Goal: Information Seeking & Learning: Learn about a topic

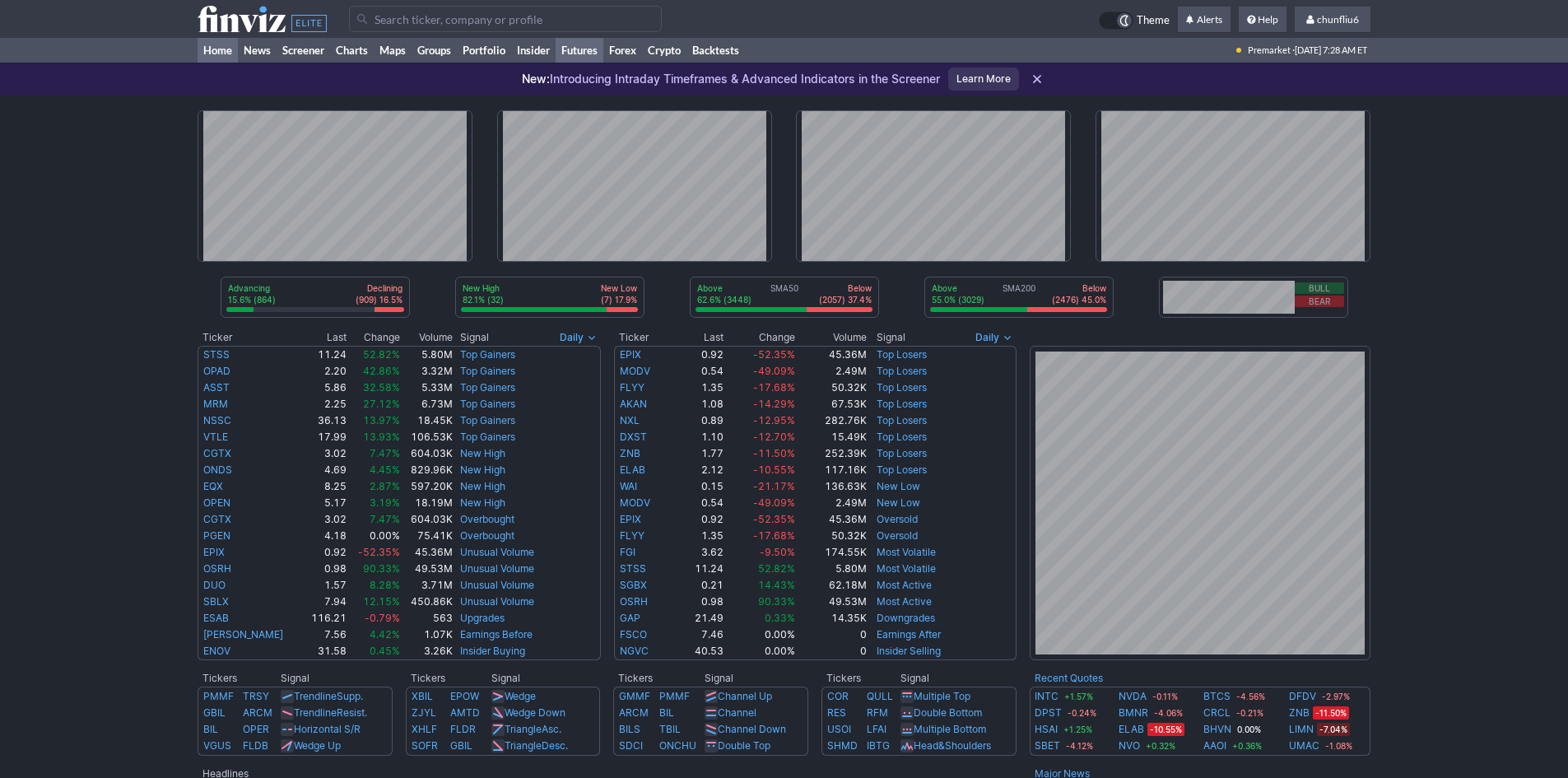
click at [592, 47] on link "Futures" at bounding box center [579, 49] width 47 height 24
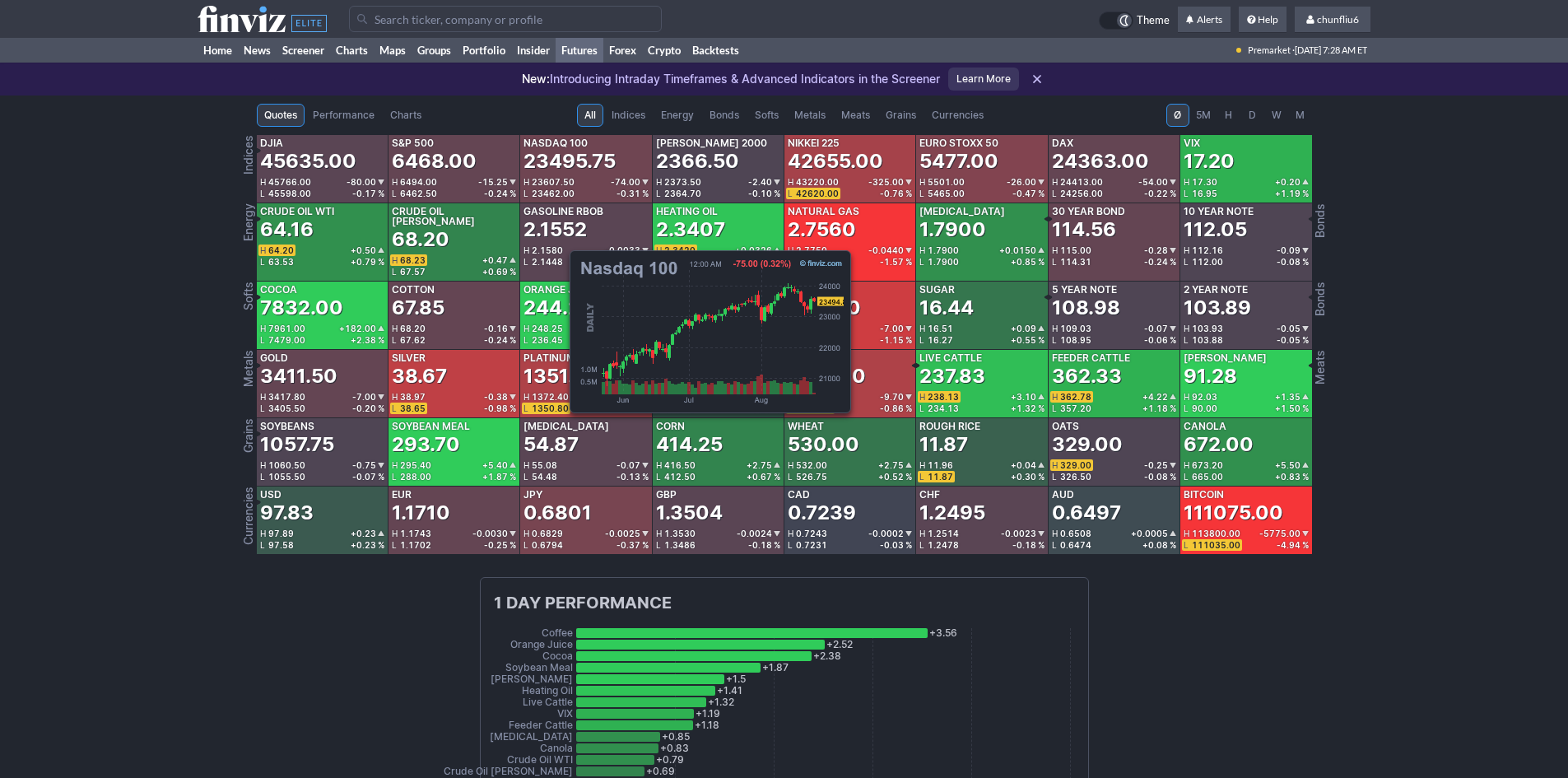
click at [562, 164] on div "23495.75" at bounding box center [569, 161] width 92 height 26
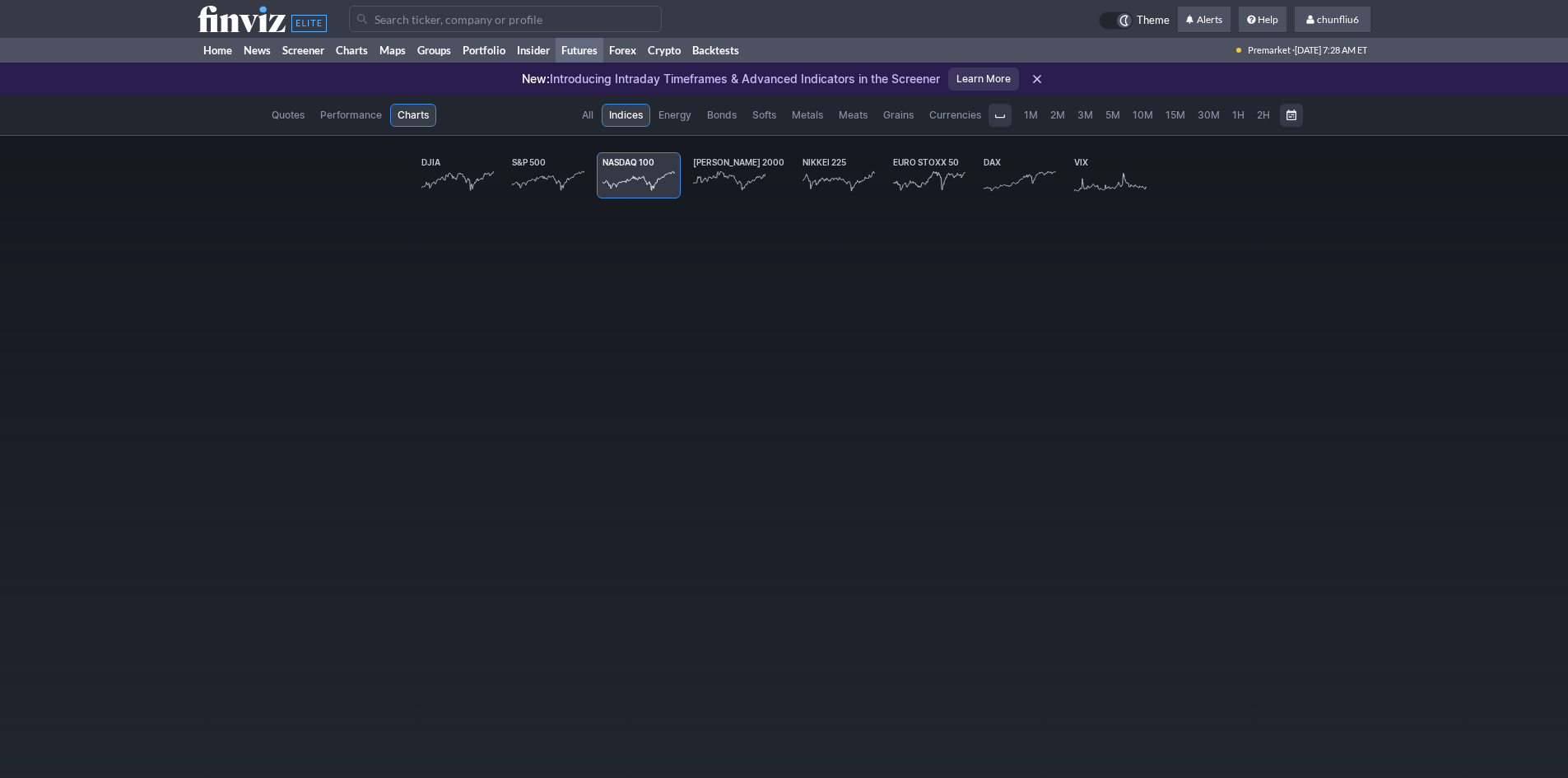
scroll to position [0, 98]
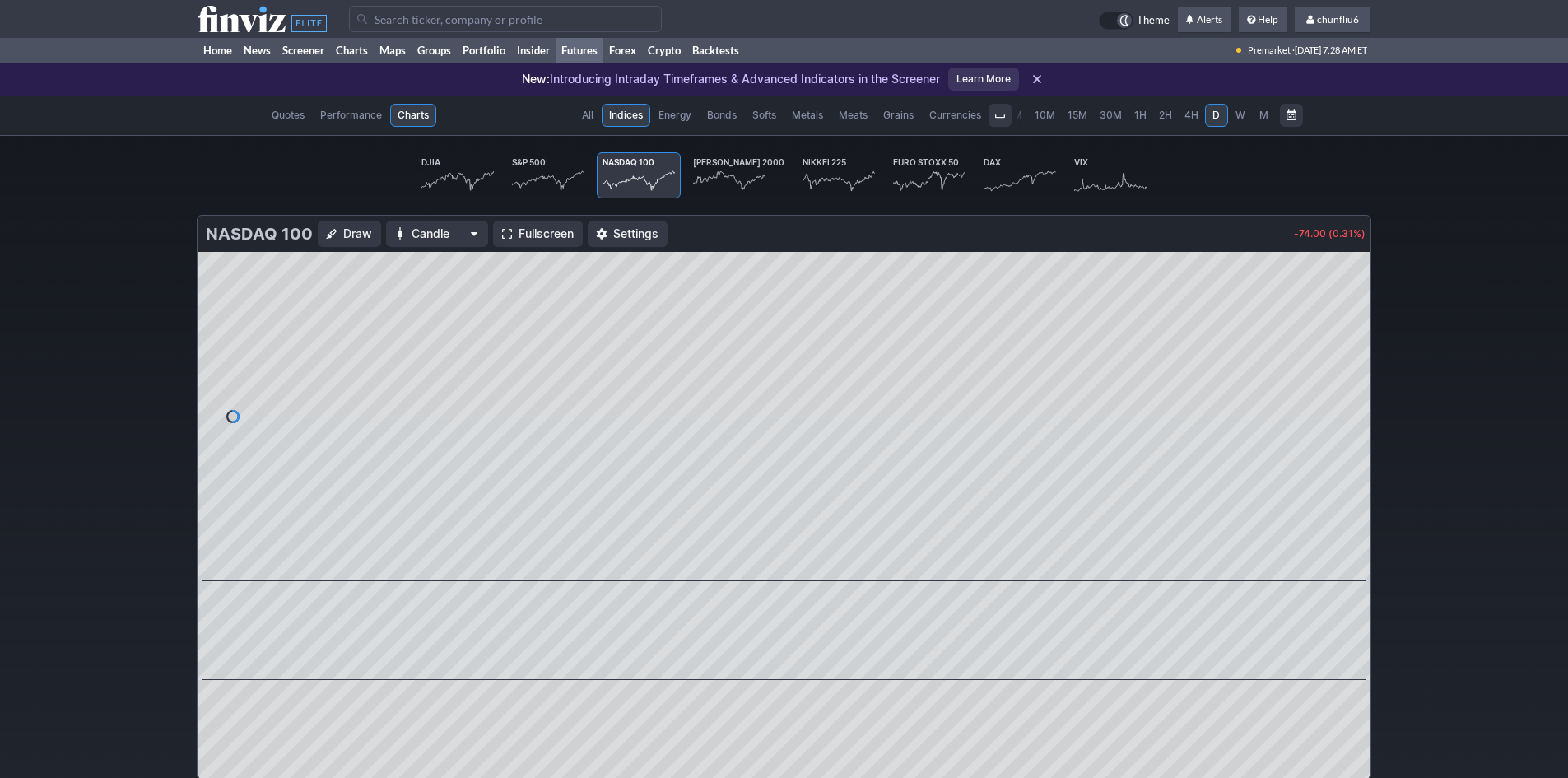
click at [524, 233] on span "Fullscreen" at bounding box center [545, 233] width 55 height 16
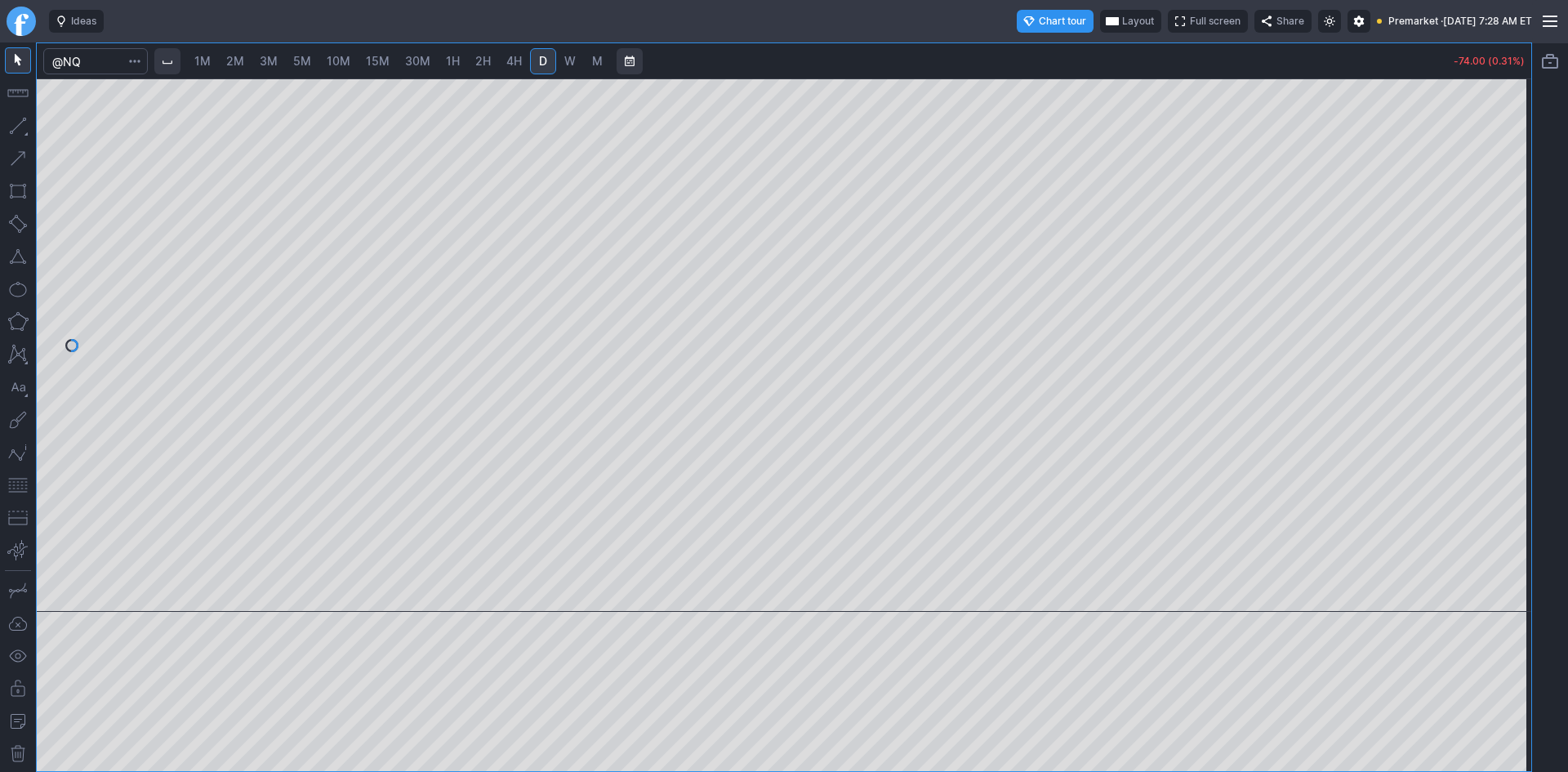
click at [1122, 13] on span "Layout" at bounding box center [1138, 21] width 32 height 16
click at [1020, 172] on div at bounding box center [784, 386] width 1568 height 772
click at [345, 60] on span "10M" at bounding box center [338, 61] width 24 height 13
drag, startPoint x: 1507, startPoint y: 280, endPoint x: 1507, endPoint y: 295, distance: 15.0
click at [1507, 295] on div at bounding box center [1514, 341] width 35 height 492
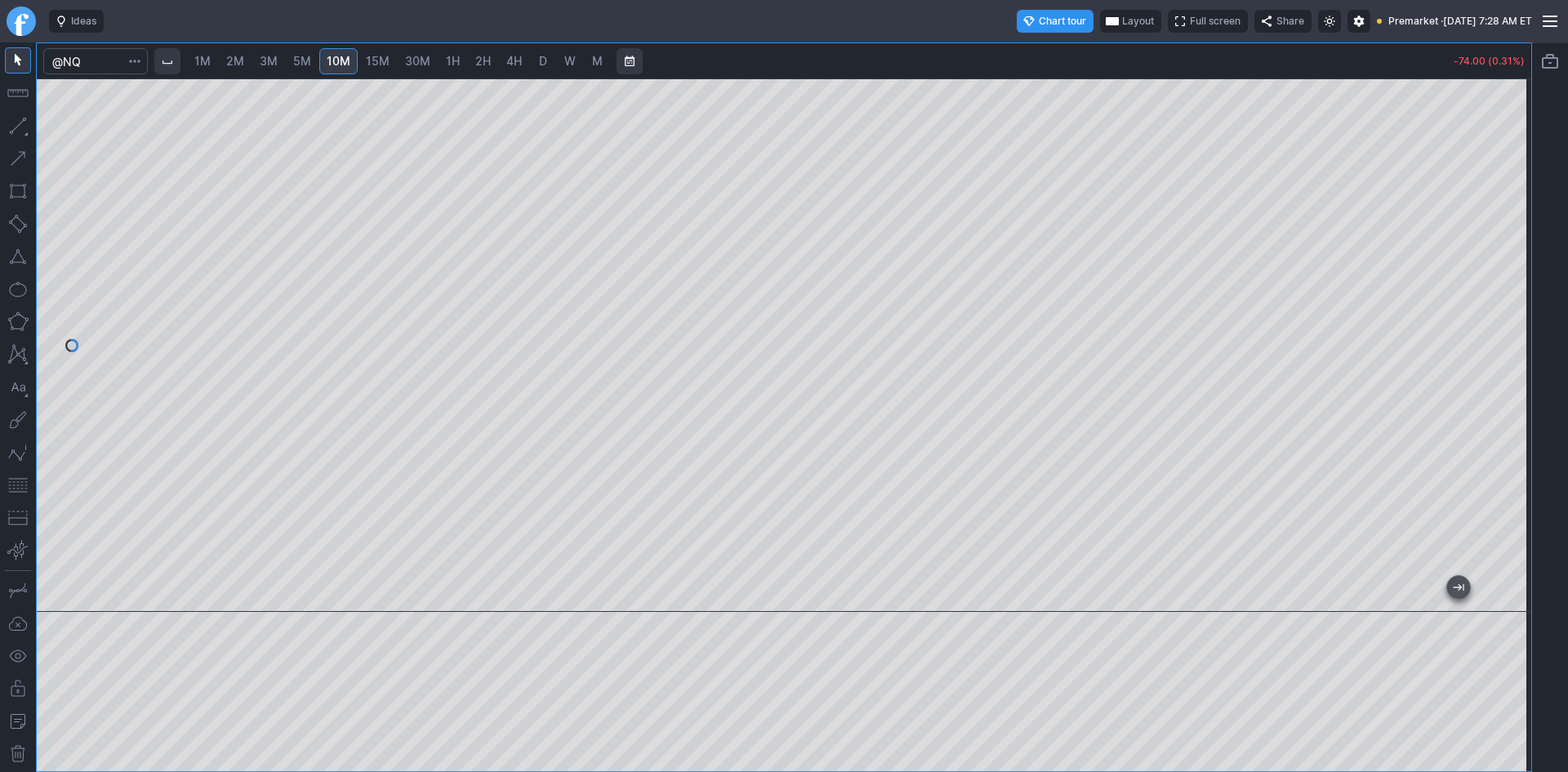
click at [406, 444] on div at bounding box center [783, 345] width 1494 height 534
drag, startPoint x: 13, startPoint y: 484, endPoint x: 33, endPoint y: 477, distance: 21.2
click at [24, 479] on button "button" at bounding box center [17, 485] width 26 height 26
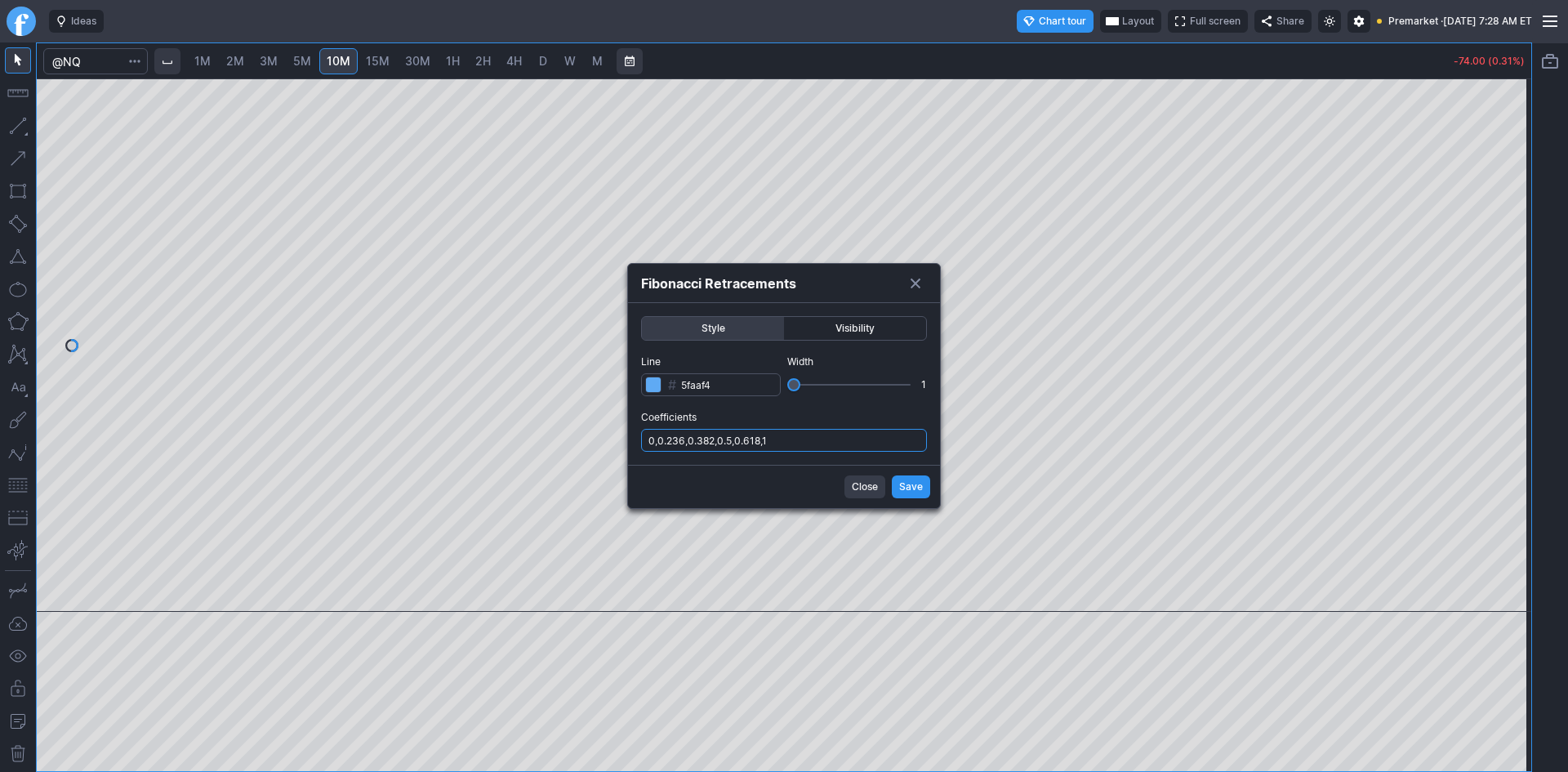
click at [862, 443] on input "0,0.236,0.382,0.5,0.618,1" at bounding box center [783, 440] width 285 height 23
type input "0,0.236,0.382,0.5,0.618,1,.786"
drag, startPoint x: 903, startPoint y: 486, endPoint x: 917, endPoint y: 475, distance: 17.8
click at [903, 486] on span "Save" at bounding box center [911, 486] width 24 height 16
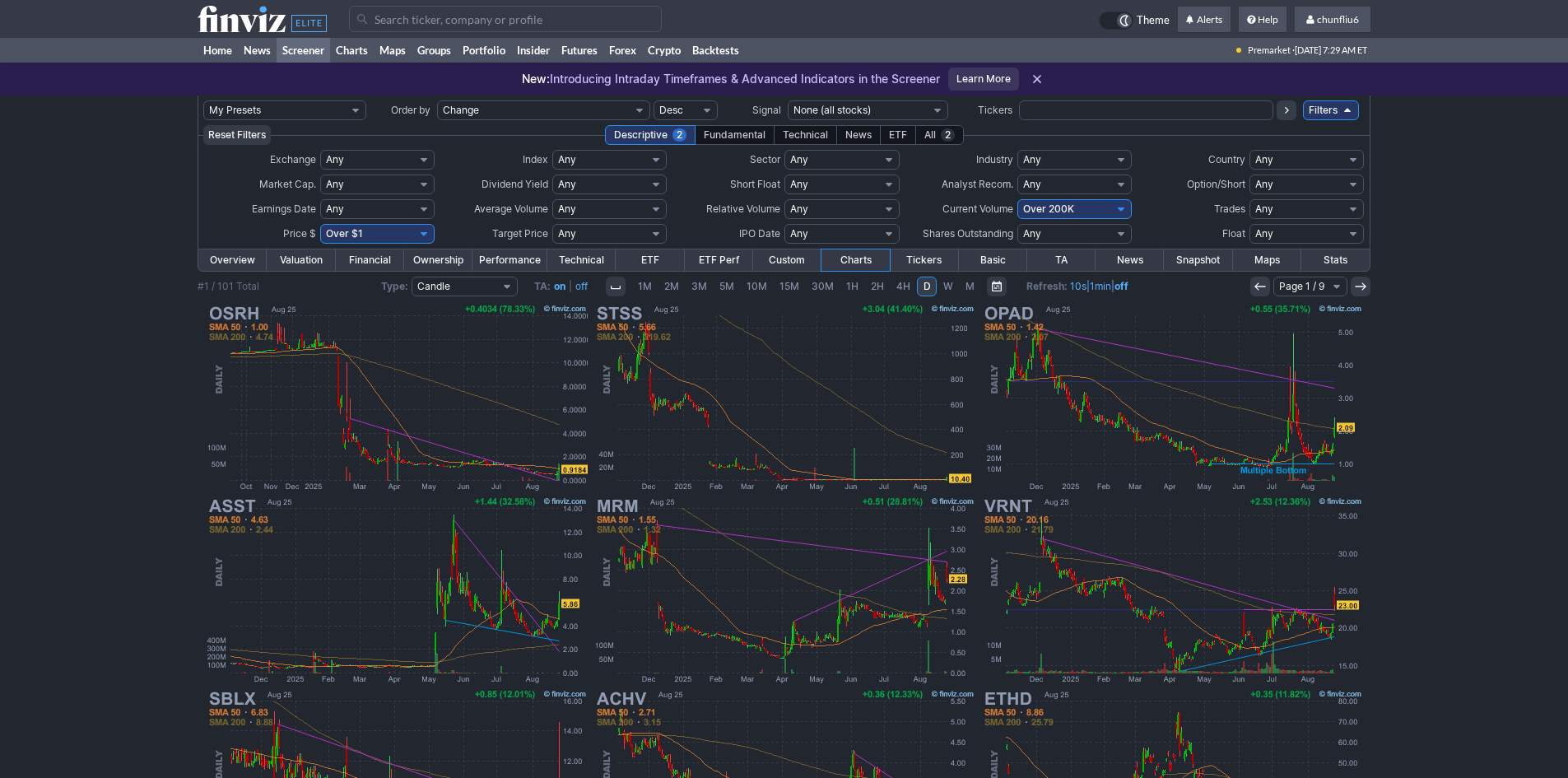
click at [374, 233] on select "Any Under $1 Under $2 Under $3 Under $4 Under $5 Under $7 Under $10 Under $15 U…" at bounding box center [378, 233] width 114 height 19
select select "o10"
click at [321, 224] on select "Any Under $1 Under $2 Under $3 Under $4 Under $5 Under $7 Under $10 Under $15 U…" at bounding box center [378, 233] width 114 height 19
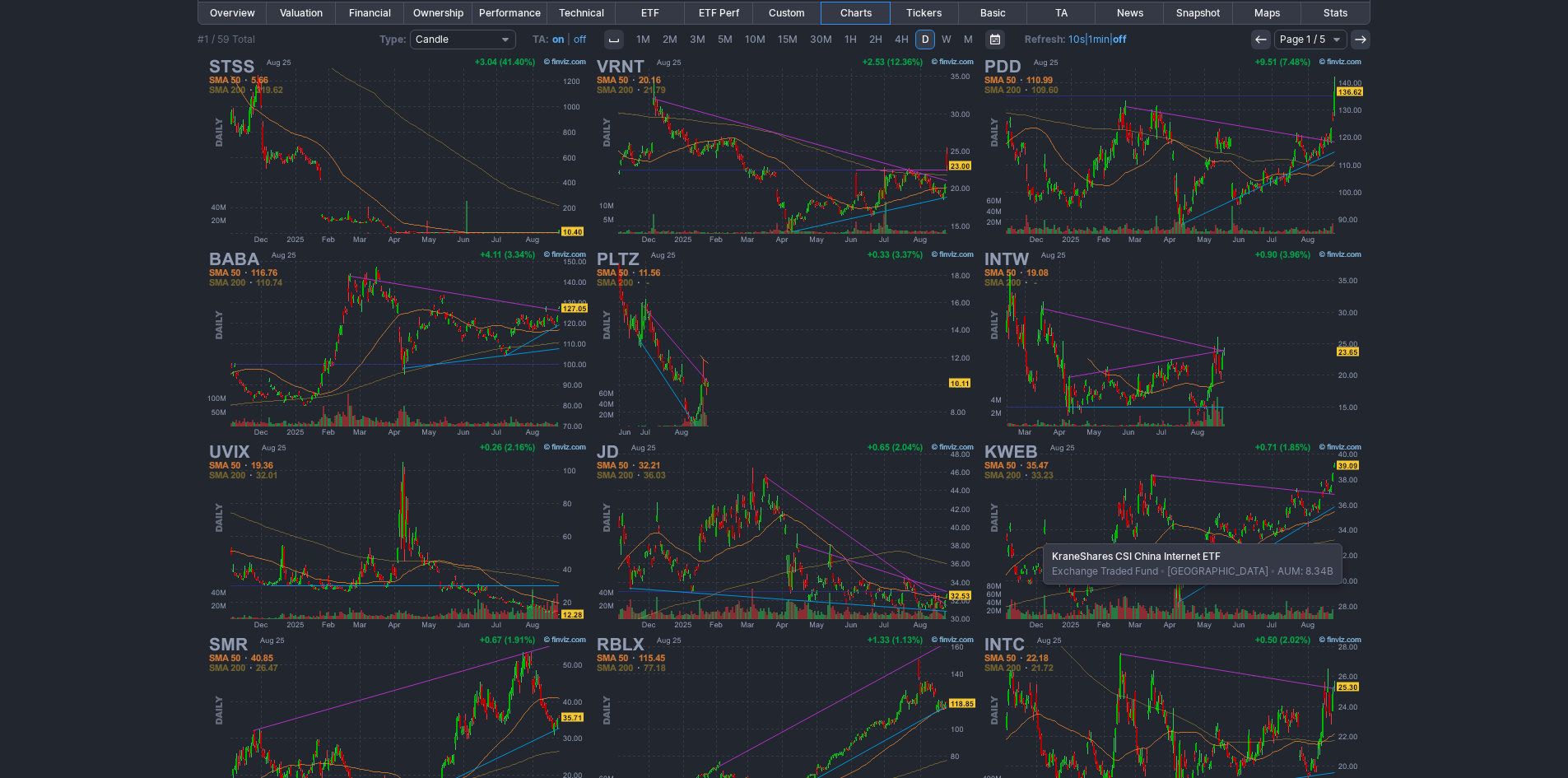
scroll to position [338, 0]
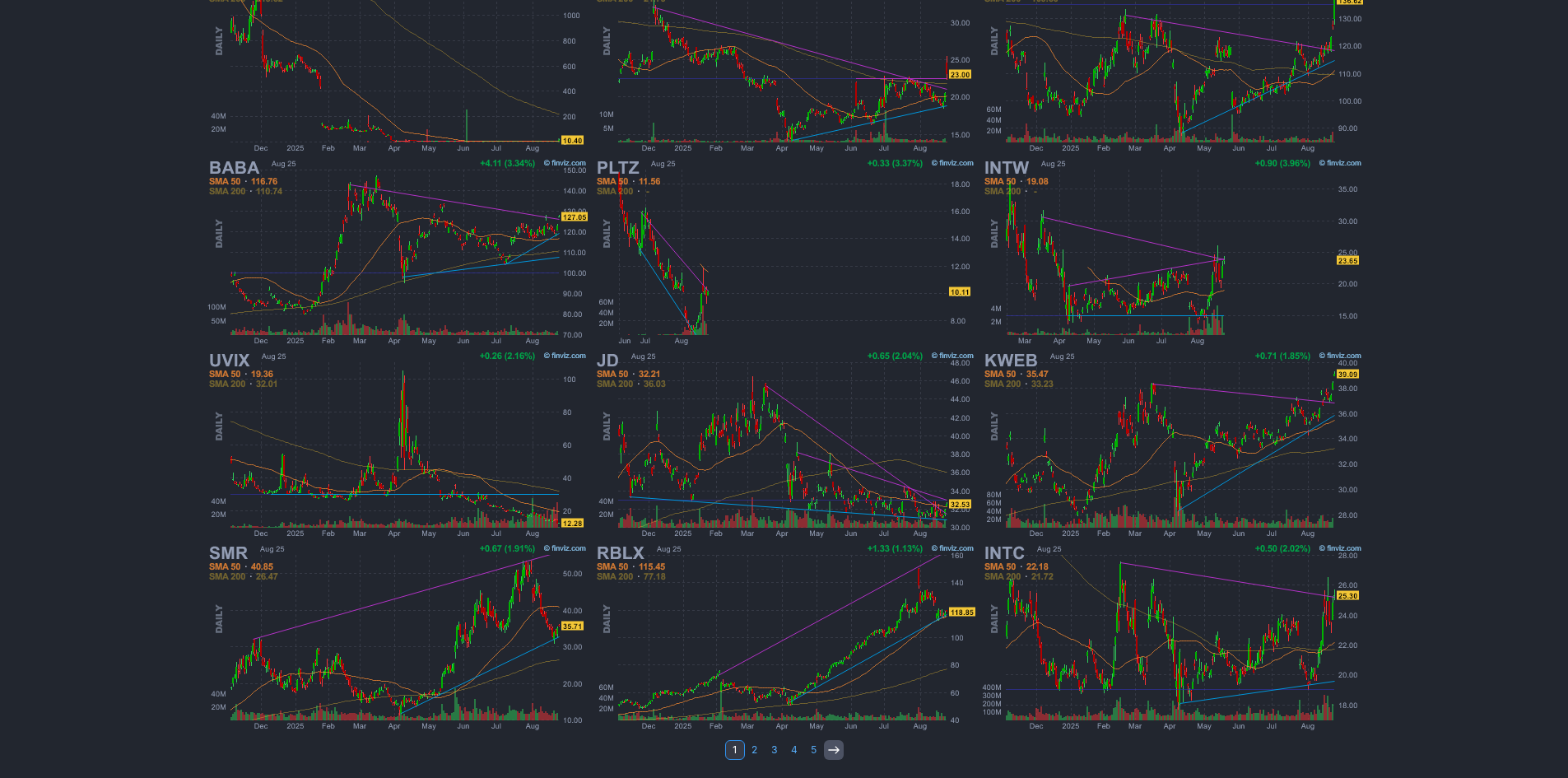
click at [831, 749] on icon at bounding box center [834, 750] width 14 height 14
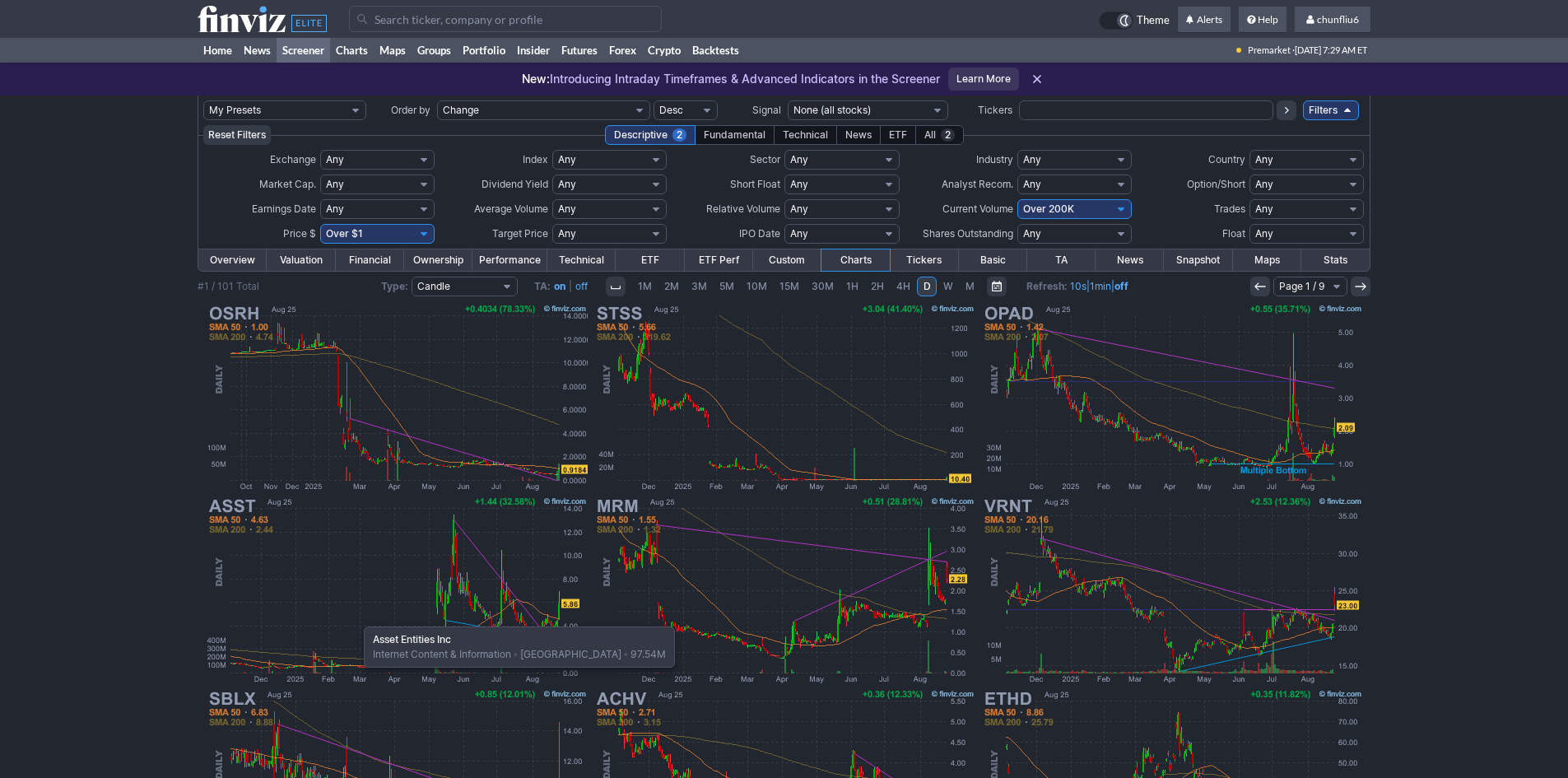
click at [355, 618] on img at bounding box center [397, 590] width 385 height 193
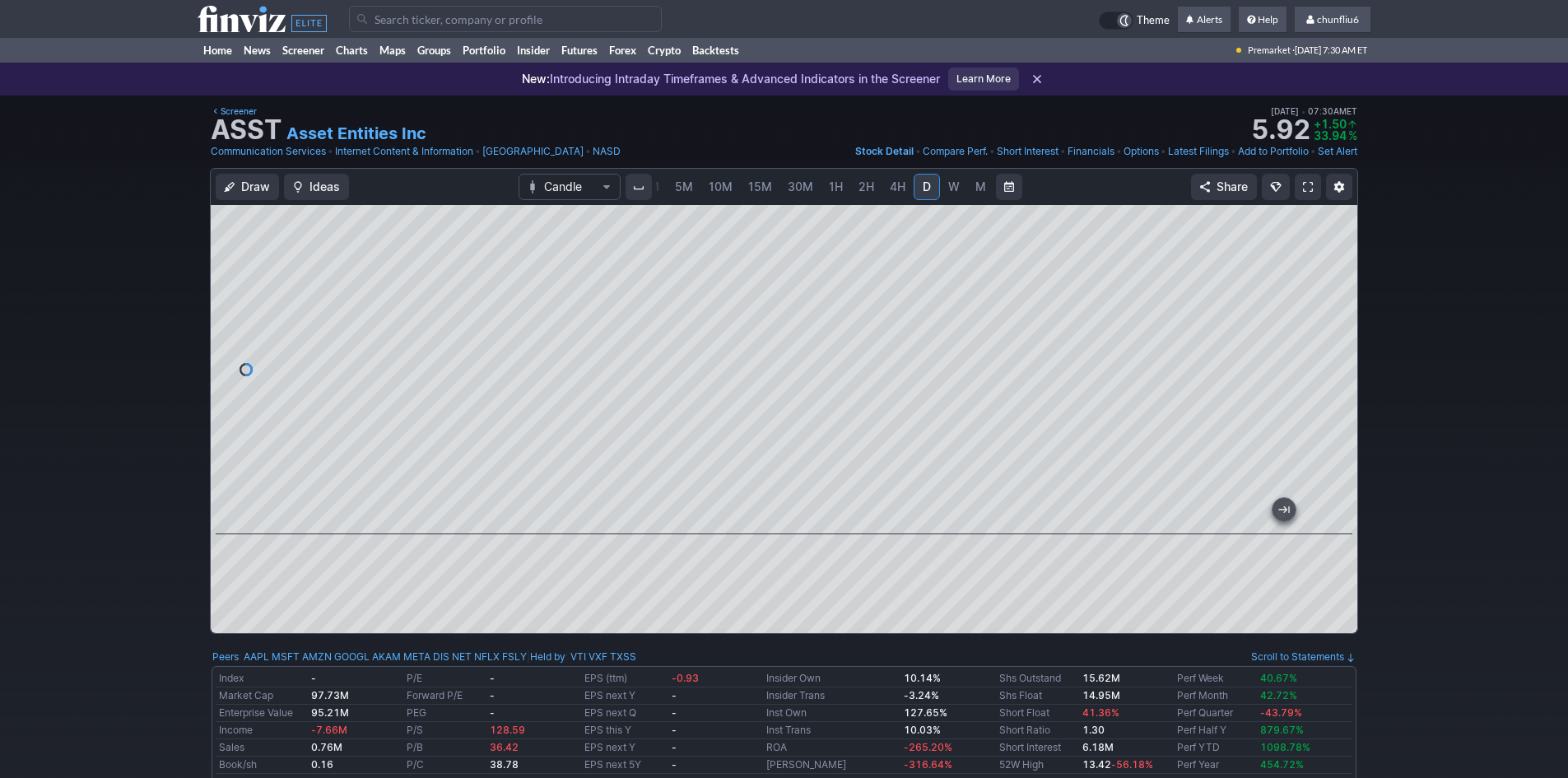
click at [1305, 184] on span at bounding box center [1307, 187] width 10 height 14
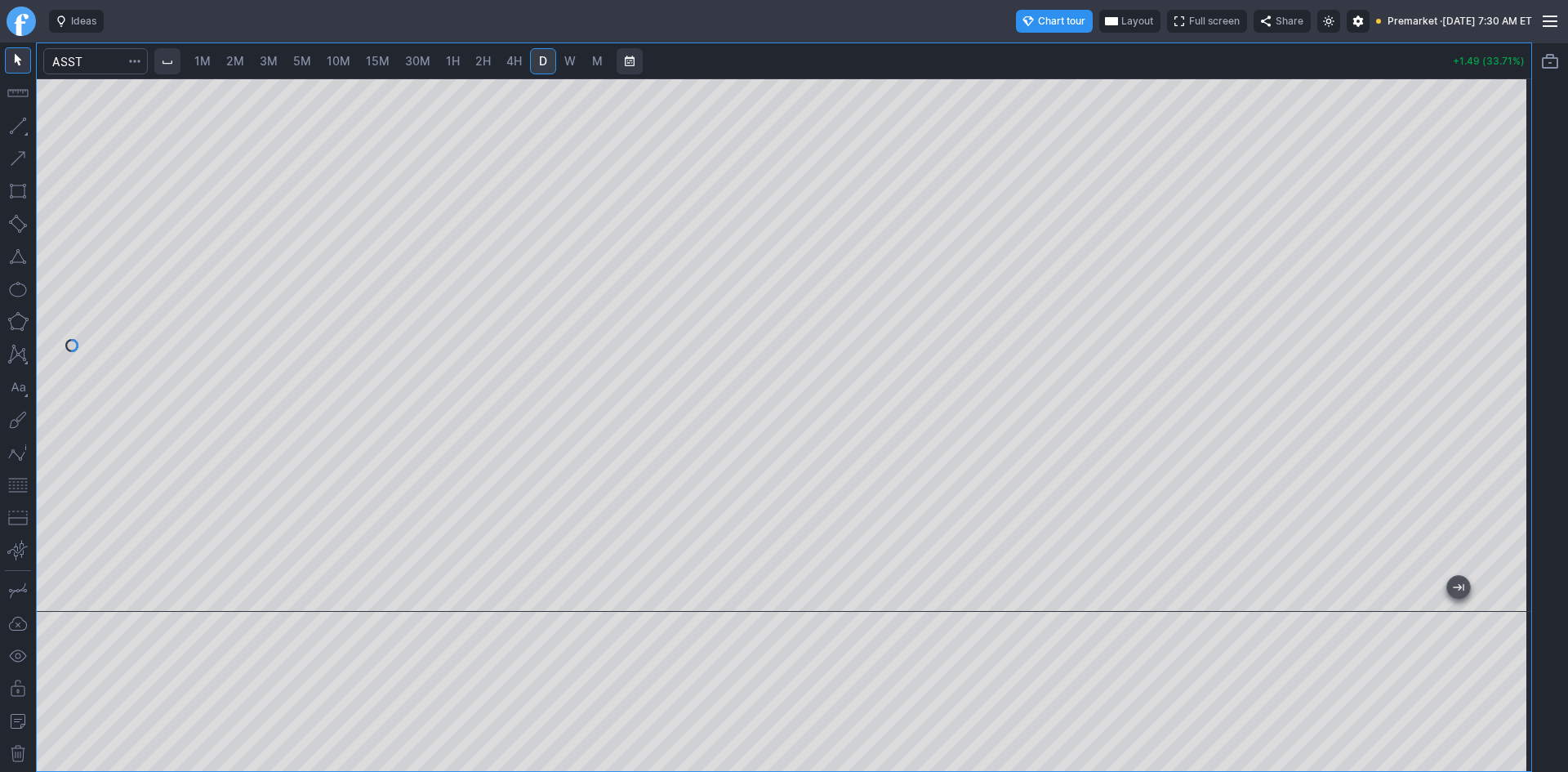
drag, startPoint x: 1510, startPoint y: 366, endPoint x: 1505, endPoint y: 416, distance: 50.2
click at [1505, 416] on div at bounding box center [1514, 341] width 35 height 492
click at [17, 486] on button "button" at bounding box center [17, 485] width 26 height 26
drag, startPoint x: 1506, startPoint y: 396, endPoint x: 1502, endPoint y: 282, distance: 114.1
click at [1502, 282] on div at bounding box center [1514, 341] width 35 height 492
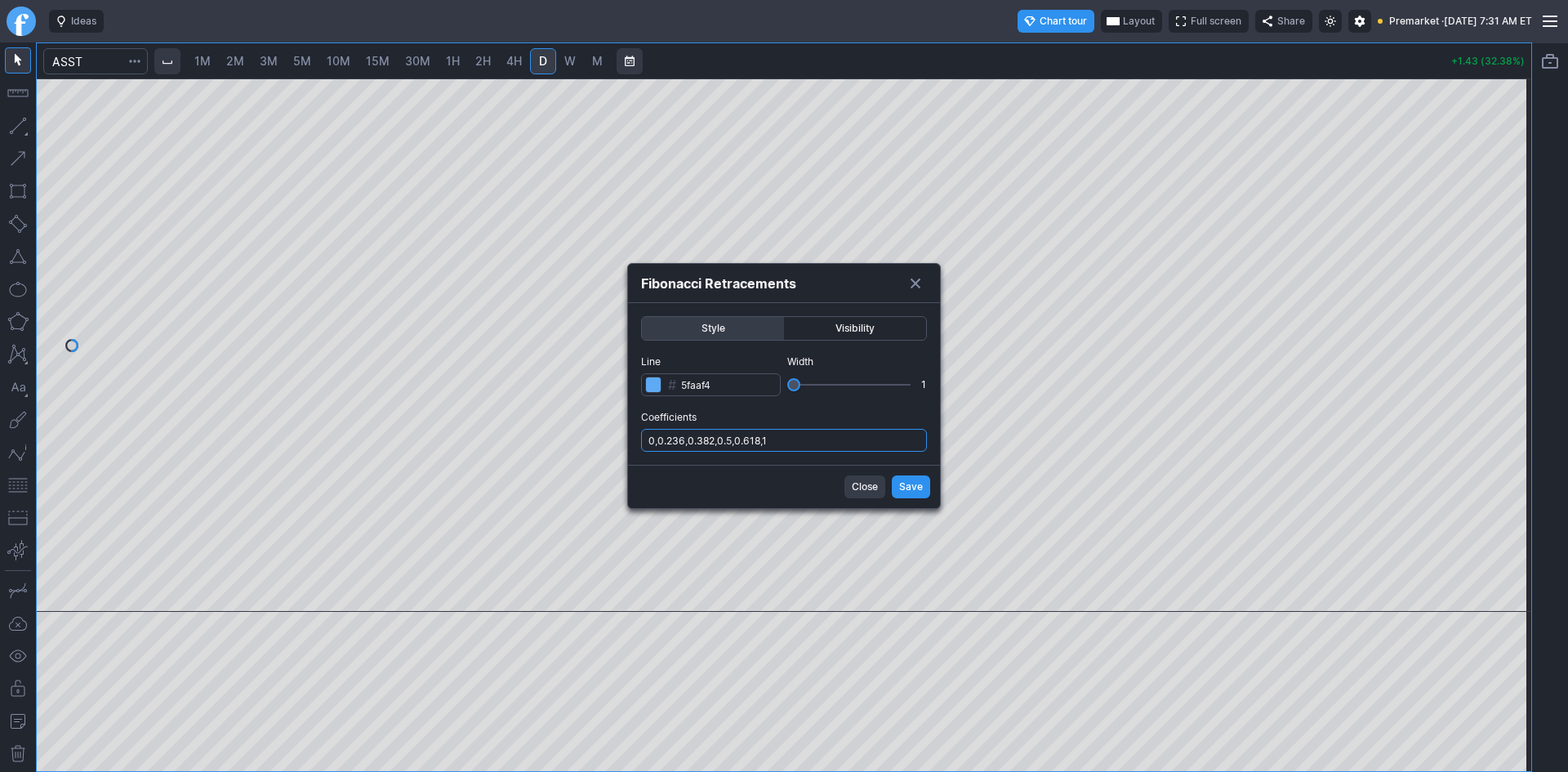
click at [826, 438] on input "0,0.236,0.382,0.5,0.618,1" at bounding box center [783, 440] width 285 height 23
type input "0,0.236,0.382,0.5,0.618,1,.786"
click at [910, 487] on span "Save" at bounding box center [911, 486] width 24 height 16
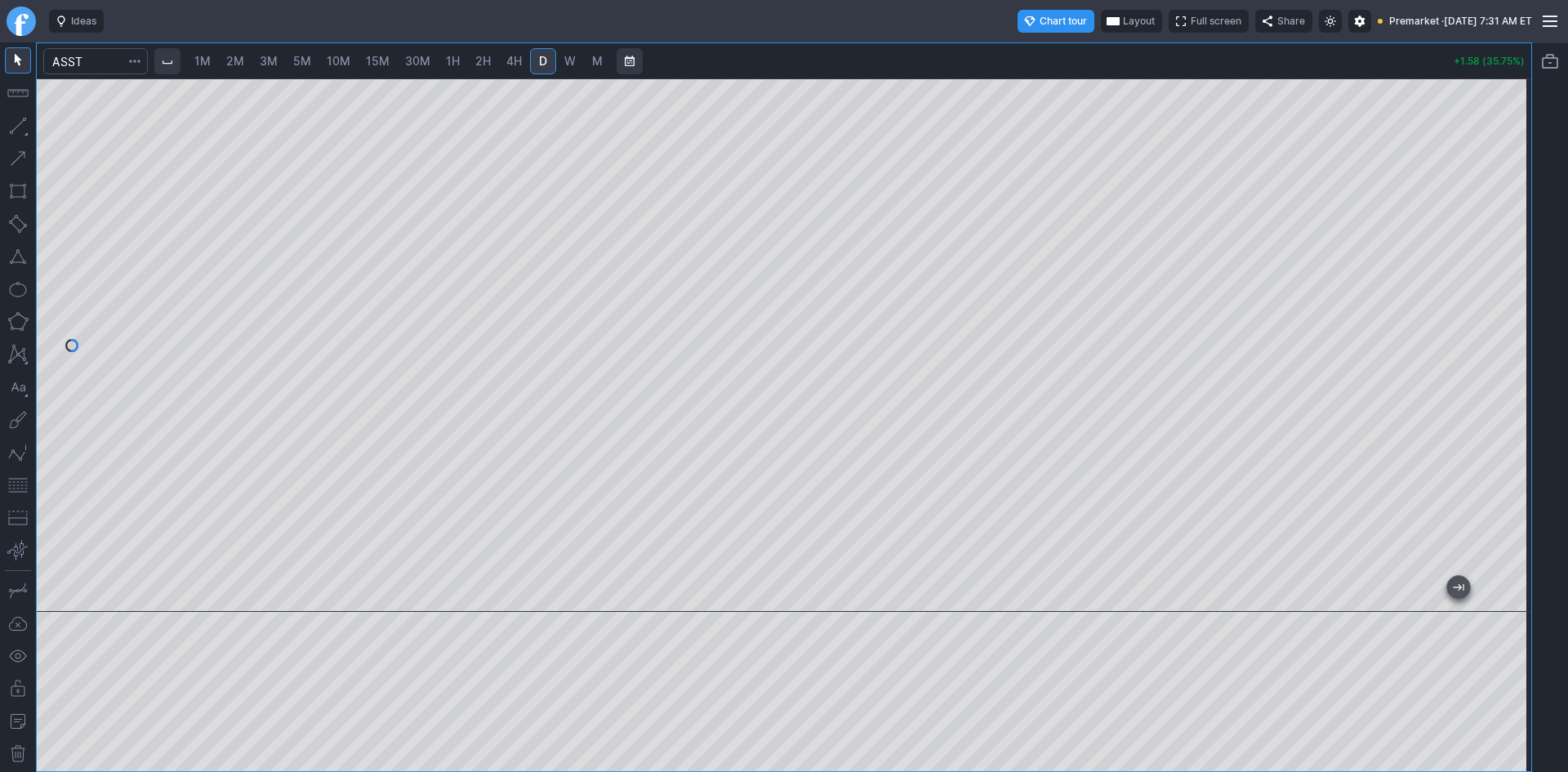
click at [1123, 19] on span "Layout" at bounding box center [1139, 21] width 32 height 16
click at [1056, 51] on button "Layout" at bounding box center [1054, 53] width 23 height 23
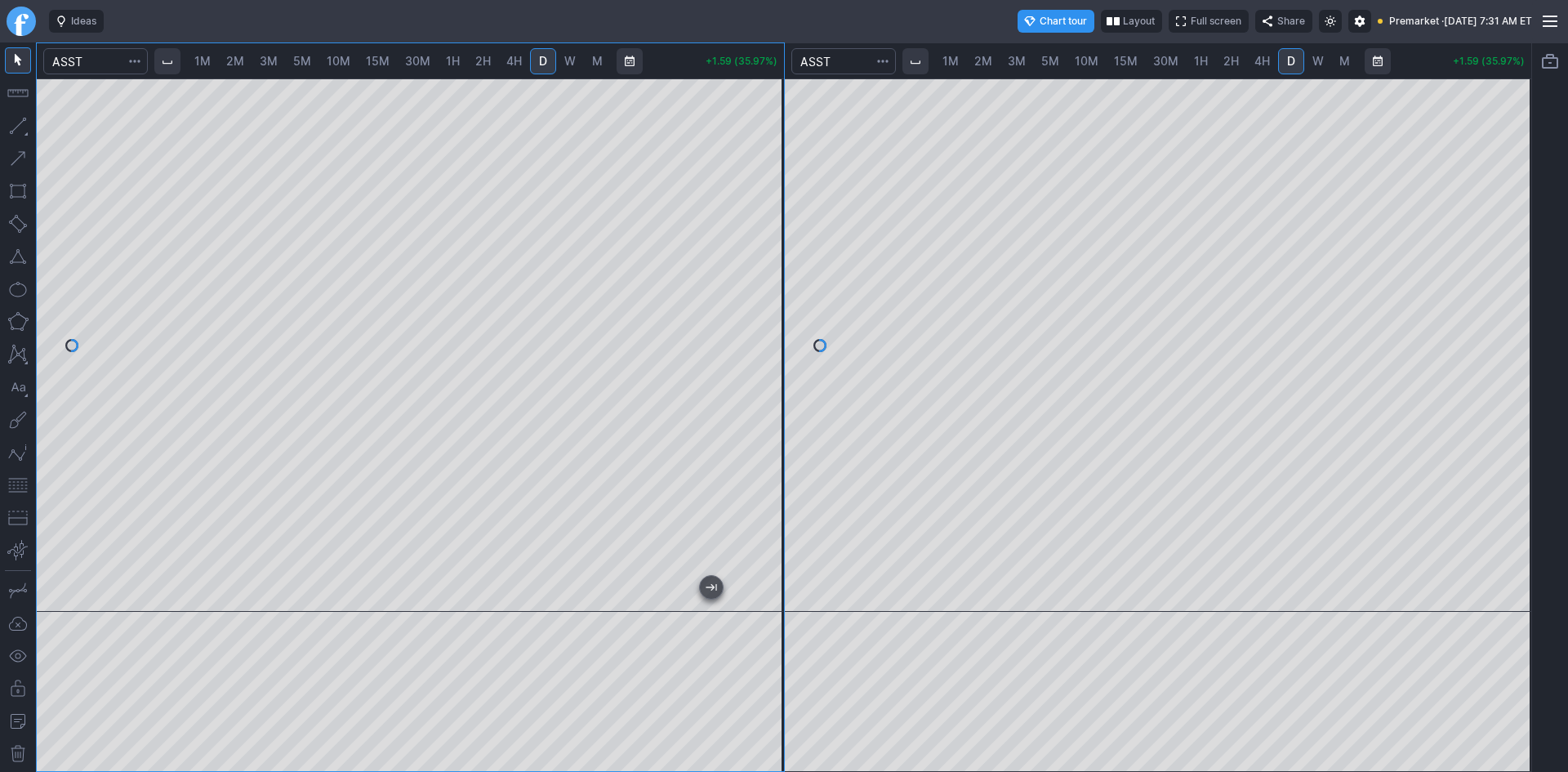
click at [208, 63] on span "1M" at bounding box center [202, 61] width 16 height 13
drag, startPoint x: 768, startPoint y: 236, endPoint x: 763, endPoint y: 335, distance: 99.1
click at [763, 335] on div at bounding box center [767, 341] width 35 height 492
click at [13, 487] on button "button" at bounding box center [17, 485] width 26 height 26
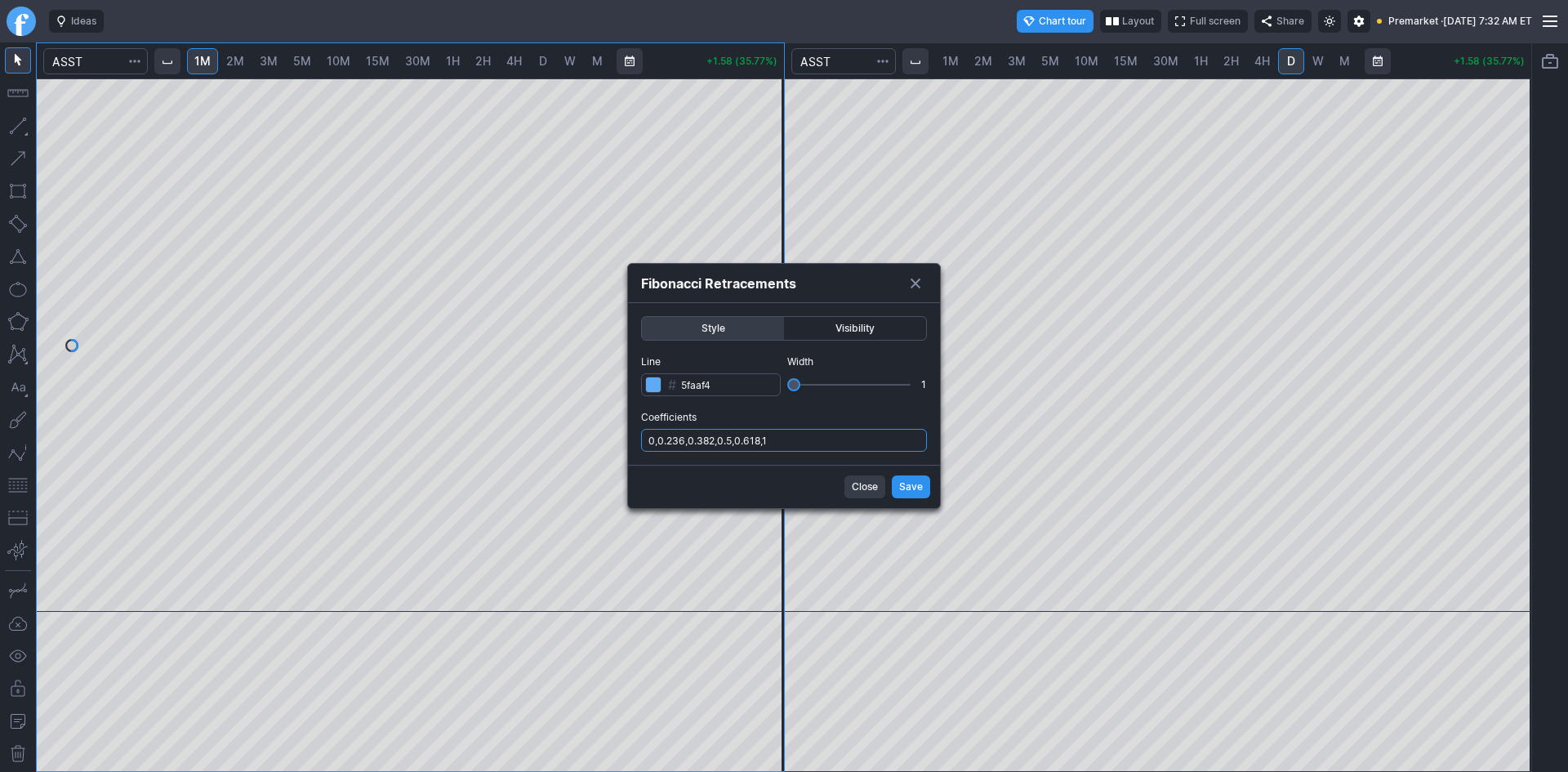
click at [835, 441] on input "0,0.236,0.382,0.5,0.618,1" at bounding box center [783, 440] width 285 height 23
type input "0,0.236,0.382,0.5,0.618,1,.786"
click at [913, 492] on span "Save" at bounding box center [911, 486] width 24 height 16
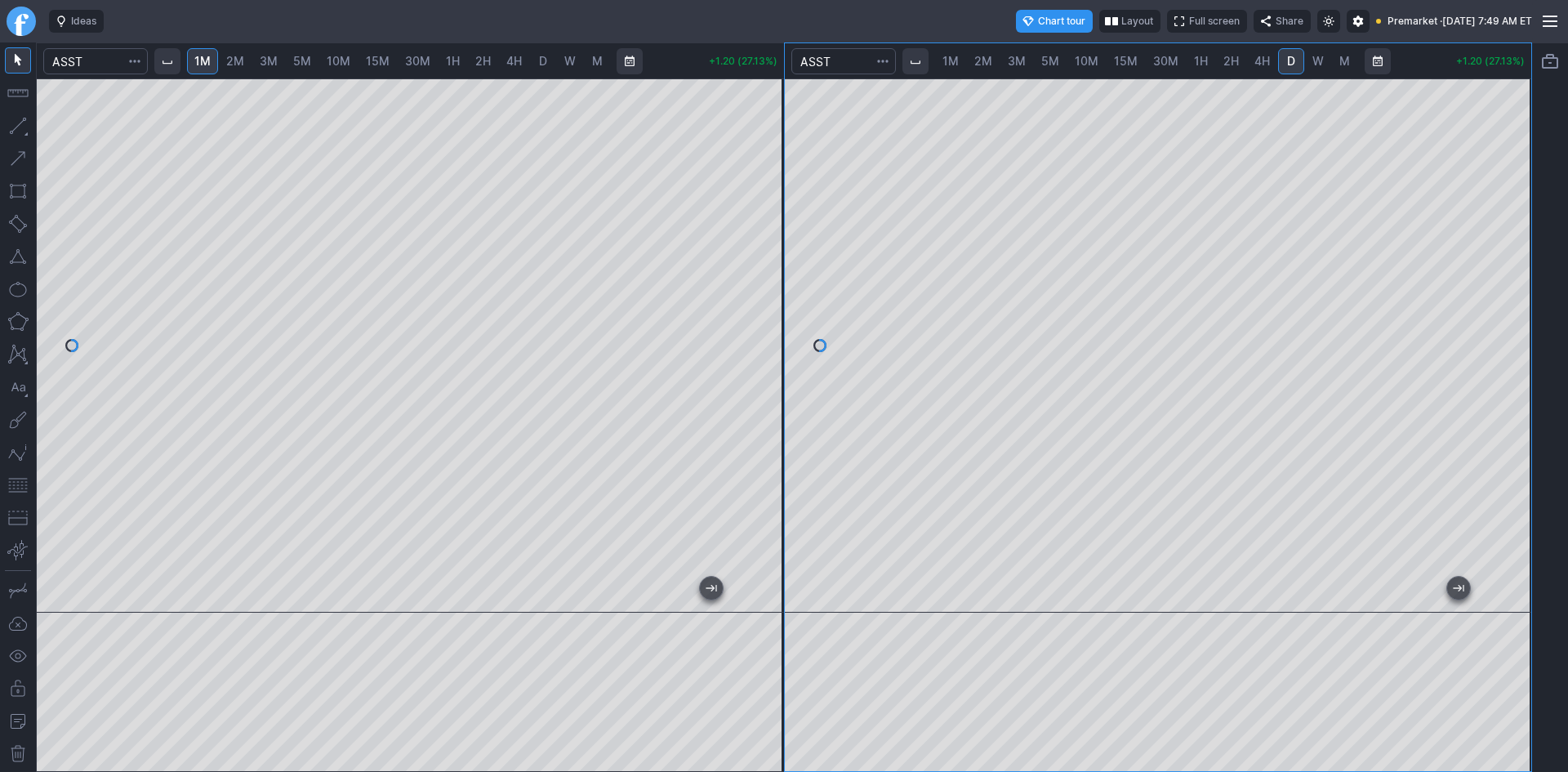
drag, startPoint x: 1516, startPoint y: 357, endPoint x: 1499, endPoint y: 243, distance: 115.3
click at [1500, 243] on div at bounding box center [1514, 341] width 35 height 493
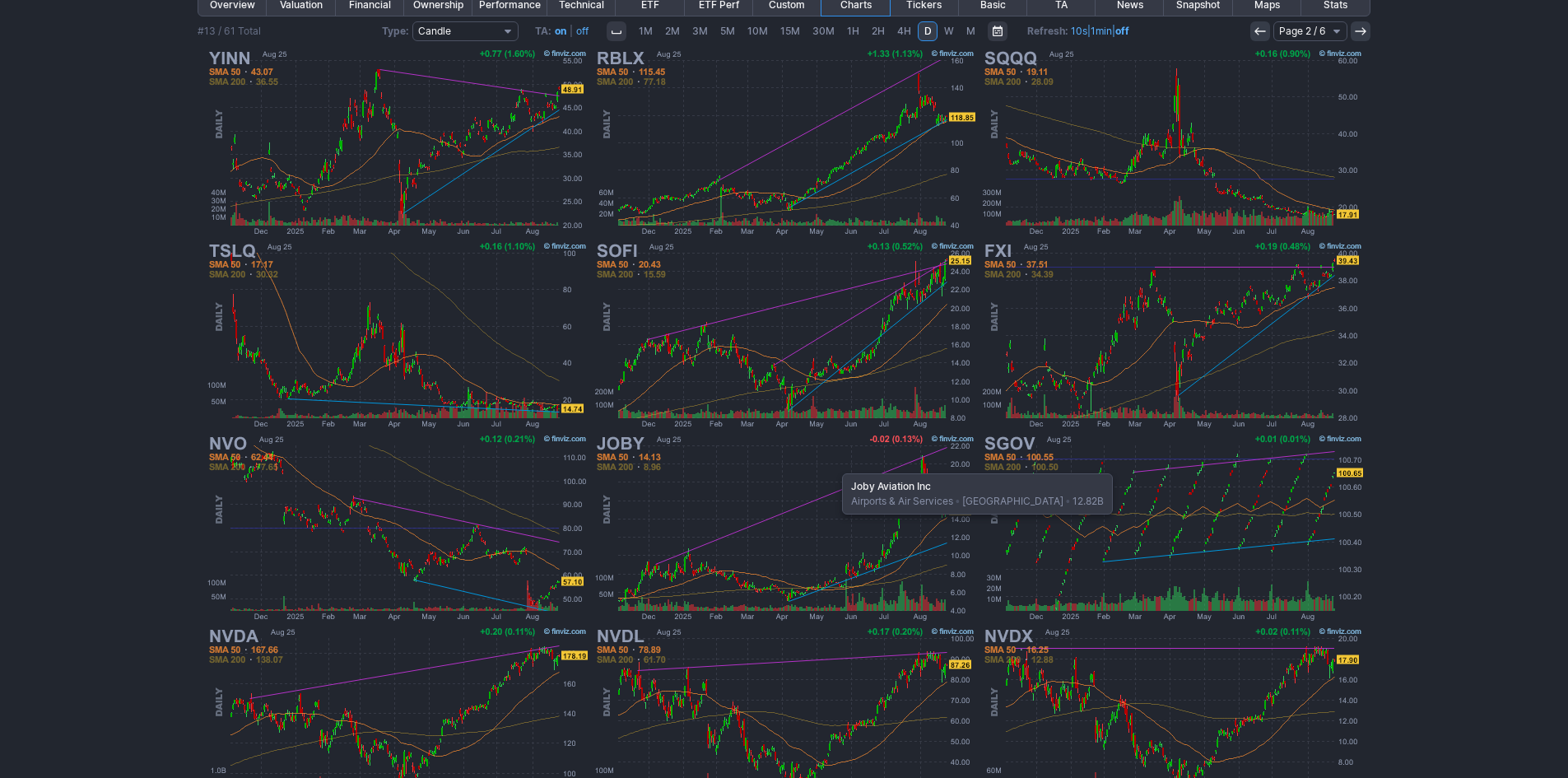
scroll to position [329, 0]
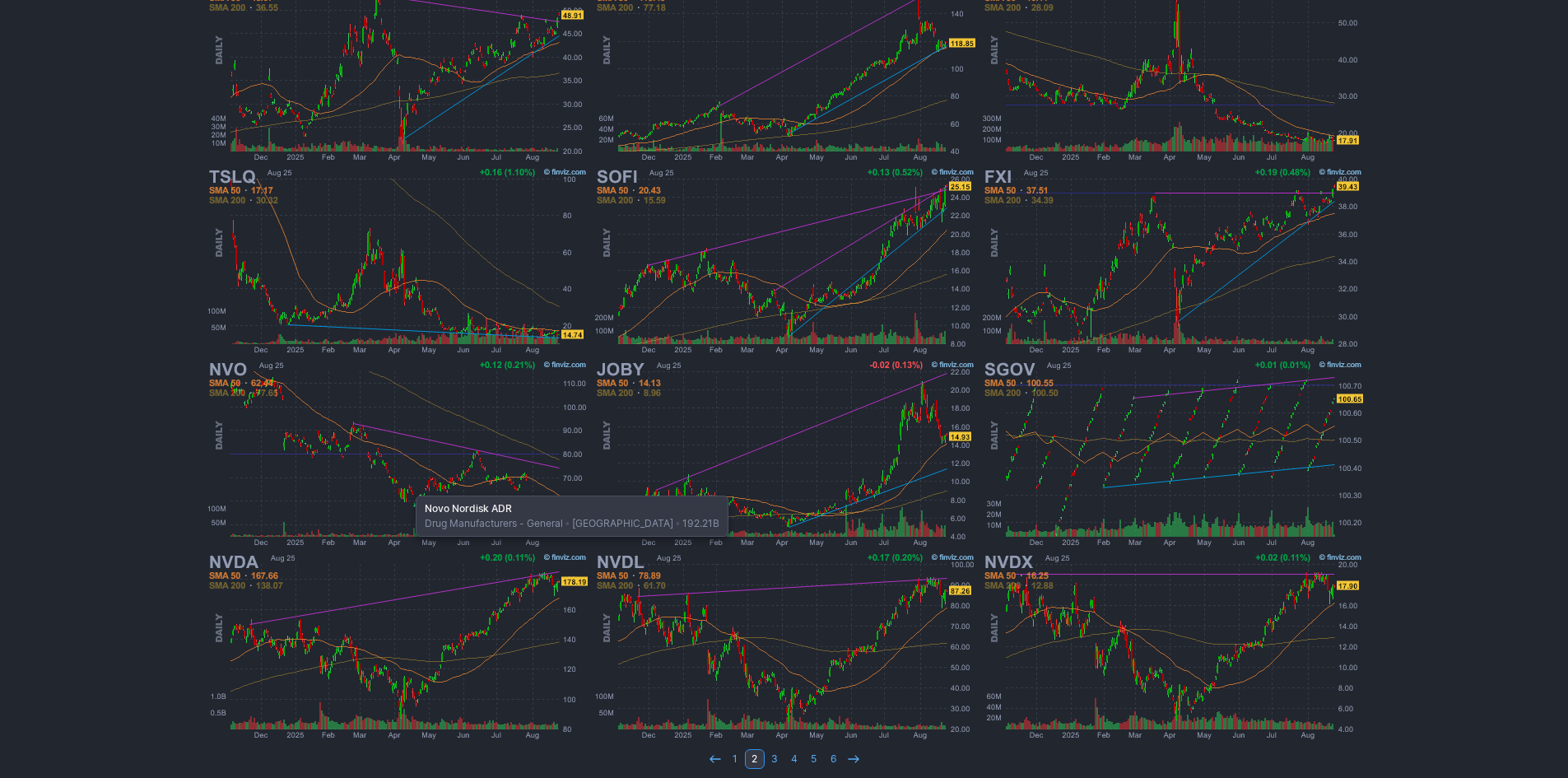
click at [408, 487] on img at bounding box center [397, 453] width 385 height 193
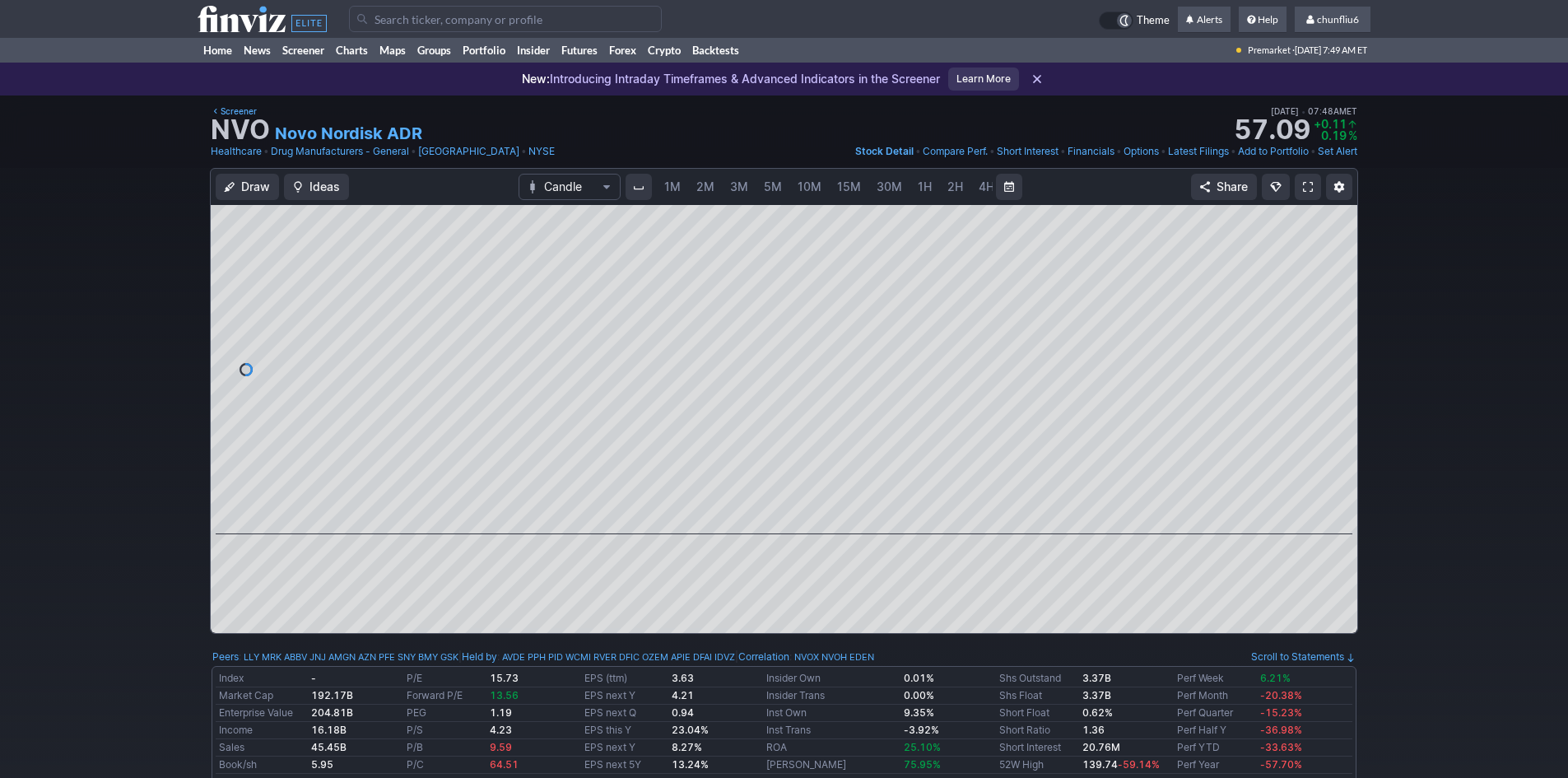
scroll to position [0, 89]
click at [688, 184] on span "5M" at bounding box center [684, 186] width 18 height 14
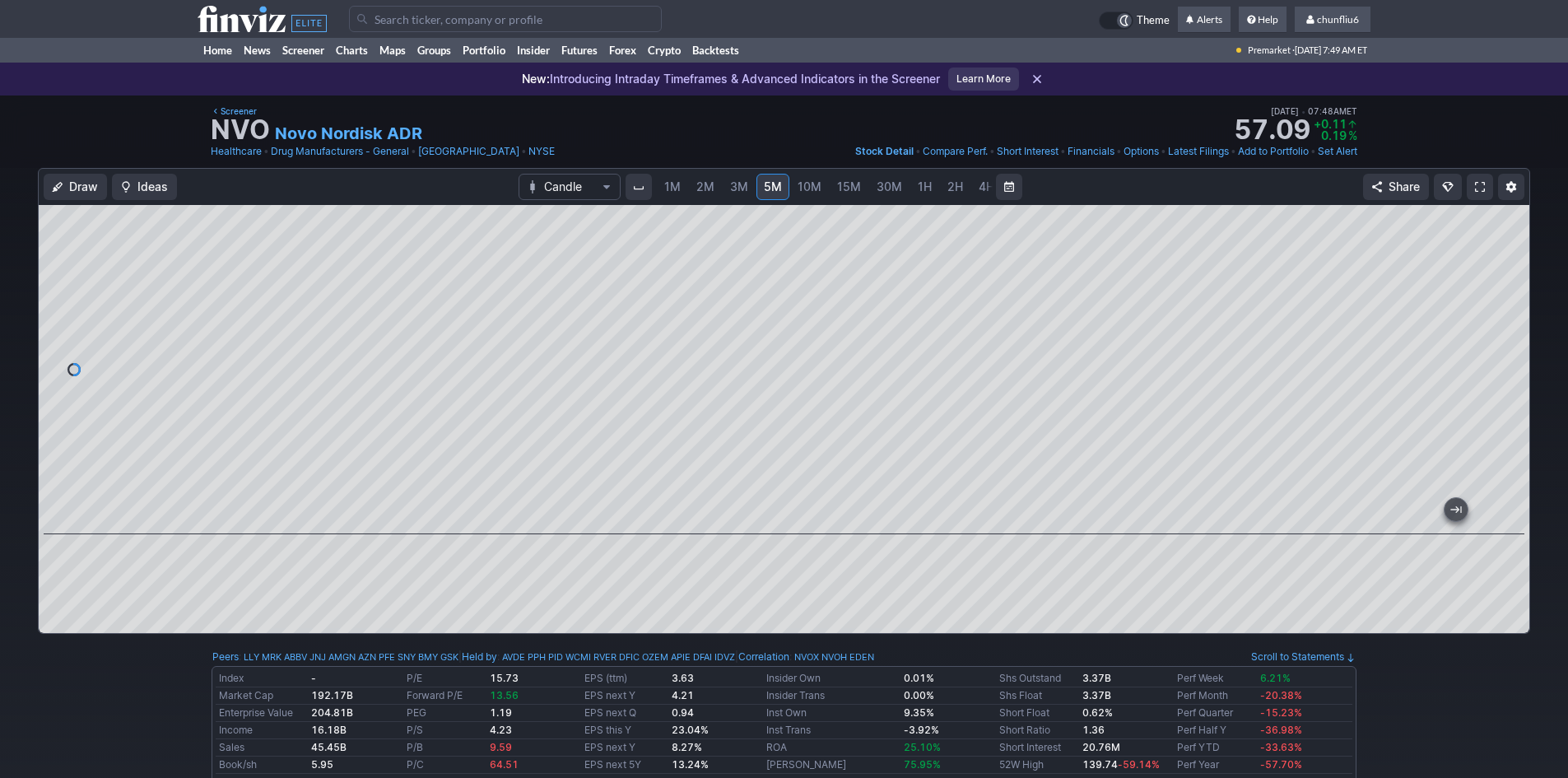
click at [811, 188] on span "10M" at bounding box center [810, 186] width 24 height 14
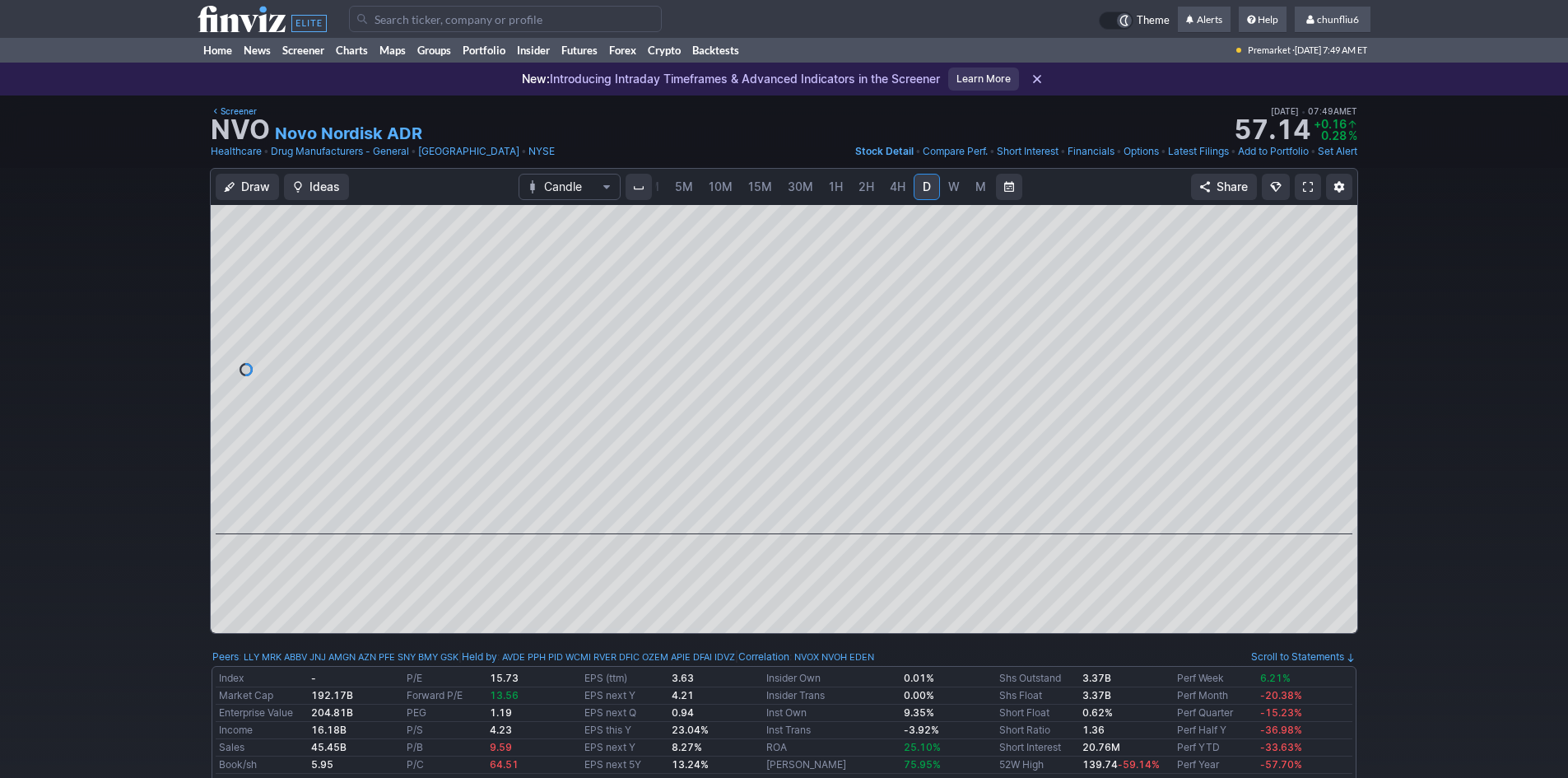
click at [381, 19] on input "Search" at bounding box center [505, 18] width 313 height 26
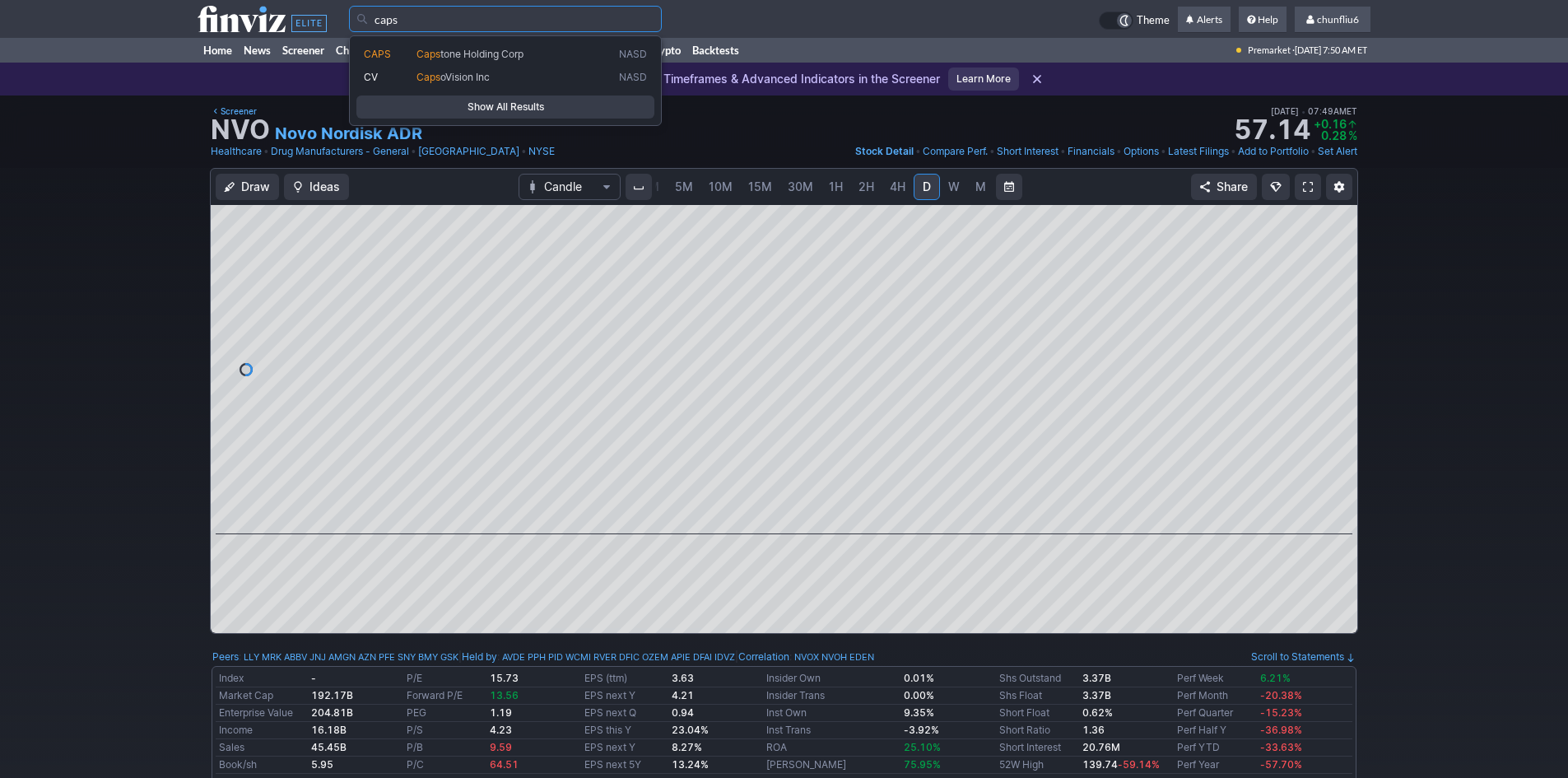
type input "caps"
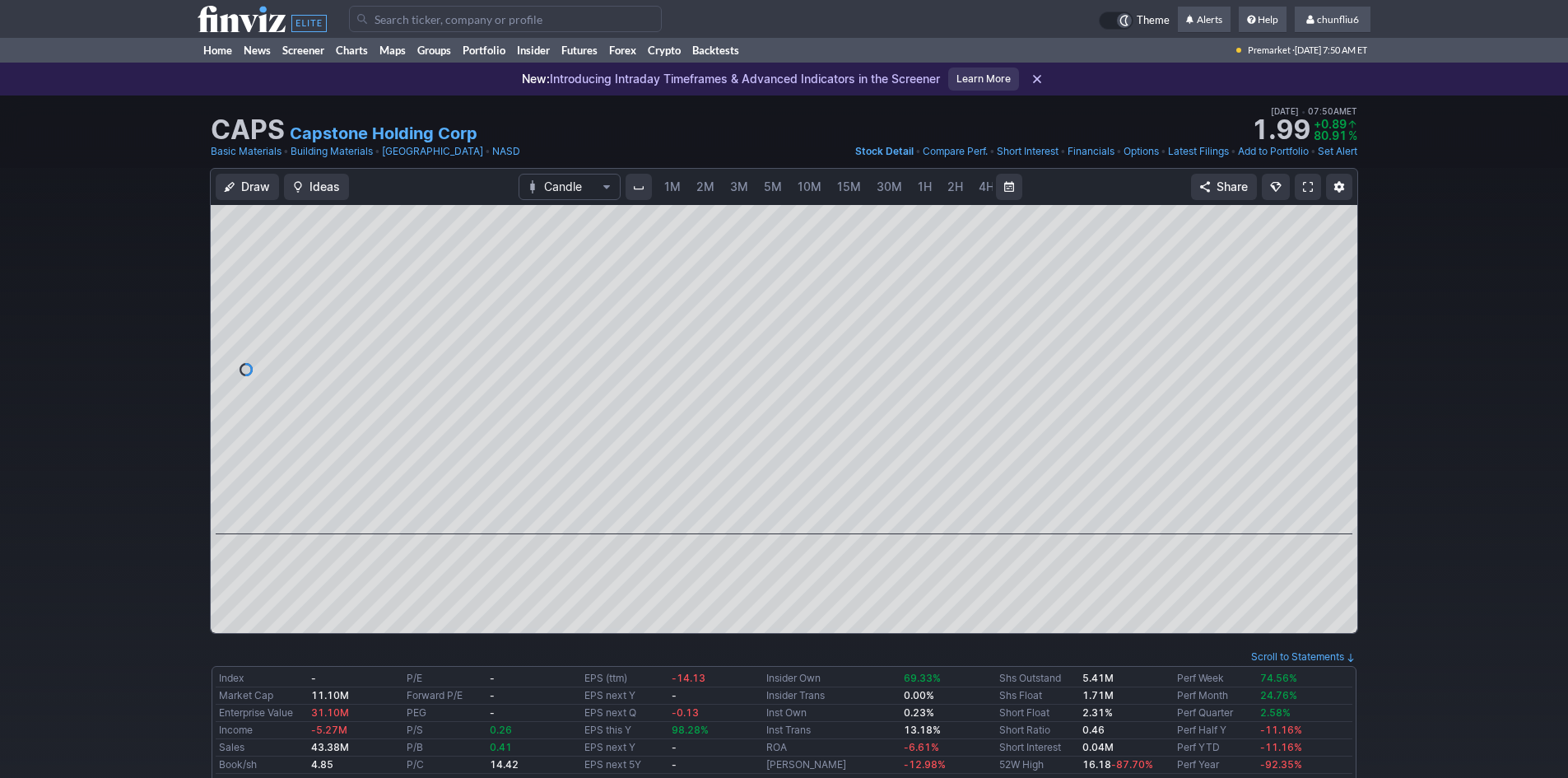
scroll to position [0, 89]
click at [1289, 218] on div at bounding box center [784, 370] width 1147 height 329
drag, startPoint x: 1339, startPoint y: 421, endPoint x: 1330, endPoint y: 309, distance: 112.4
click at [1335, 300] on div at bounding box center [1340, 365] width 35 height 288
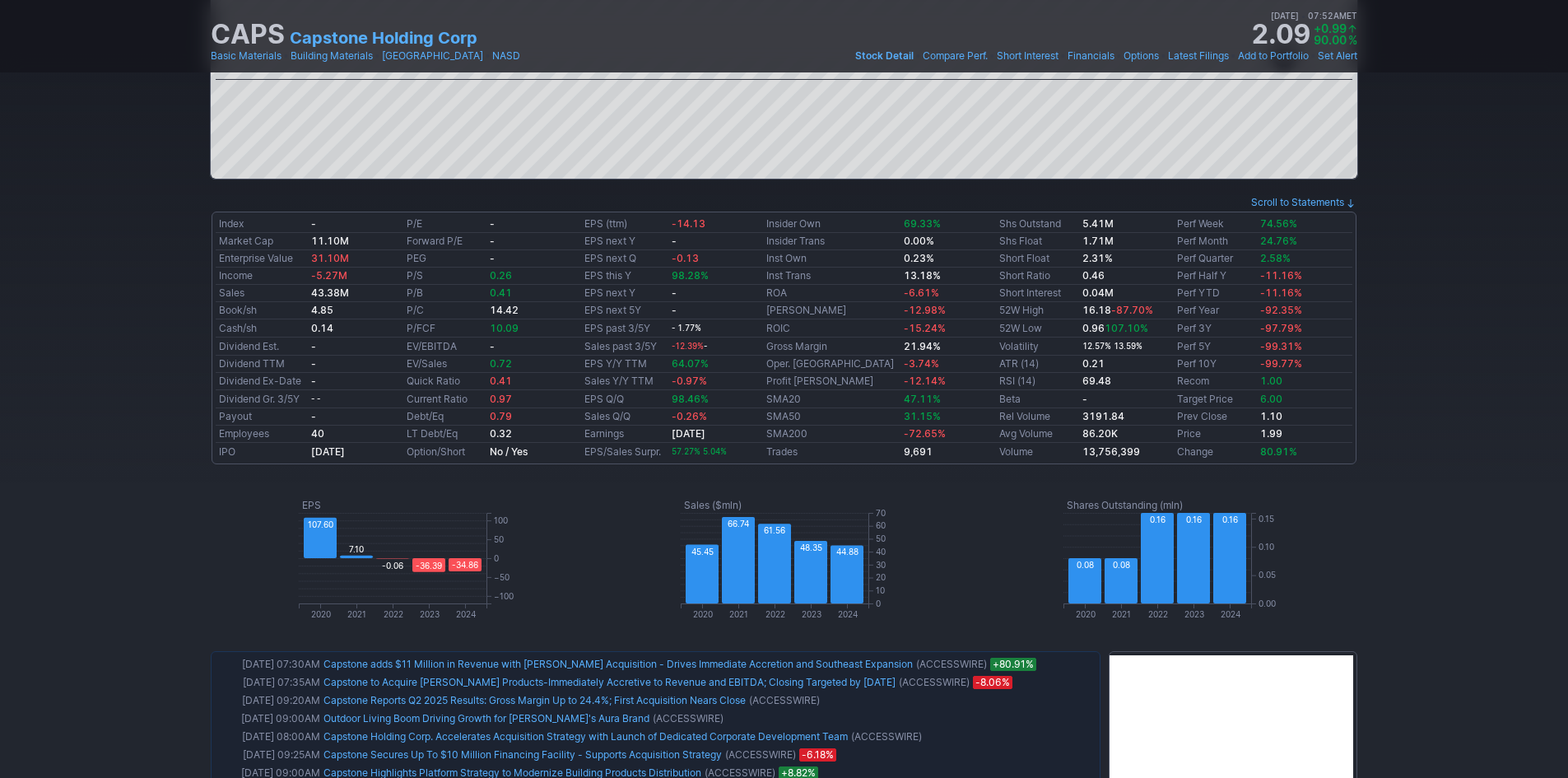
scroll to position [494, 0]
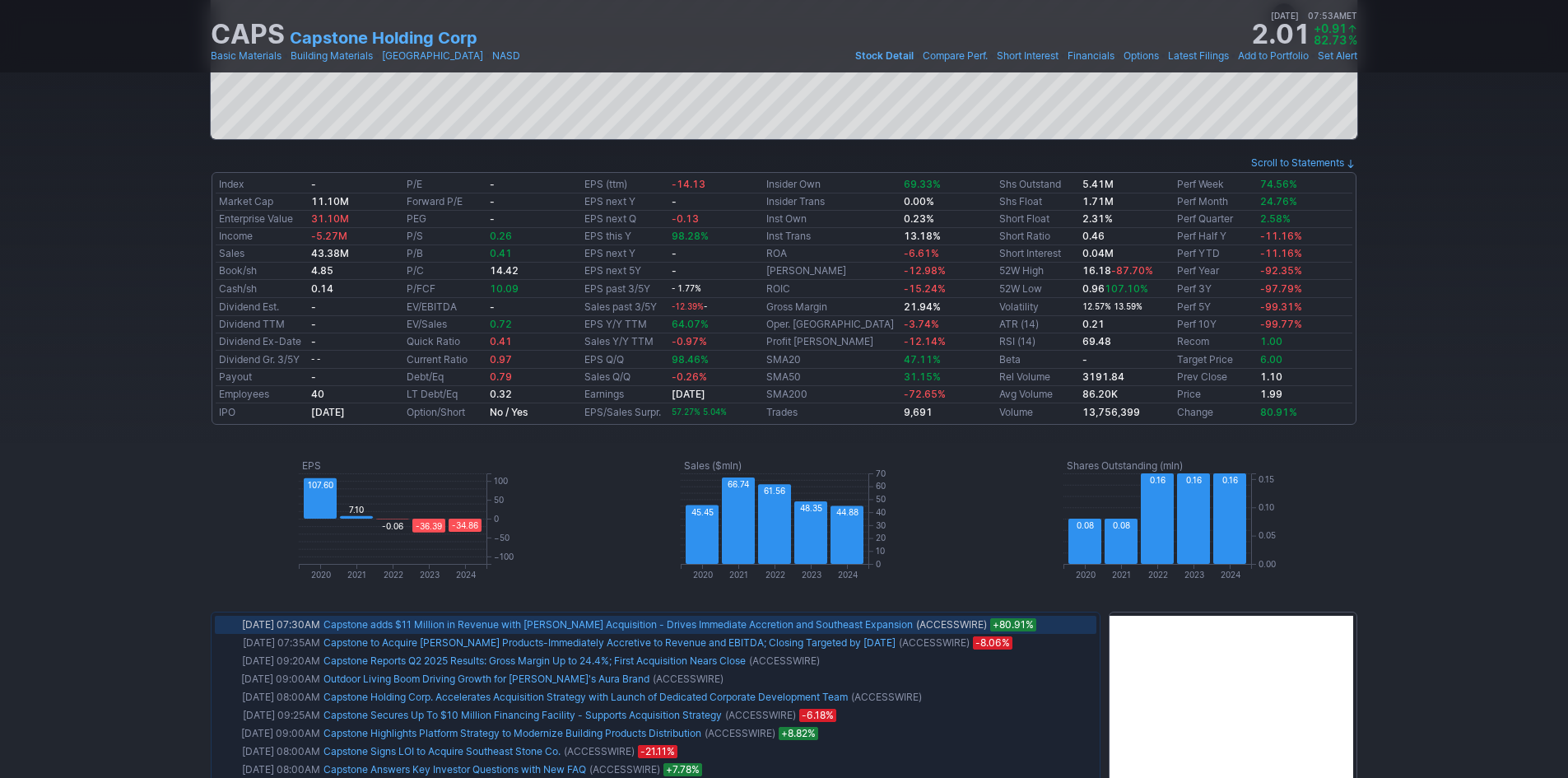
click at [800, 621] on link "Capstone adds $11 Million in Revenue with Carolina Stone Acquisition - Drives I…" at bounding box center [618, 624] width 590 height 13
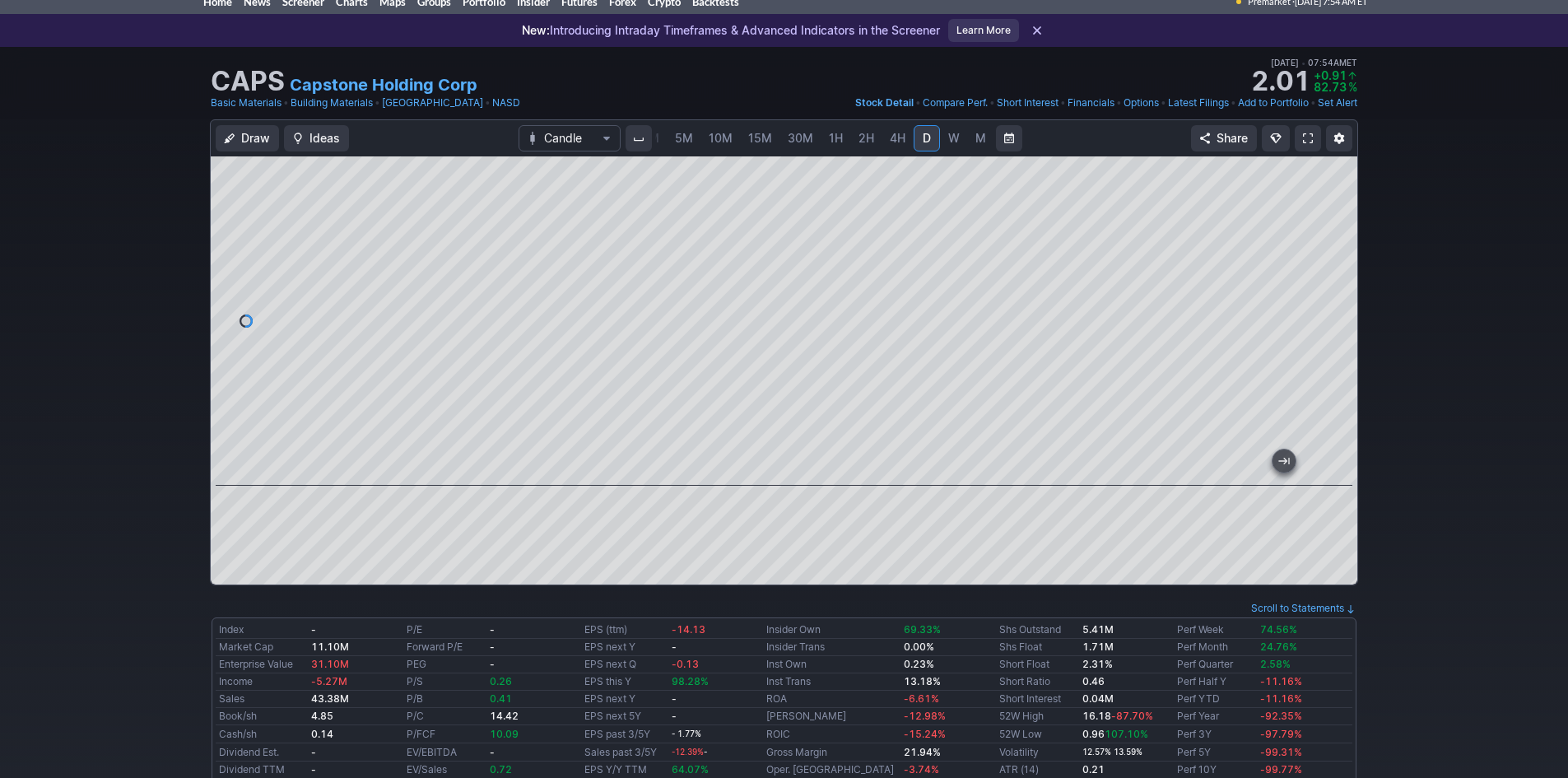
scroll to position [0, 0]
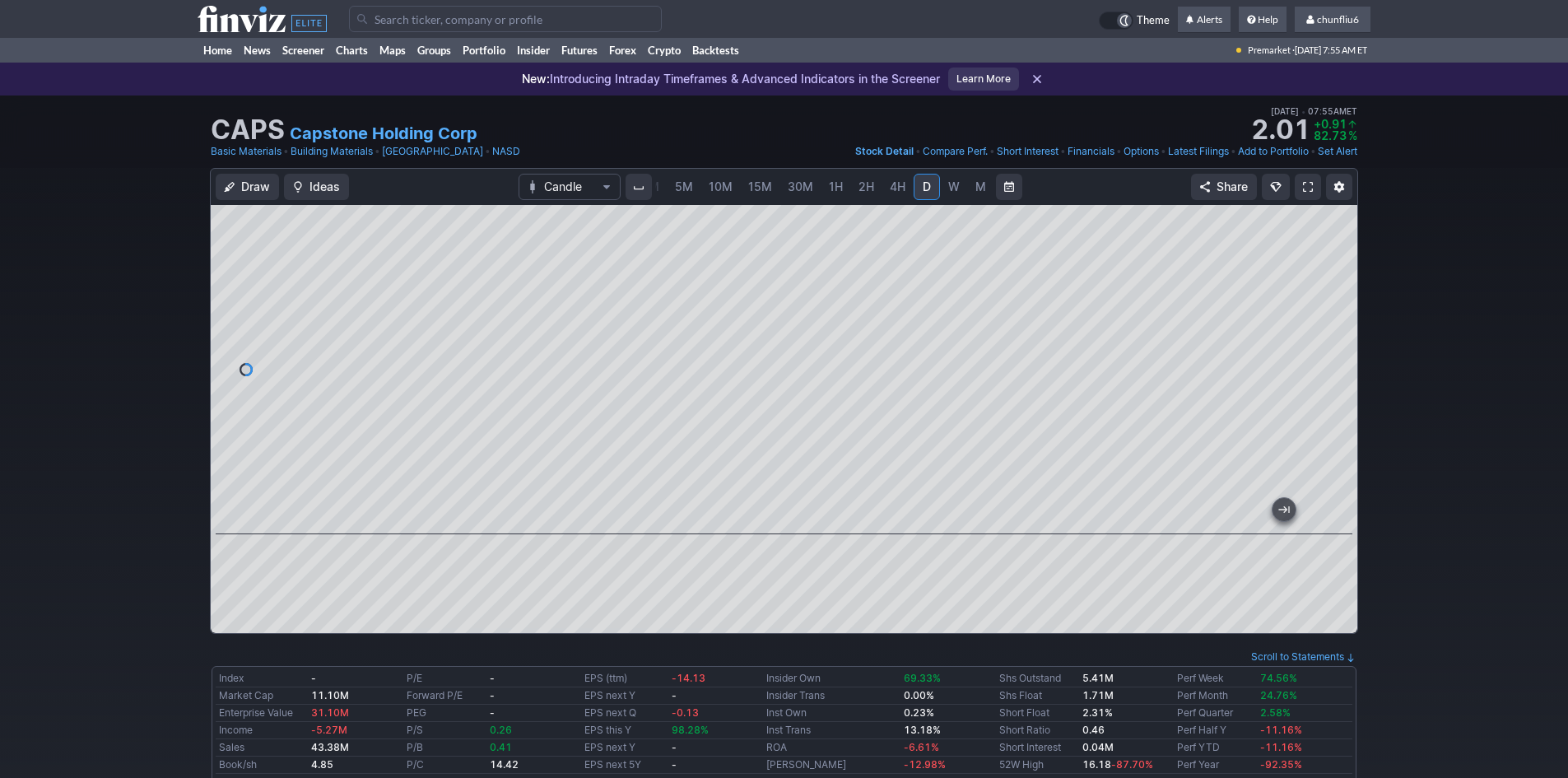
click at [1312, 189] on span at bounding box center [1307, 187] width 10 height 14
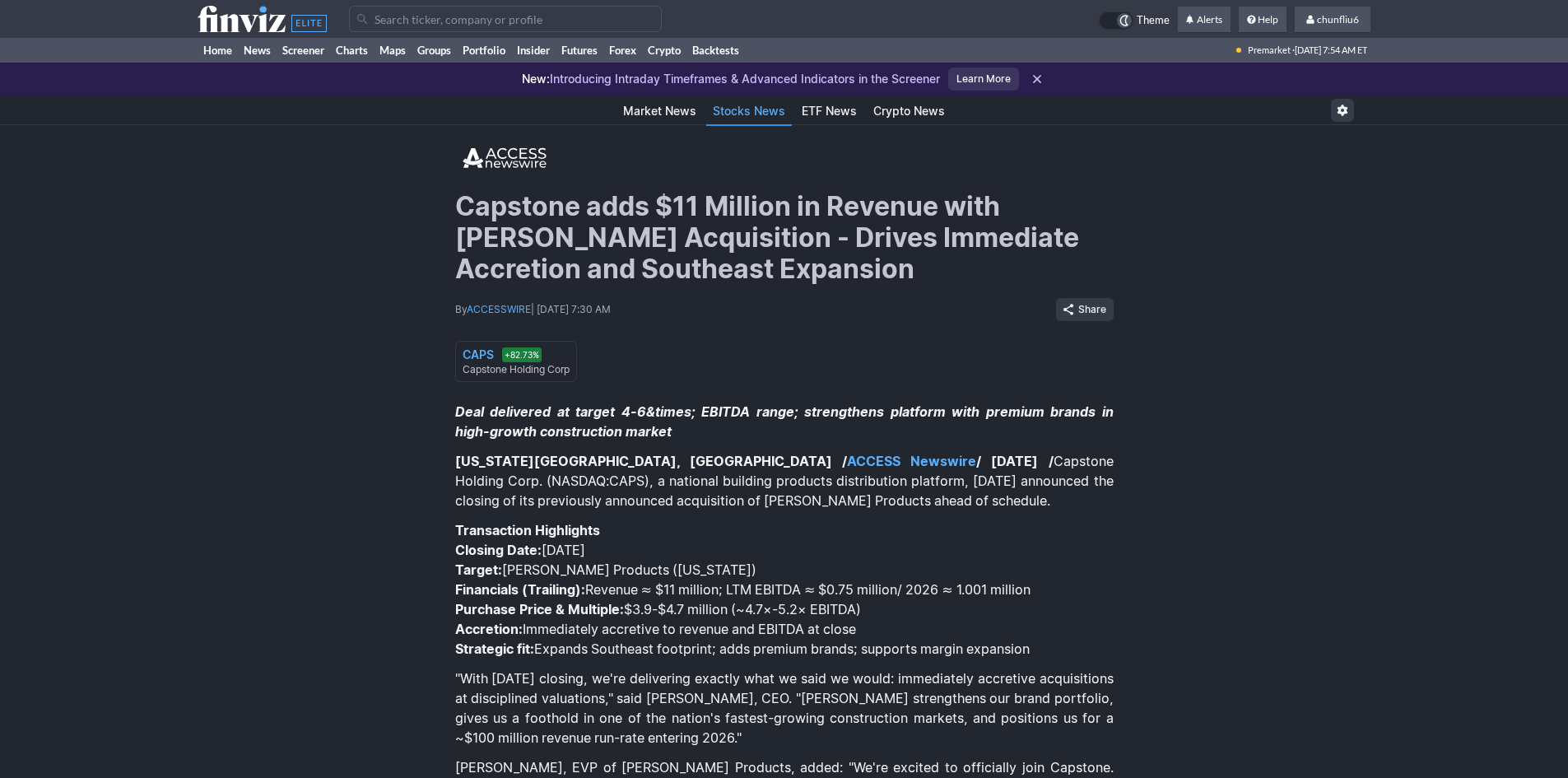
click at [1079, 559] on p "Closing Date: [DATE]" at bounding box center [784, 550] width 659 height 19
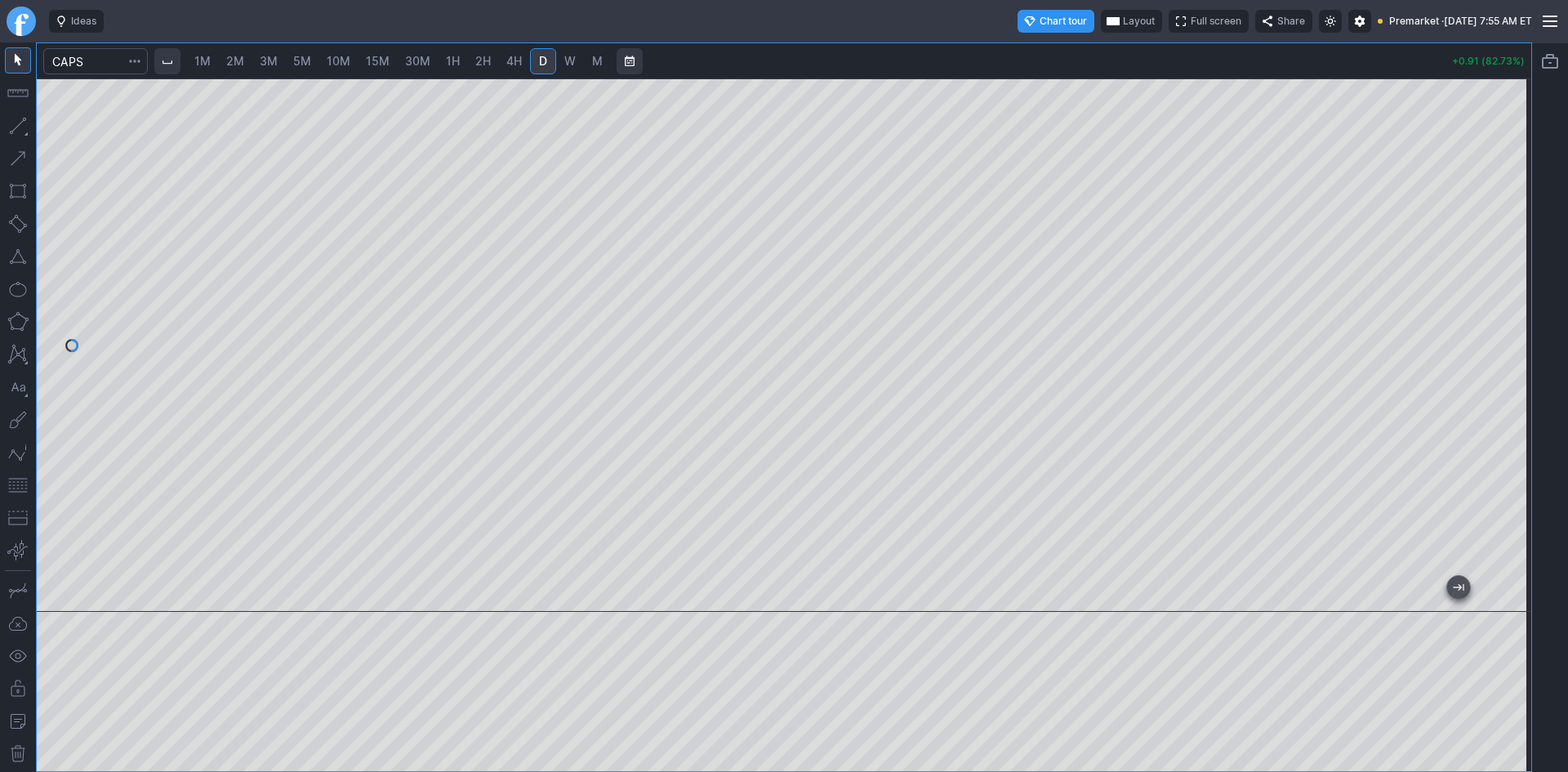
click at [1486, 255] on div at bounding box center [783, 345] width 1494 height 534
drag, startPoint x: 1514, startPoint y: 449, endPoint x: 1509, endPoint y: 250, distance: 199.1
click at [1509, 250] on div at bounding box center [1514, 341] width 35 height 492
click at [1123, 20] on span "Layout" at bounding box center [1139, 21] width 32 height 16
click at [1052, 55] on button "Layout" at bounding box center [1053, 53] width 23 height 23
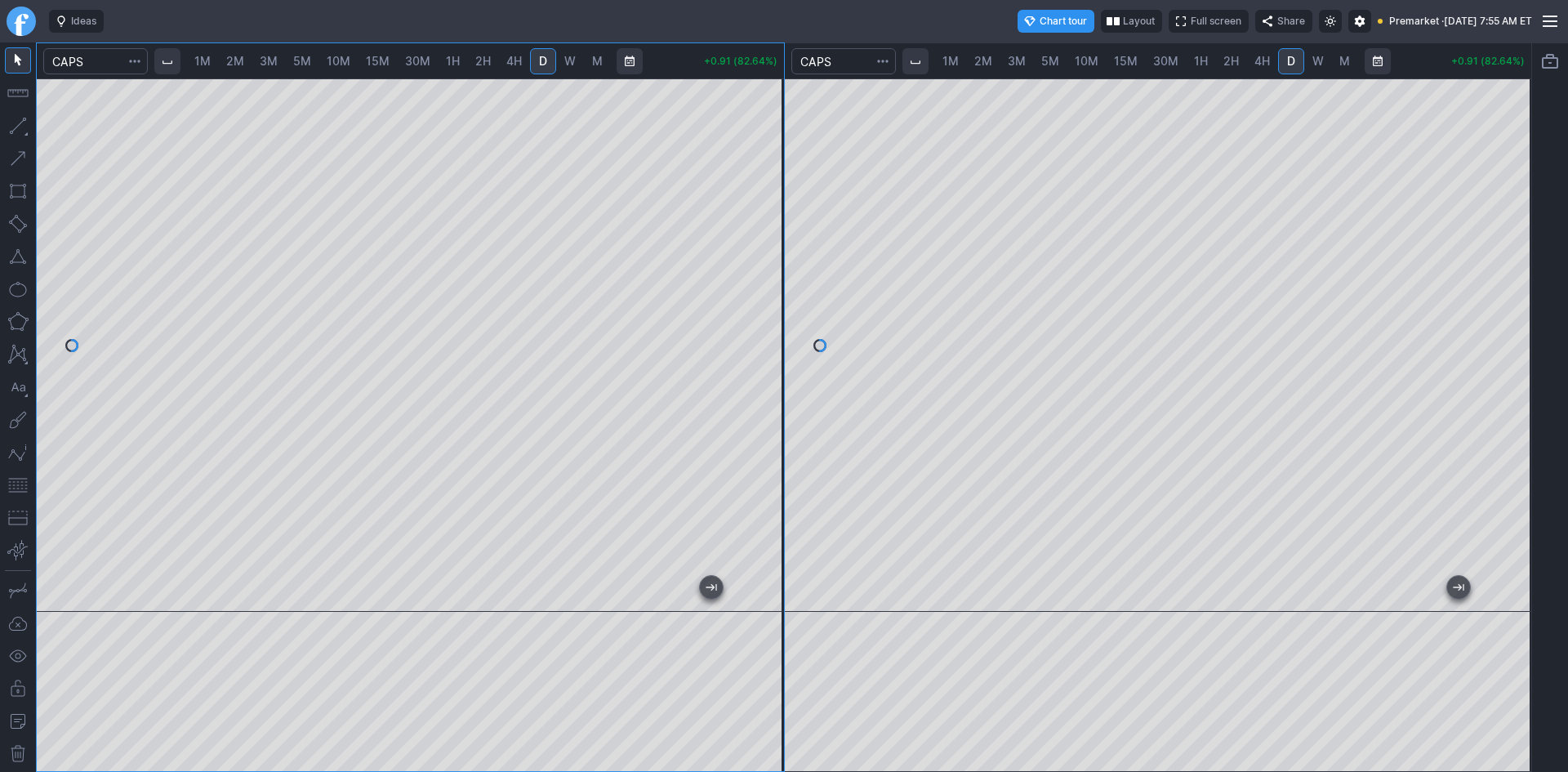
click at [200, 62] on link "1M" at bounding box center [203, 61] width 31 height 26
drag, startPoint x: 768, startPoint y: 199, endPoint x: 765, endPoint y: 338, distance: 139.0
click at [765, 338] on div at bounding box center [767, 341] width 35 height 492
click at [8, 485] on button "button" at bounding box center [17, 485] width 26 height 26
drag, startPoint x: 779, startPoint y: 299, endPoint x: 774, endPoint y: 361, distance: 62.2
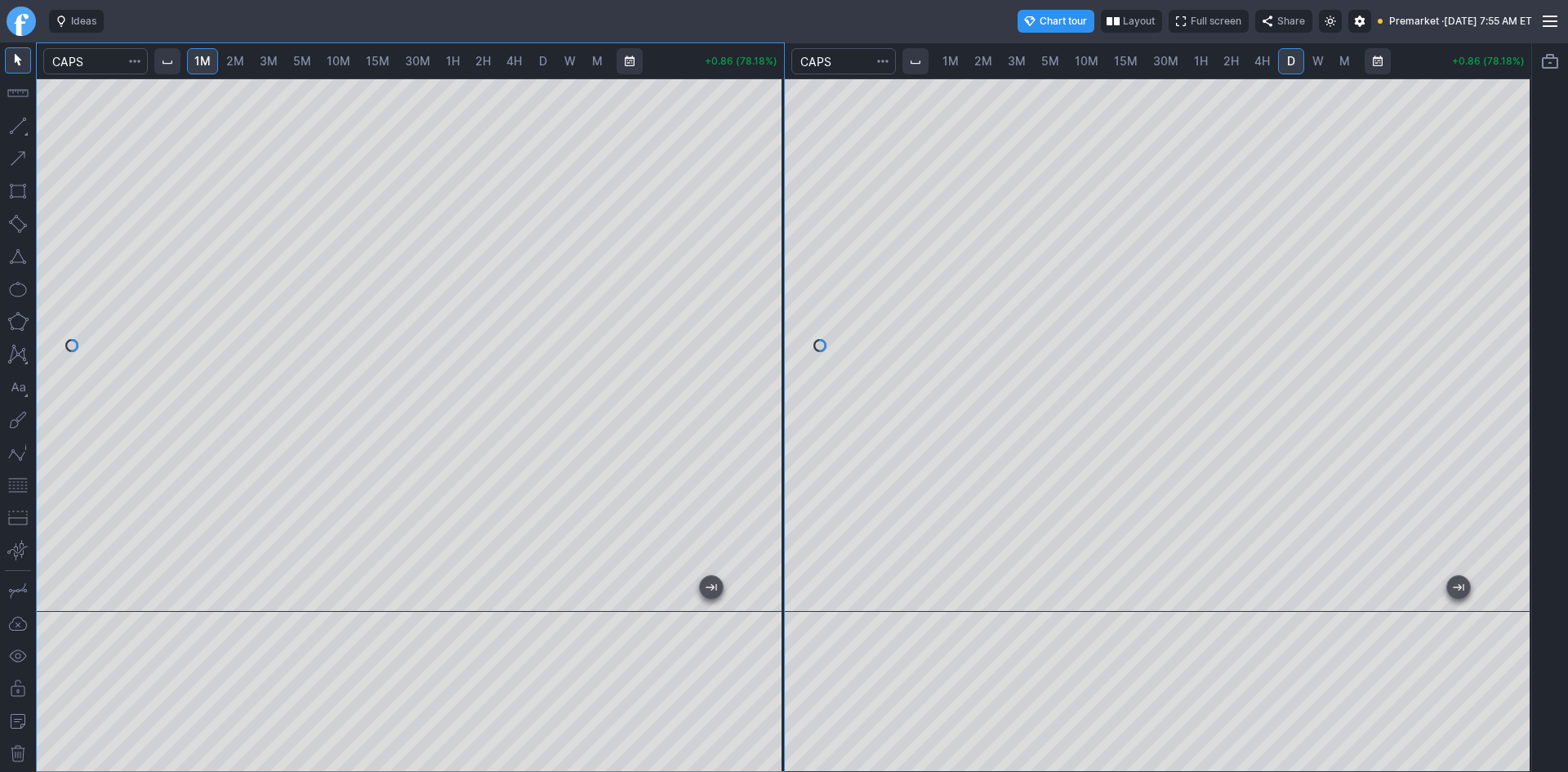
click at [776, 360] on div at bounding box center [767, 341] width 35 height 492
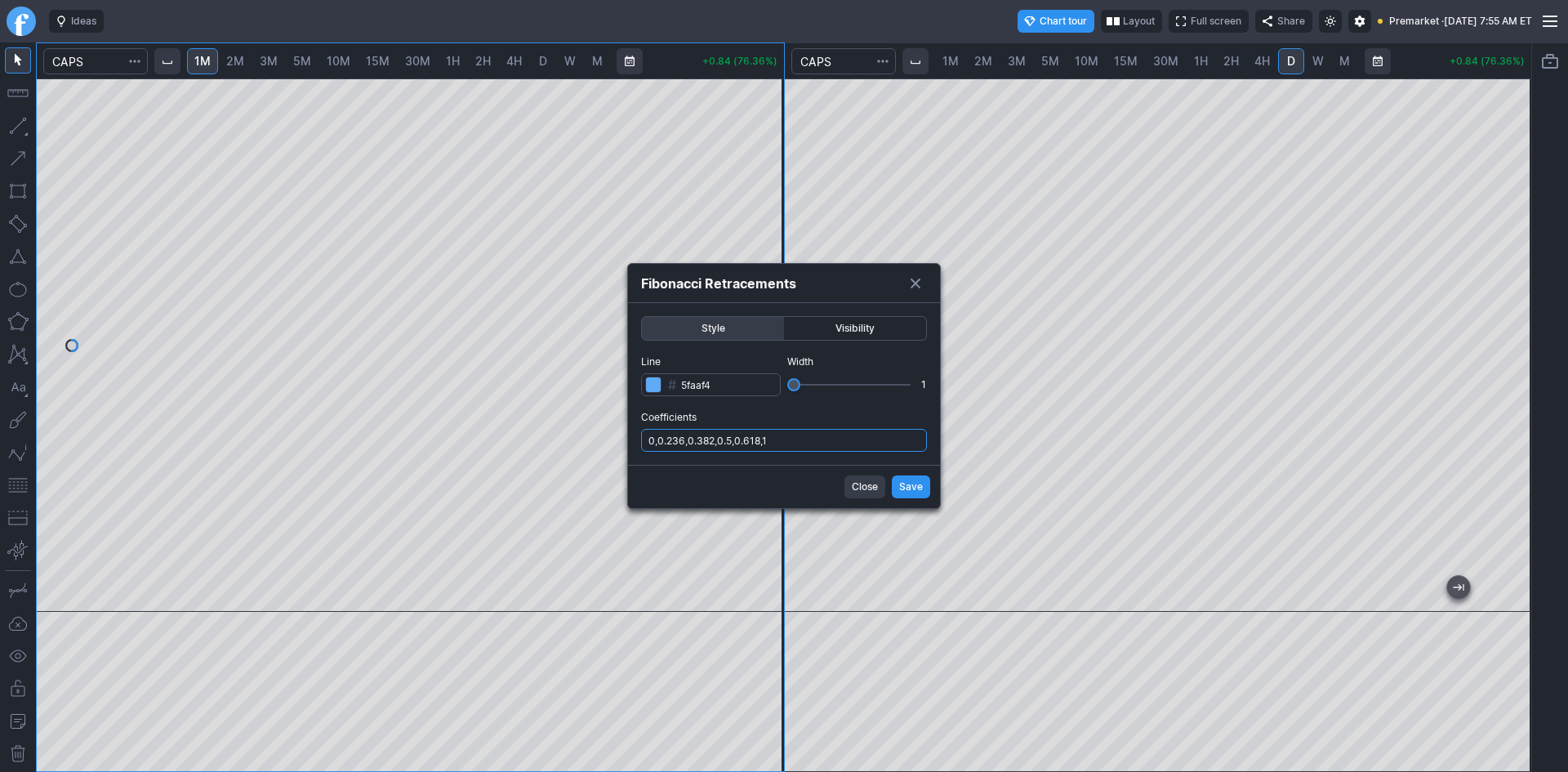
click at [826, 443] on input "0,0.236,0.382,0.5,0.618,1" at bounding box center [783, 440] width 285 height 23
type input "0,0.236,0.382,0.5,0.618,1,.786"
click at [907, 484] on span "Save" at bounding box center [911, 486] width 24 height 16
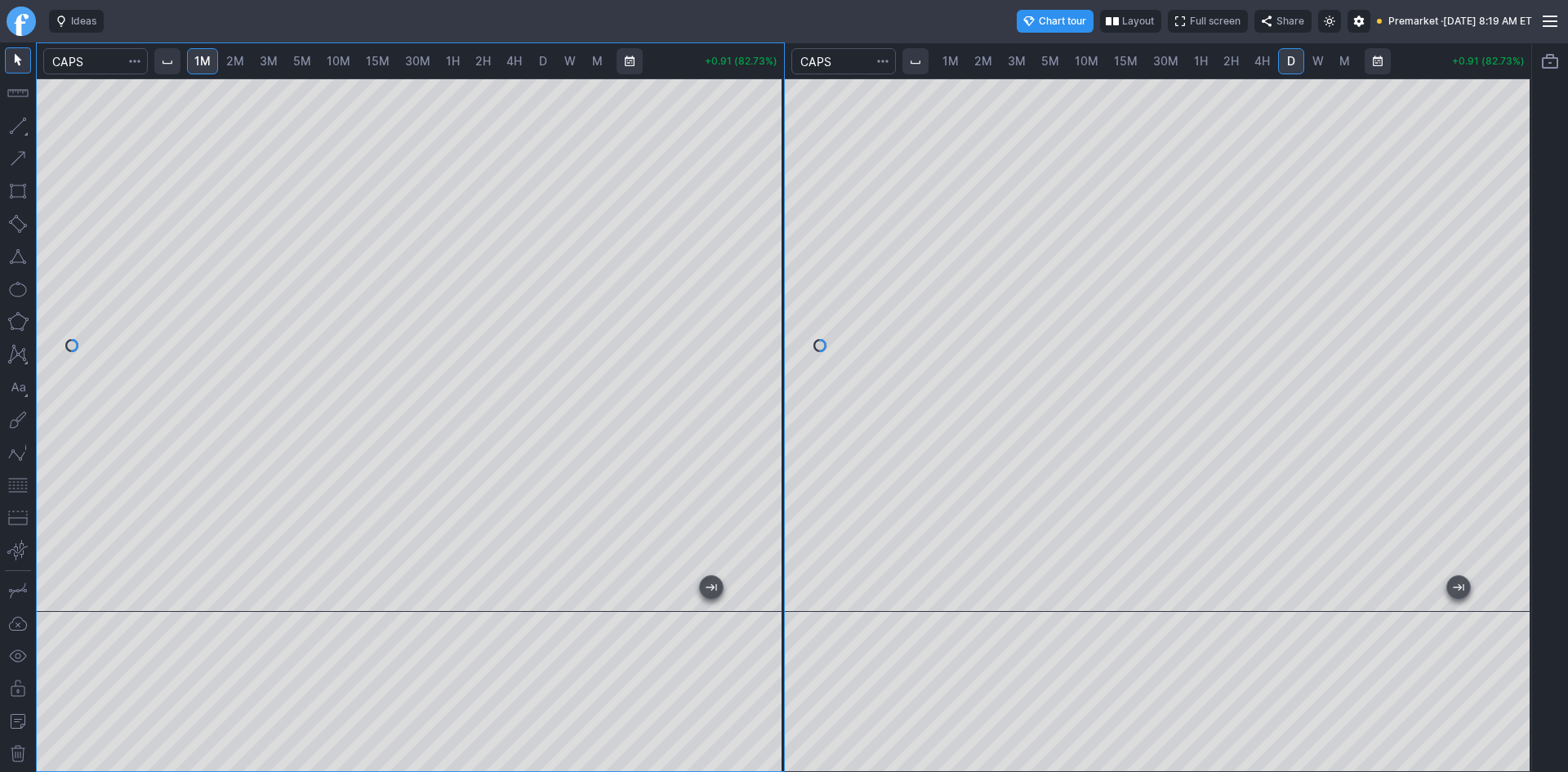
click at [23, 486] on button "button" at bounding box center [17, 485] width 26 height 26
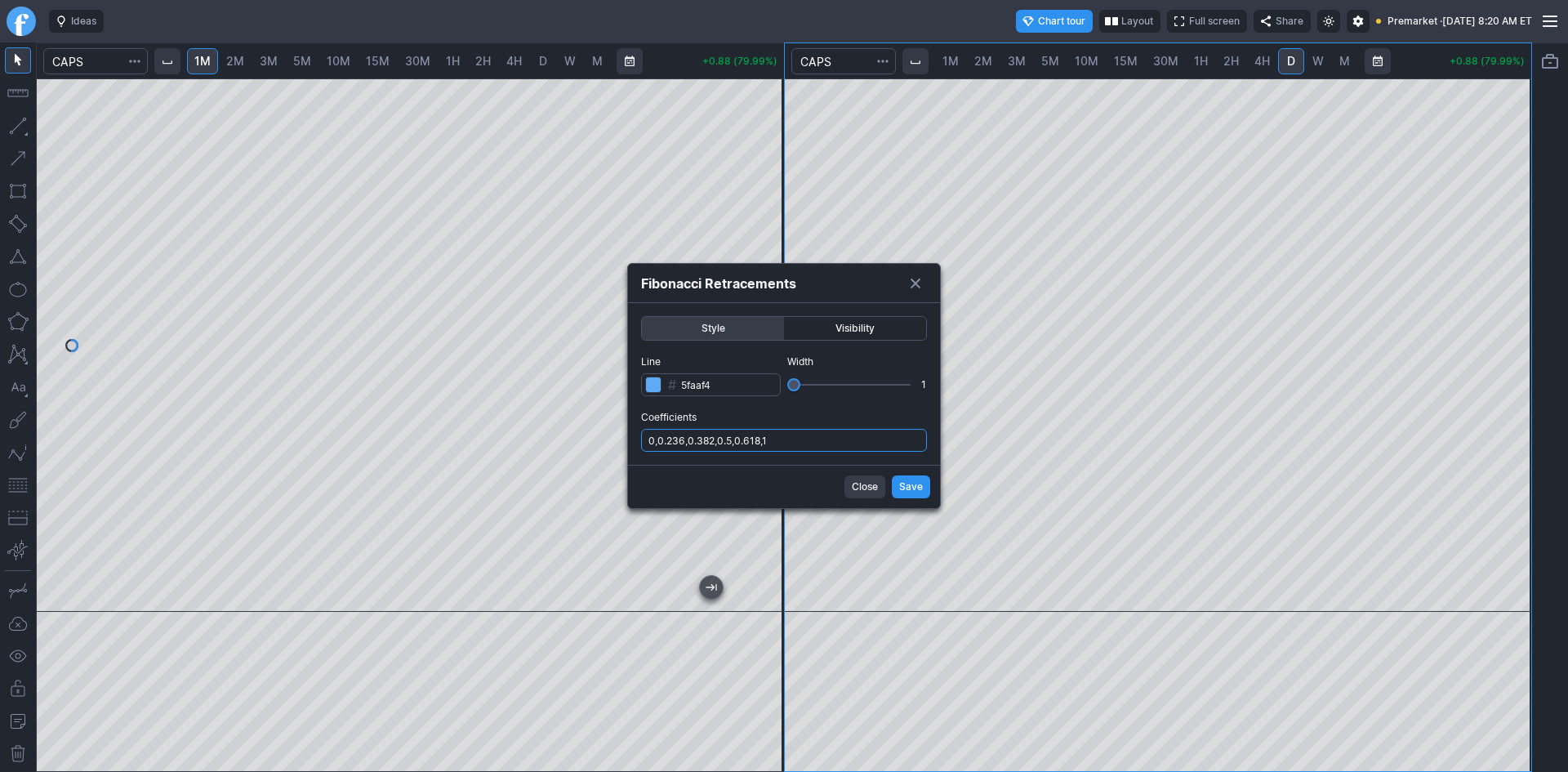
click at [867, 438] on input "0,0.236,0.382,0.5,0.618,1" at bounding box center [783, 440] width 285 height 23
type input "0,0.236,0.382,0.5,0.618,1,.786"
click at [911, 484] on span "Save" at bounding box center [911, 486] width 24 height 16
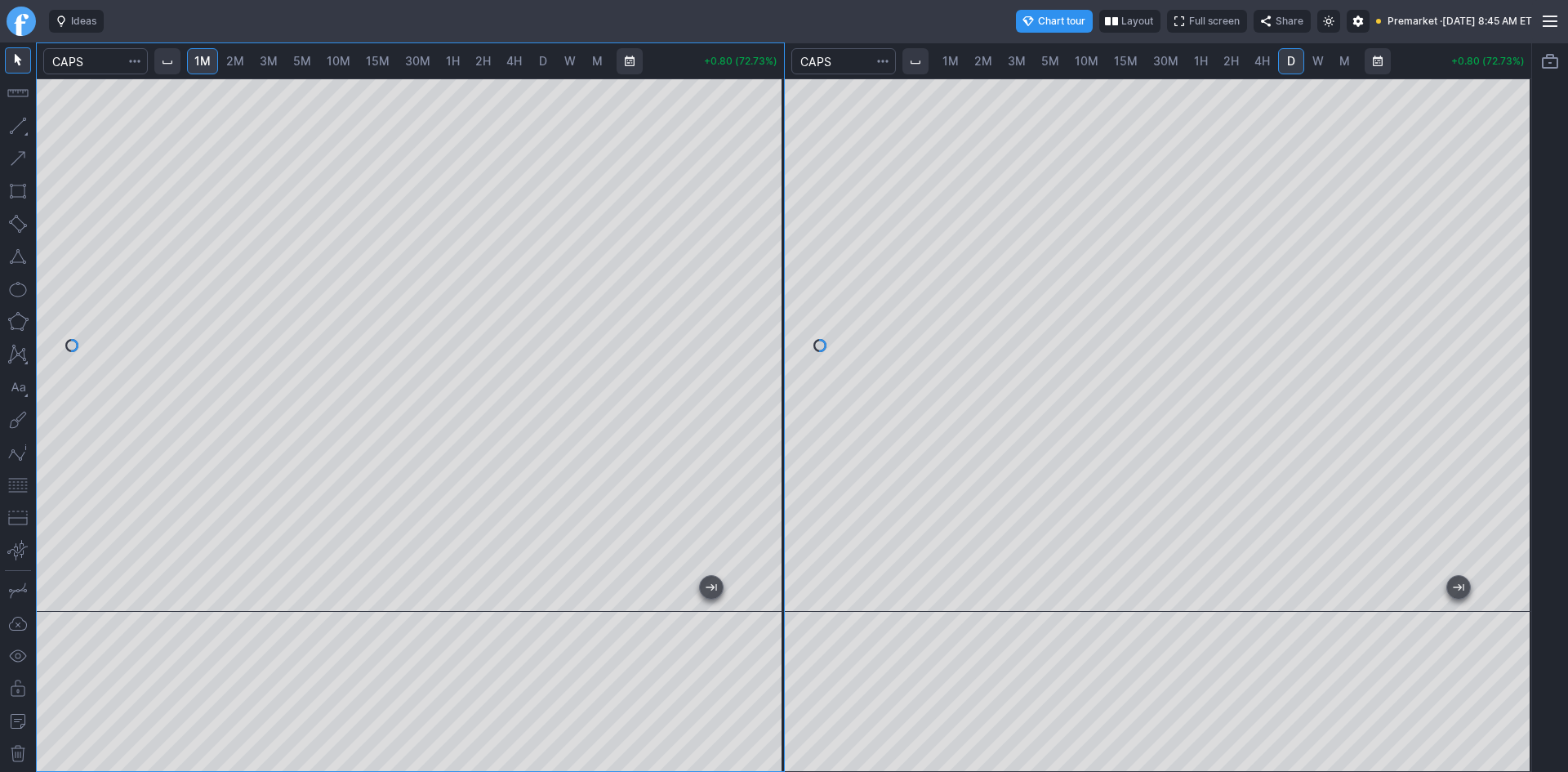
drag, startPoint x: 755, startPoint y: 461, endPoint x: 756, endPoint y: 447, distance: 14.0
click at [756, 447] on div at bounding box center [767, 341] width 35 height 492
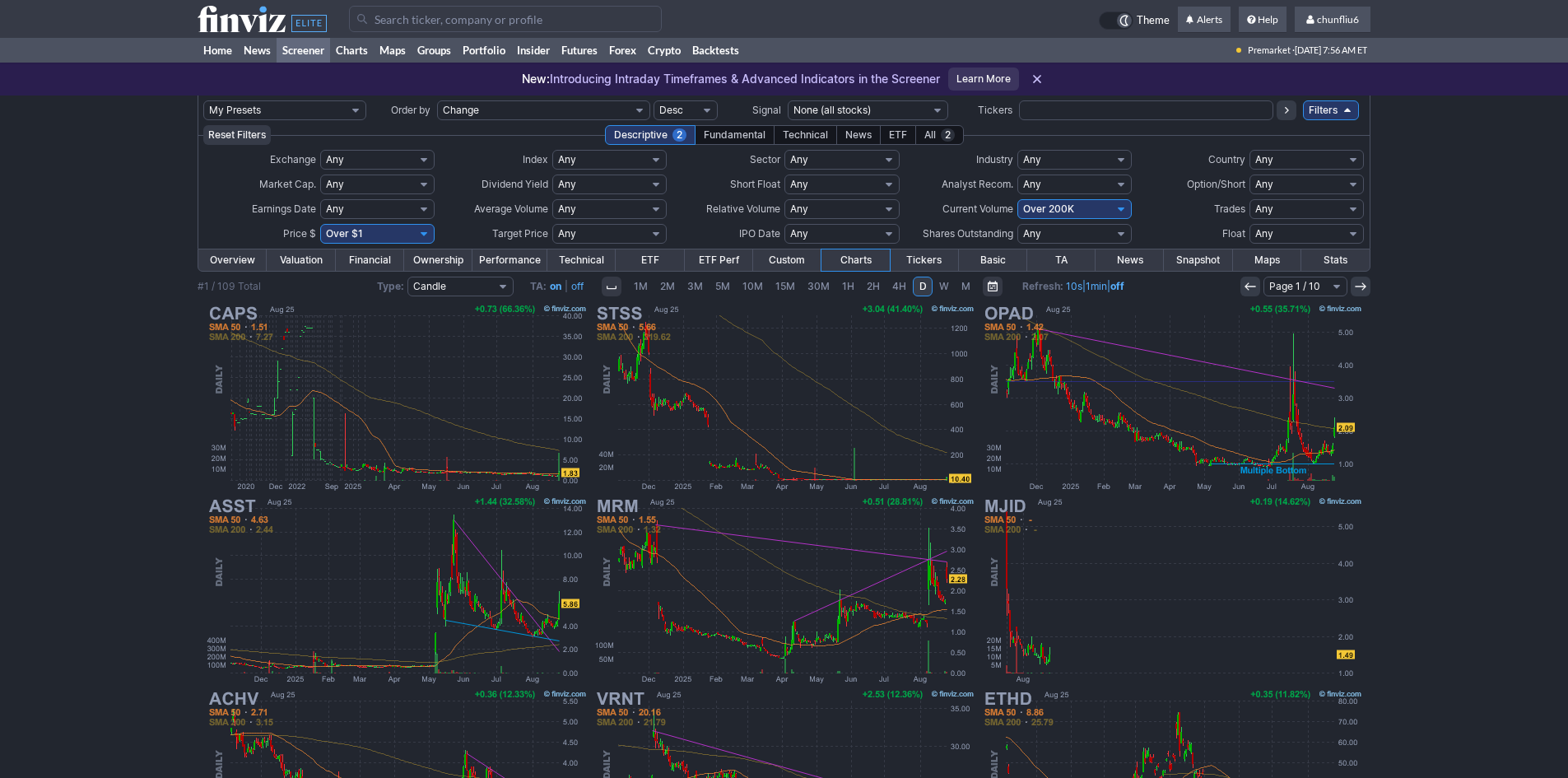
click at [364, 238] on select "Any Under $1 Under $2 Under $3 Under $4 Under $5 Under $7 Under $10 Under $15 U…" at bounding box center [378, 233] width 114 height 19
select select "o10"
click at [321, 224] on select "Any Under $1 Under $2 Under $3 Under $4 Under $5 Under $7 Under $10 Under $15 U…" at bounding box center [378, 233] width 114 height 19
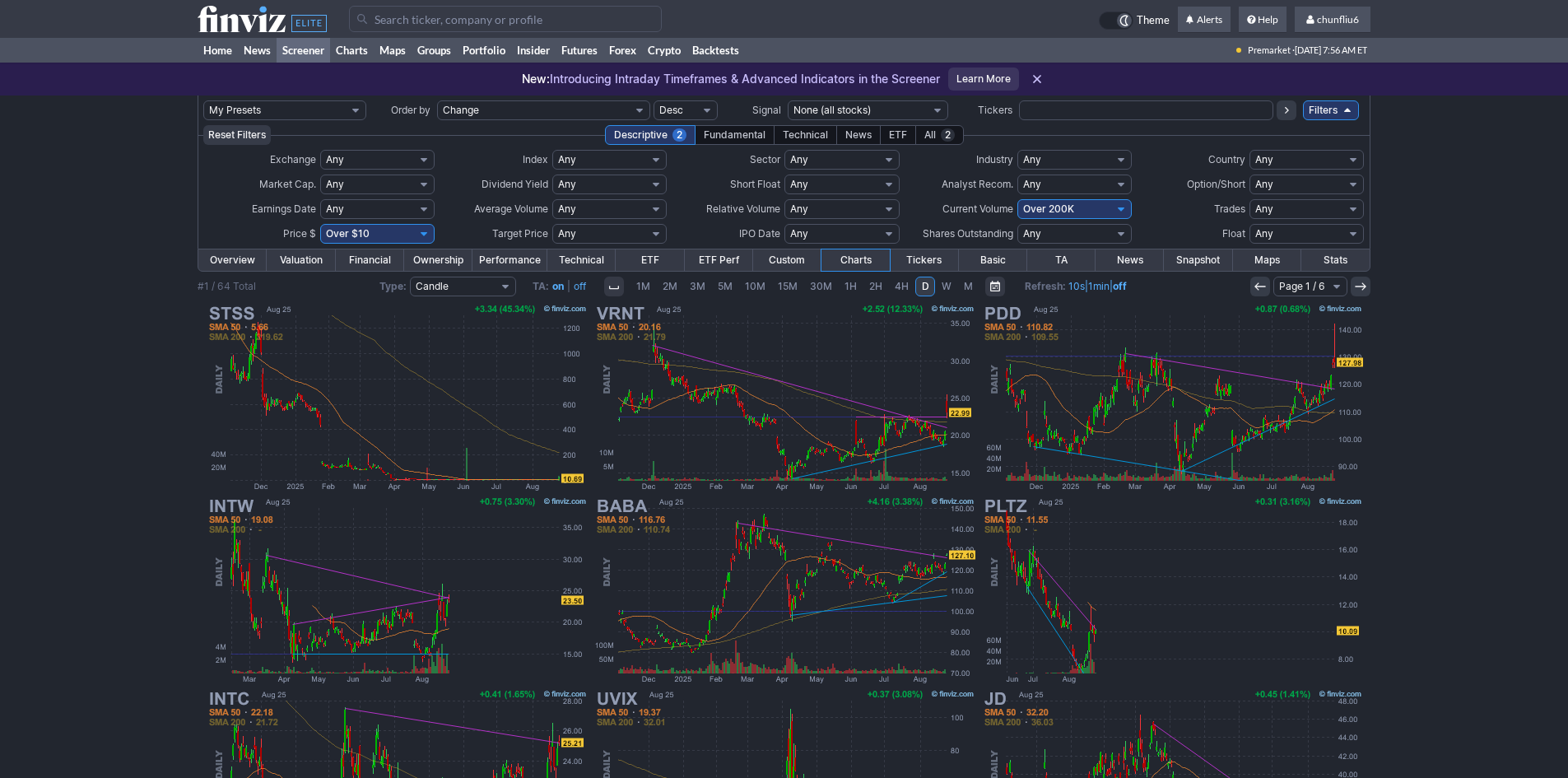
click at [79, 331] on div "My Presets -Save Screen -Edit Screens p: NP! Order by Ticker Tickers Input Filt…" at bounding box center [784, 607] width 1568 height 1021
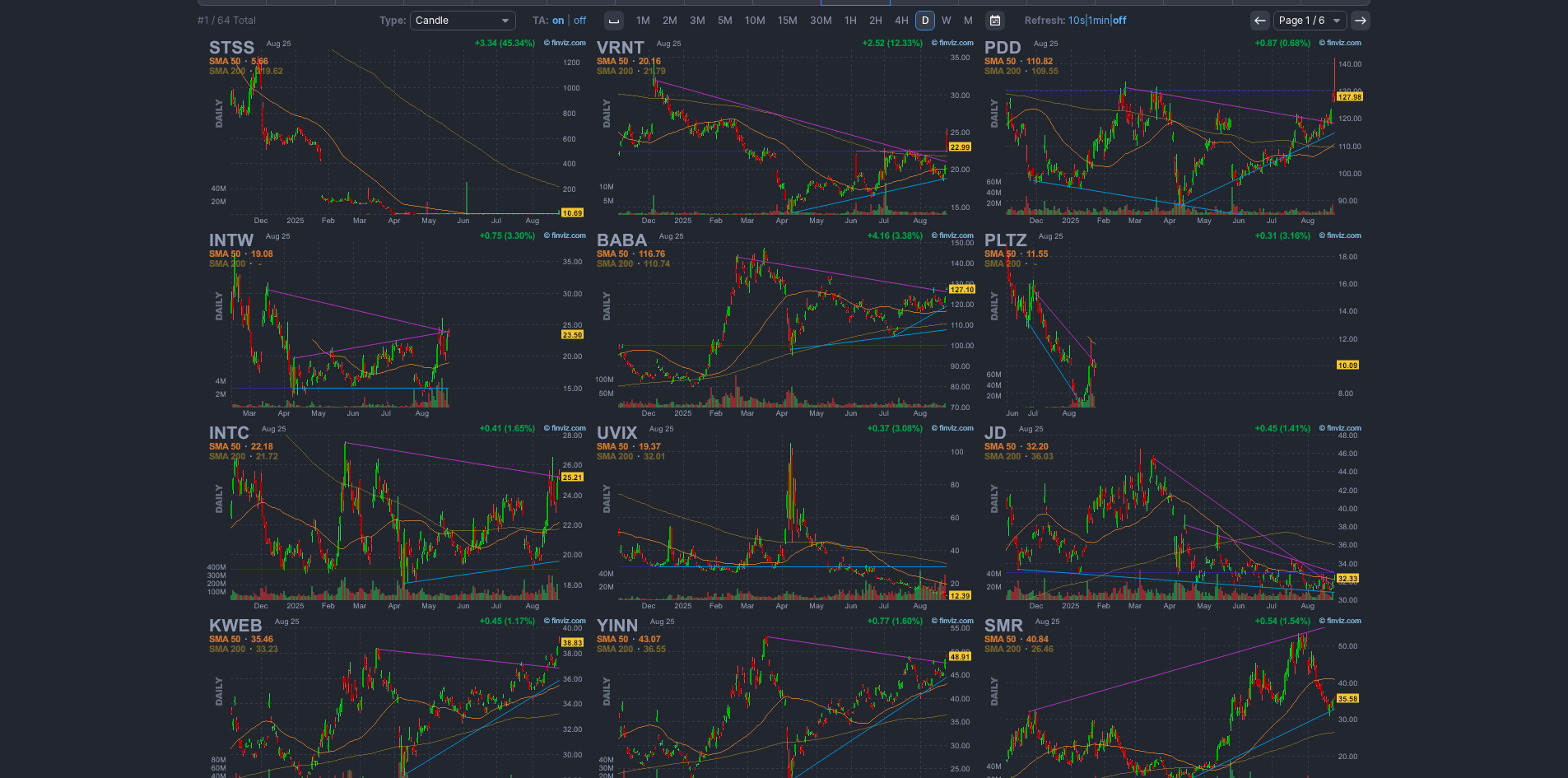
scroll to position [329, 0]
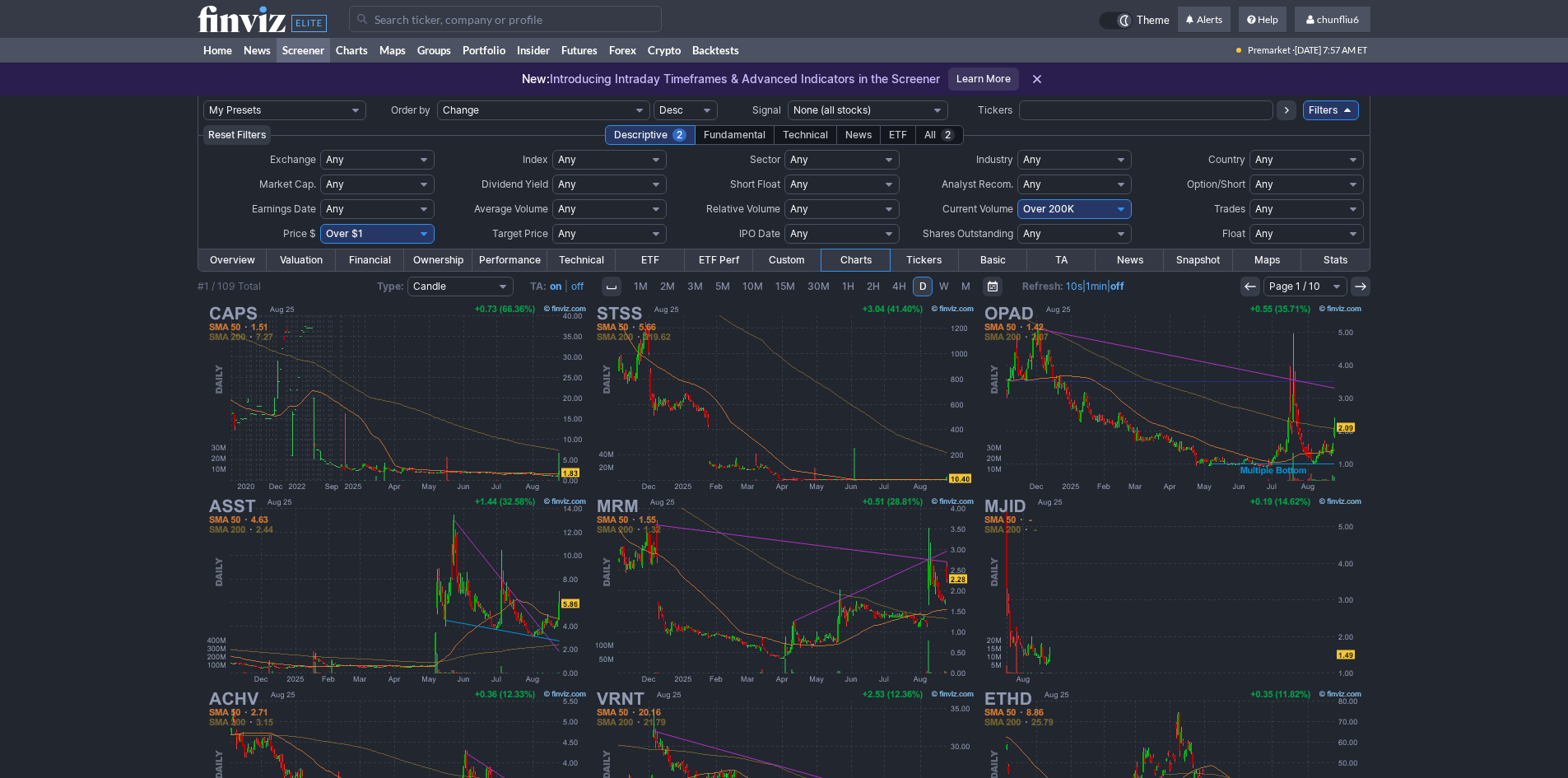
click at [430, 22] on input "Search" at bounding box center [505, 18] width 313 height 26
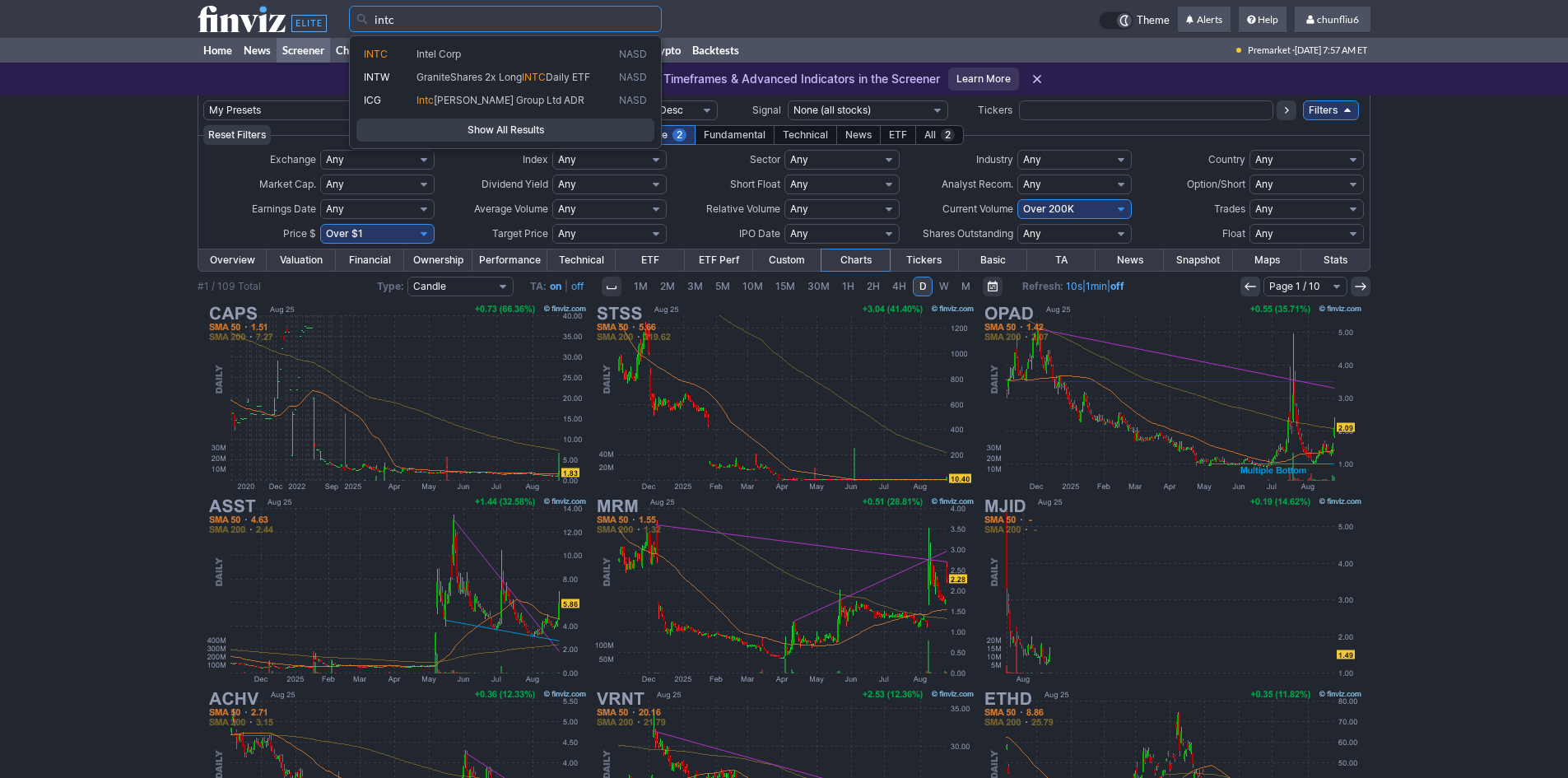
type input "intc"
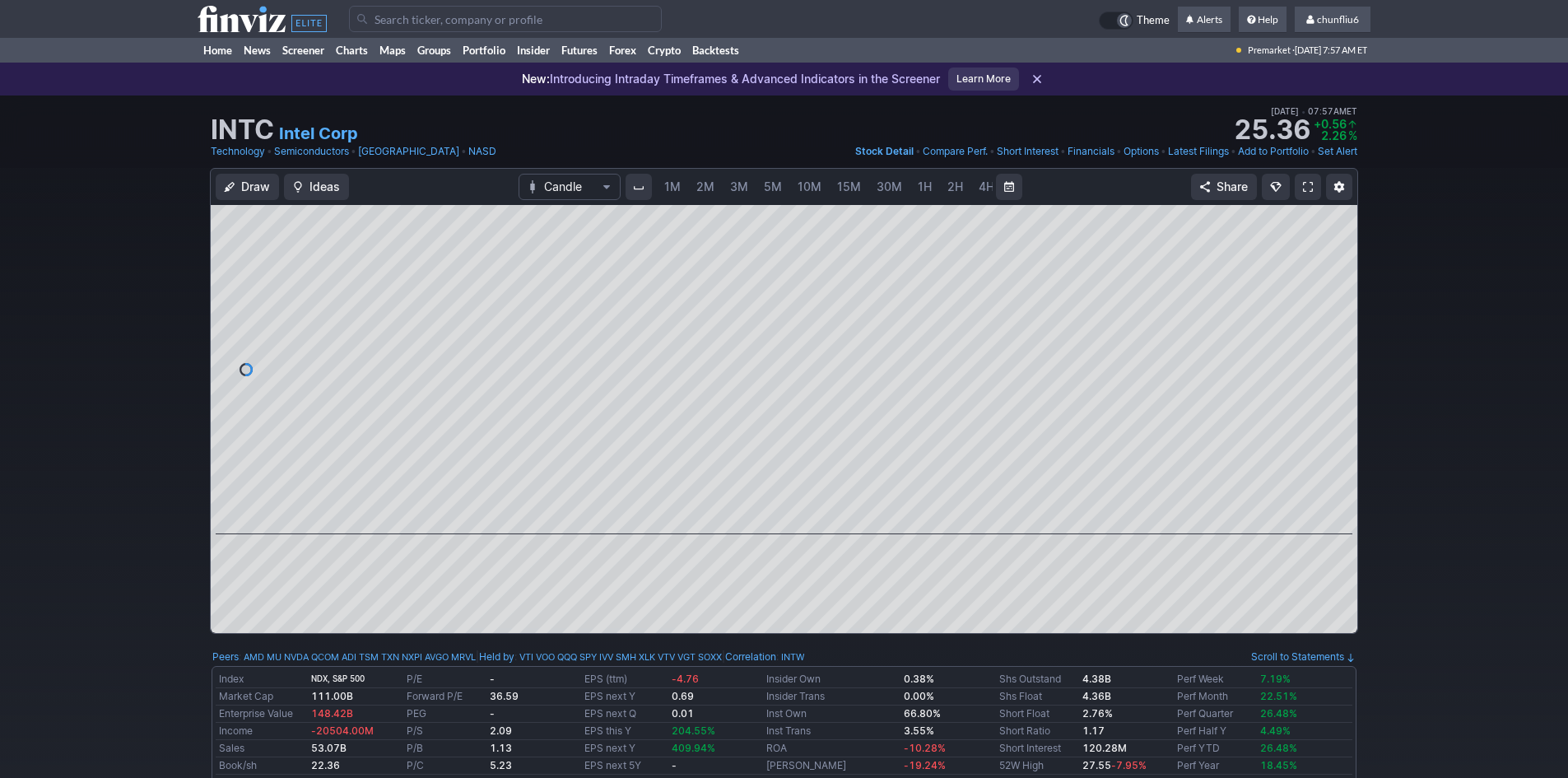
scroll to position [0, 89]
click at [1309, 181] on span at bounding box center [1307, 187] width 10 height 14
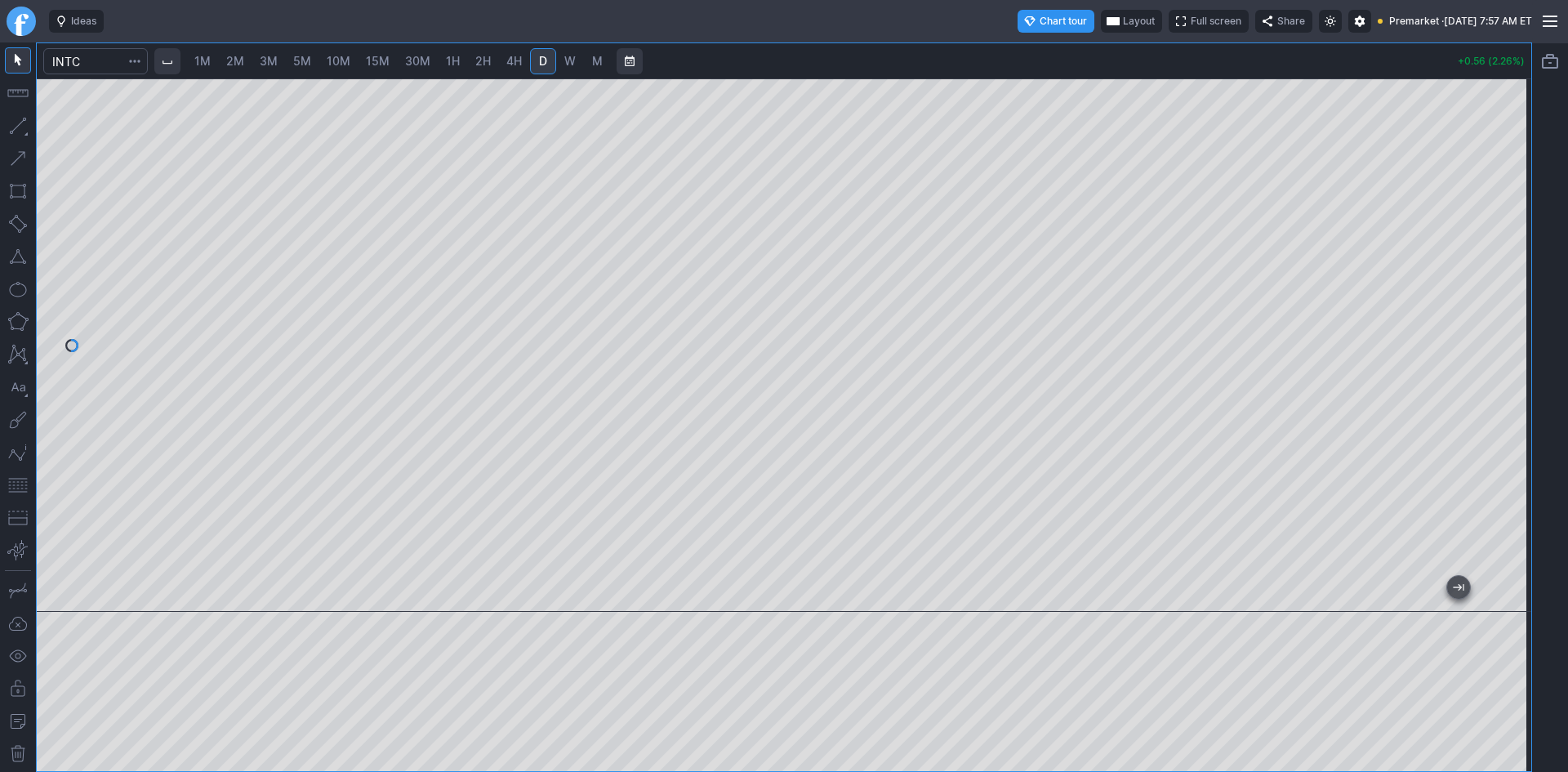
click at [1123, 19] on span "Layout" at bounding box center [1139, 21] width 32 height 16
click at [1051, 57] on button "Layout" at bounding box center [1053, 53] width 23 height 23
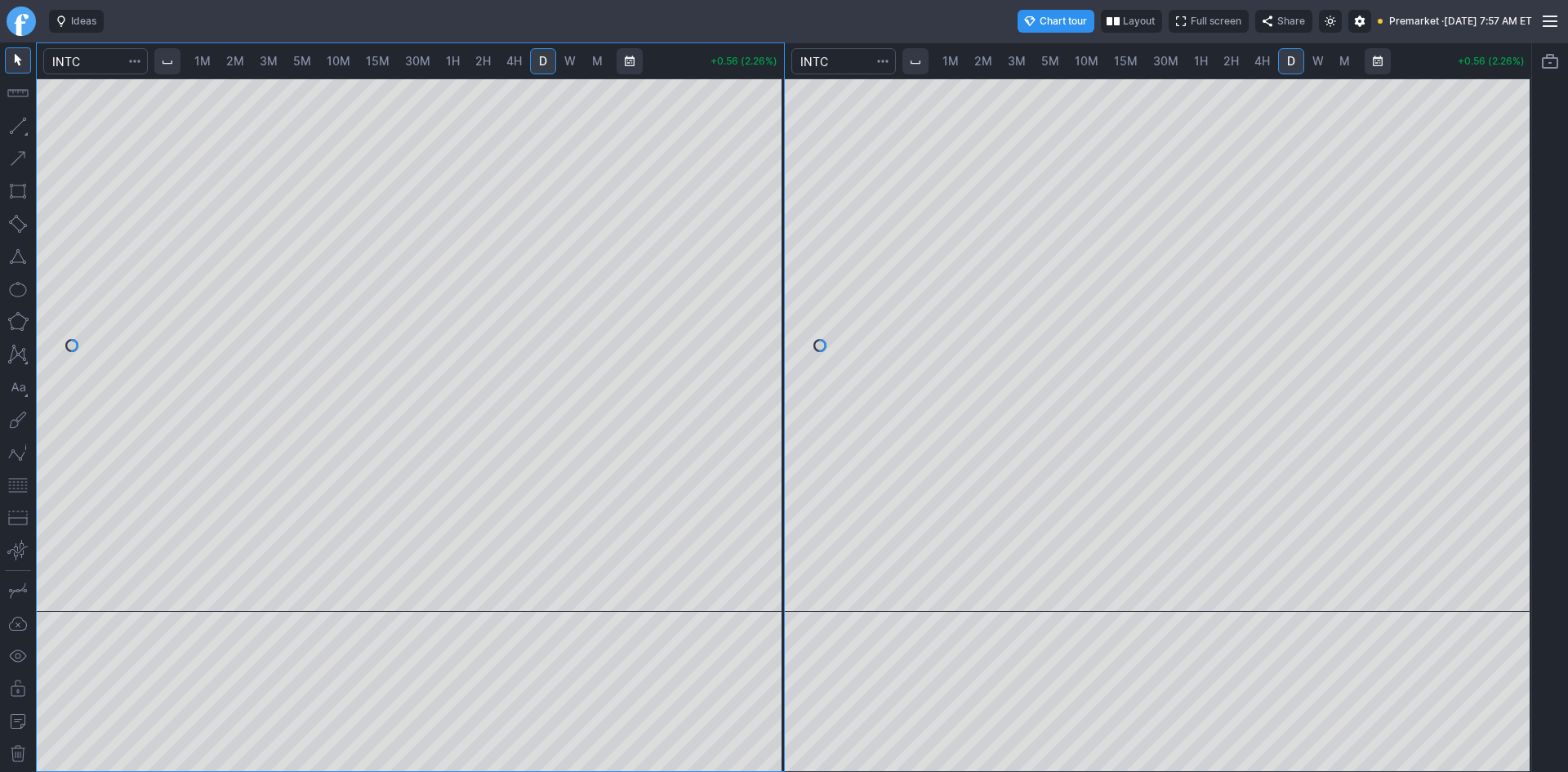
click at [1088, 64] on span "10M" at bounding box center [1086, 61] width 24 height 13
click at [1488, 242] on div at bounding box center [1159, 345] width 747 height 534
drag, startPoint x: 1521, startPoint y: 302, endPoint x: 1504, endPoint y: 380, distance: 79.8
click at [1504, 380] on div at bounding box center [1514, 341] width 35 height 492
click at [210, 61] on span "1M" at bounding box center [202, 61] width 16 height 13
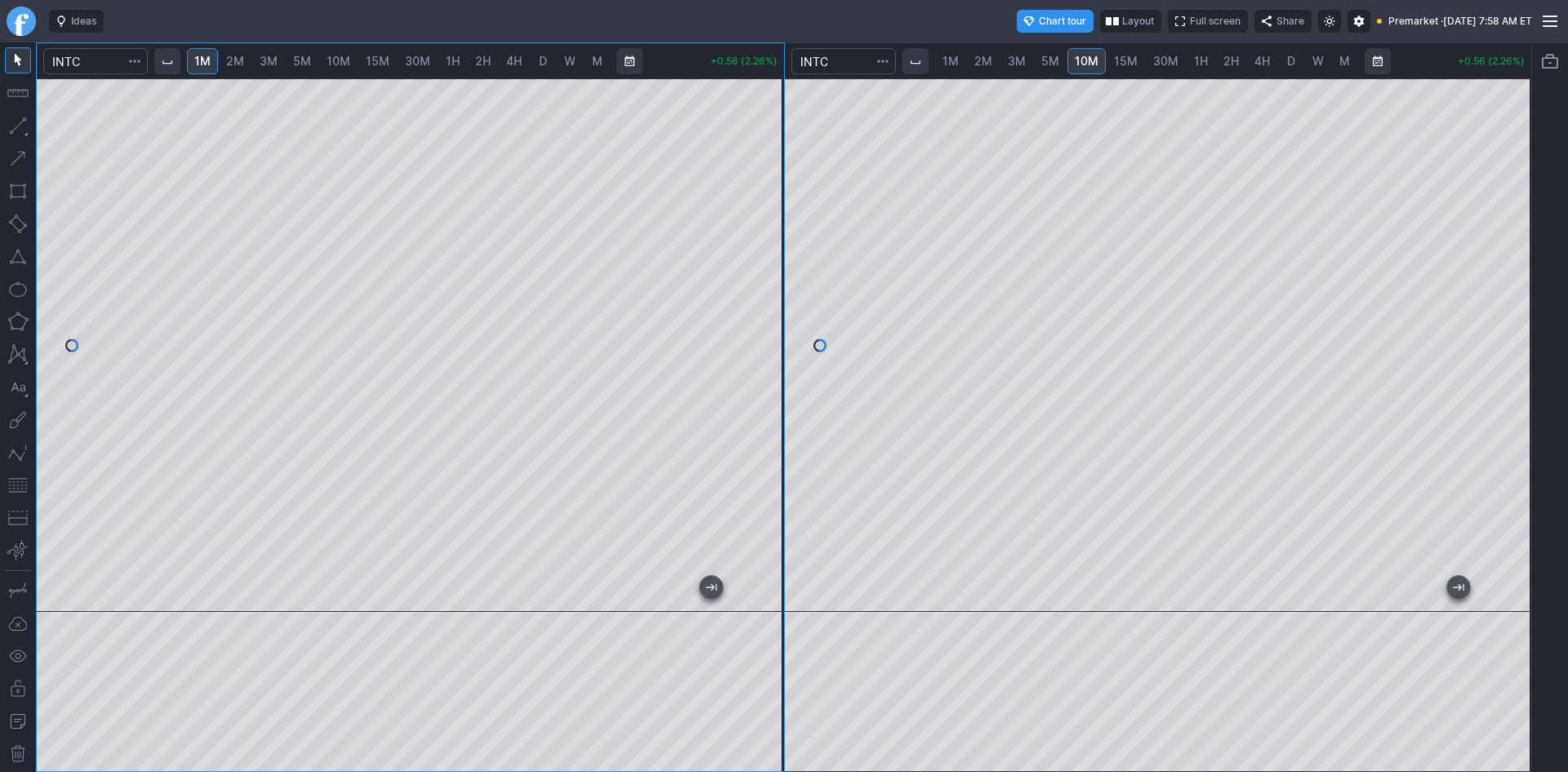
drag, startPoint x: 514, startPoint y: 599, endPoint x: -125, endPoint y: 493, distance: 647.7
click at [0, 493] on html "Ideas Chart tour Layout Full screen Share Premarket · Mon AUG 25 2025 7:58 AM E…" at bounding box center [784, 386] width 1568 height 772
click at [233, 59] on span "2M" at bounding box center [234, 61] width 18 height 13
drag, startPoint x: 767, startPoint y: 161, endPoint x: 760, endPoint y: 331, distance: 170.1
click at [776, 316] on div at bounding box center [767, 341] width 35 height 492
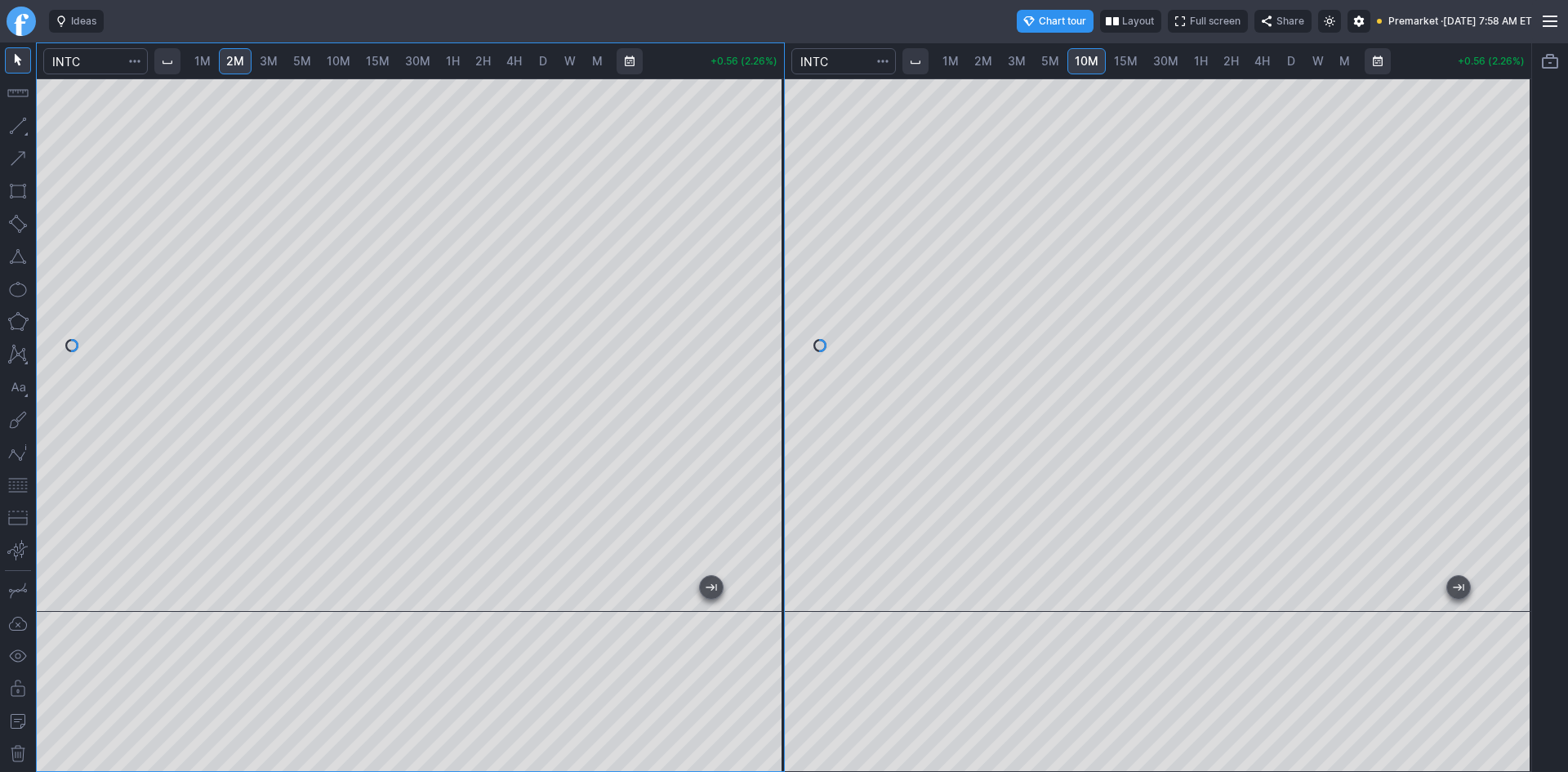
click at [13, 486] on button "button" at bounding box center [17, 485] width 26 height 26
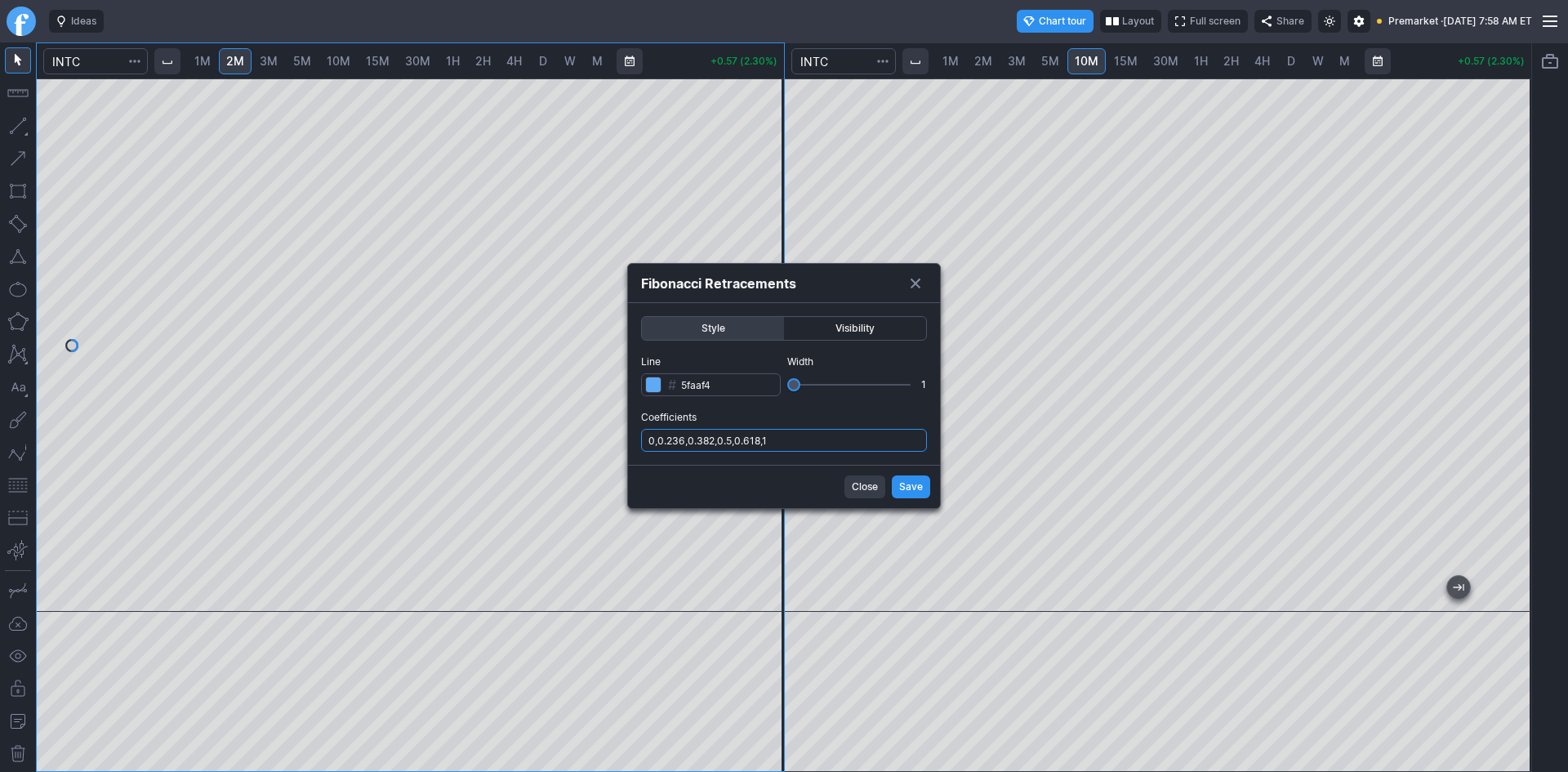
drag, startPoint x: 804, startPoint y: 437, endPoint x: 805, endPoint y: 445, distance: 8.1
click at [804, 440] on input "0,0.236,0.382,0.5,0.618,1" at bounding box center [783, 440] width 285 height 23
type input "0,0.236,0.382,0.5,0.618,1,.786"
click at [896, 483] on button "Save" at bounding box center [911, 487] width 38 height 23
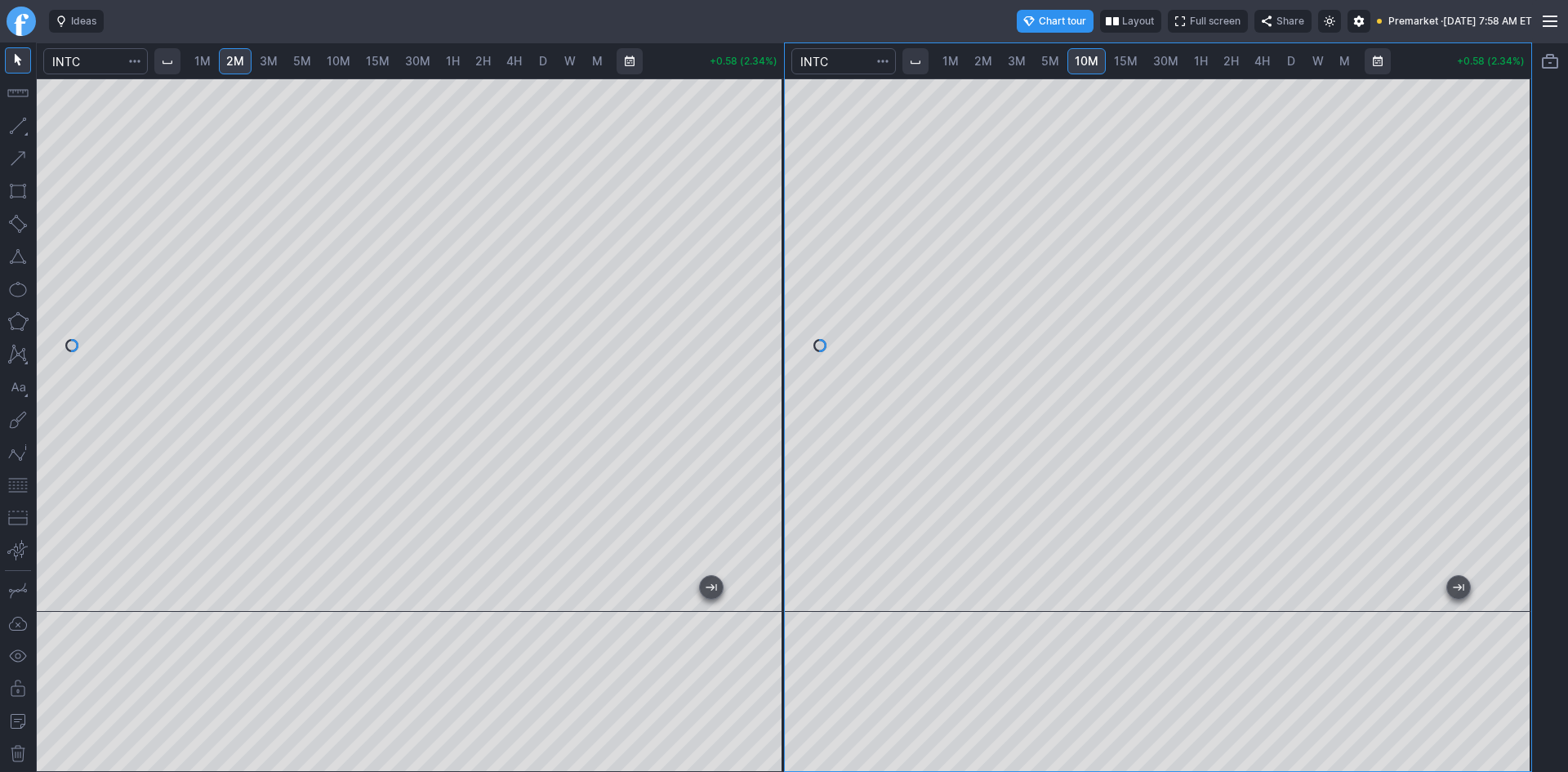
click at [13, 483] on button "button" at bounding box center [17, 485] width 26 height 26
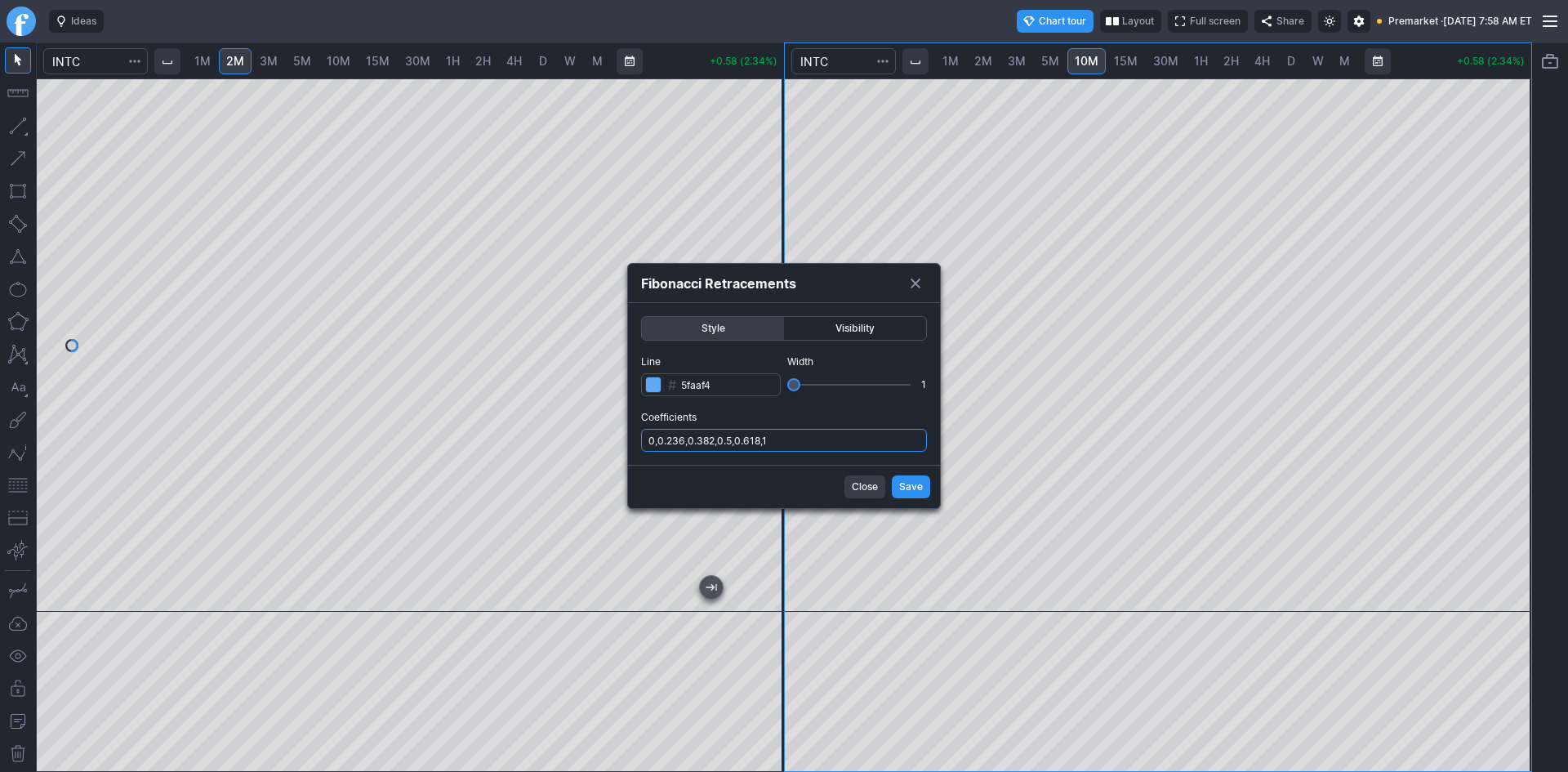
drag, startPoint x: 829, startPoint y: 434, endPoint x: 827, endPoint y: 443, distance: 9.2
click at [829, 435] on input "0,0.236,0.382,0.5,0.618,1" at bounding box center [783, 440] width 285 height 23
type input "0,0.236,0.382,0.5,0.618,1,.786"
click at [894, 482] on button "Save" at bounding box center [911, 487] width 38 height 23
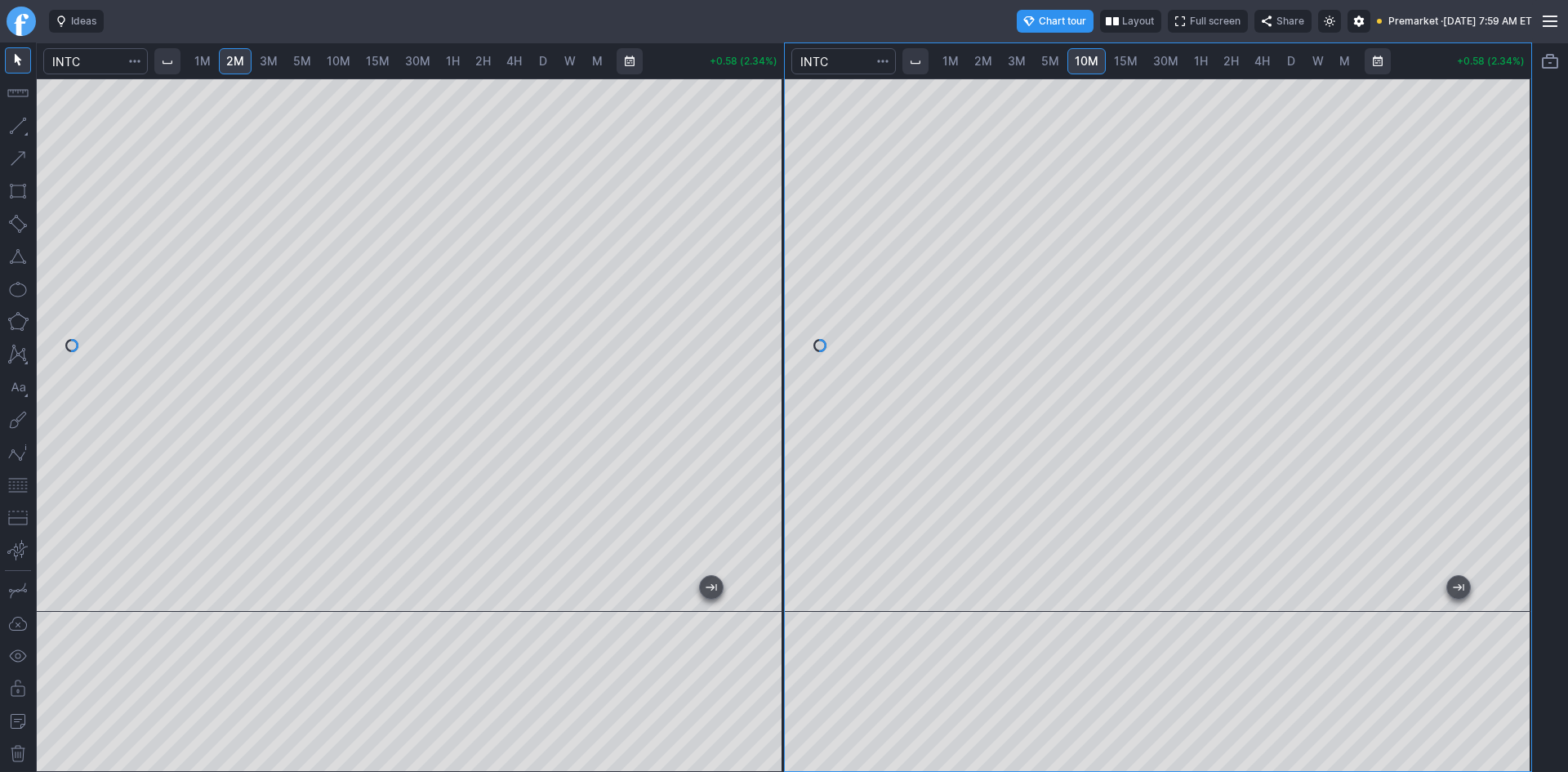
drag, startPoint x: 1511, startPoint y: 357, endPoint x: 1511, endPoint y: 345, distance: 12.0
click at [1511, 345] on div at bounding box center [1514, 341] width 35 height 492
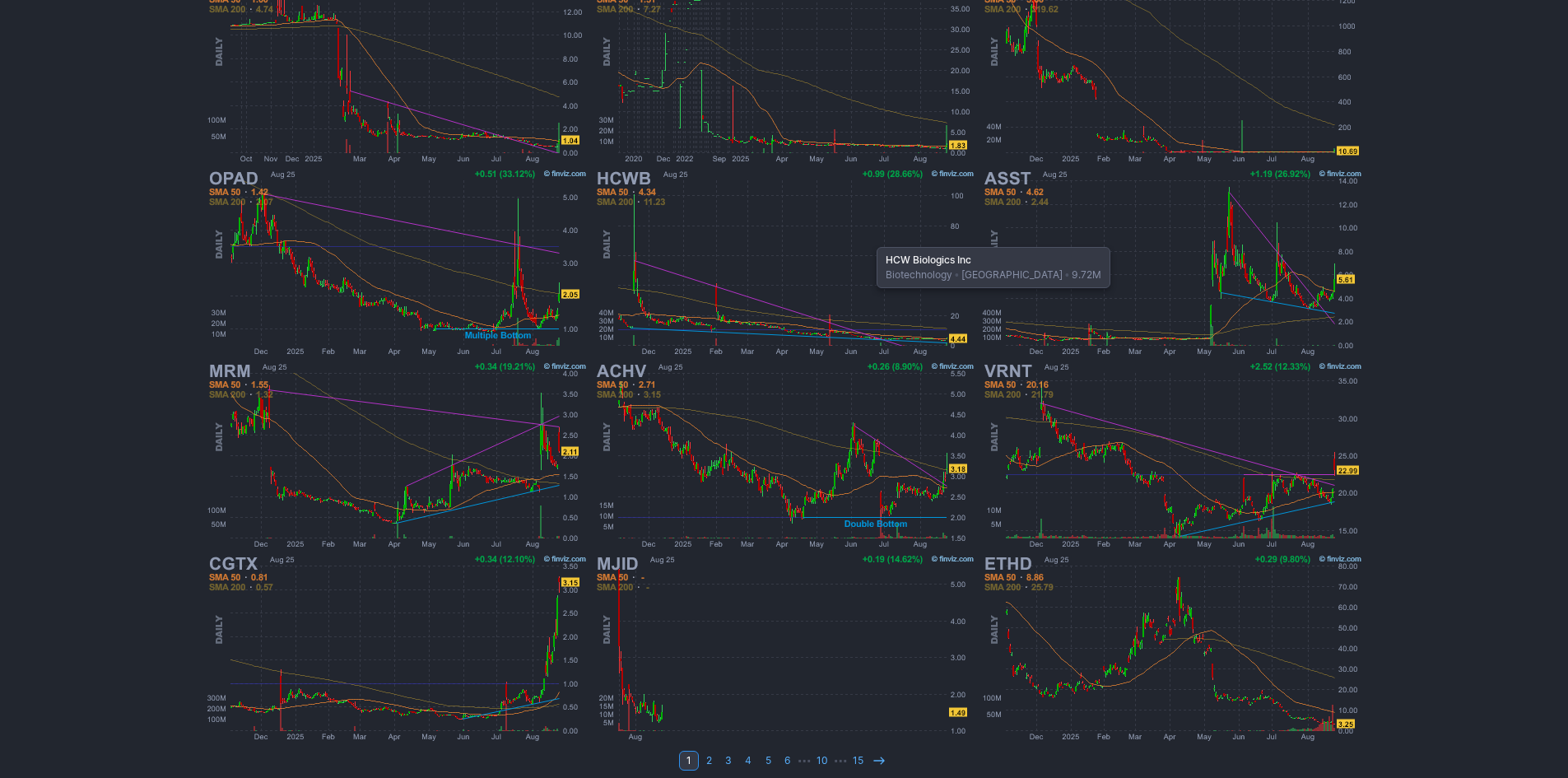
scroll to position [338, 0]
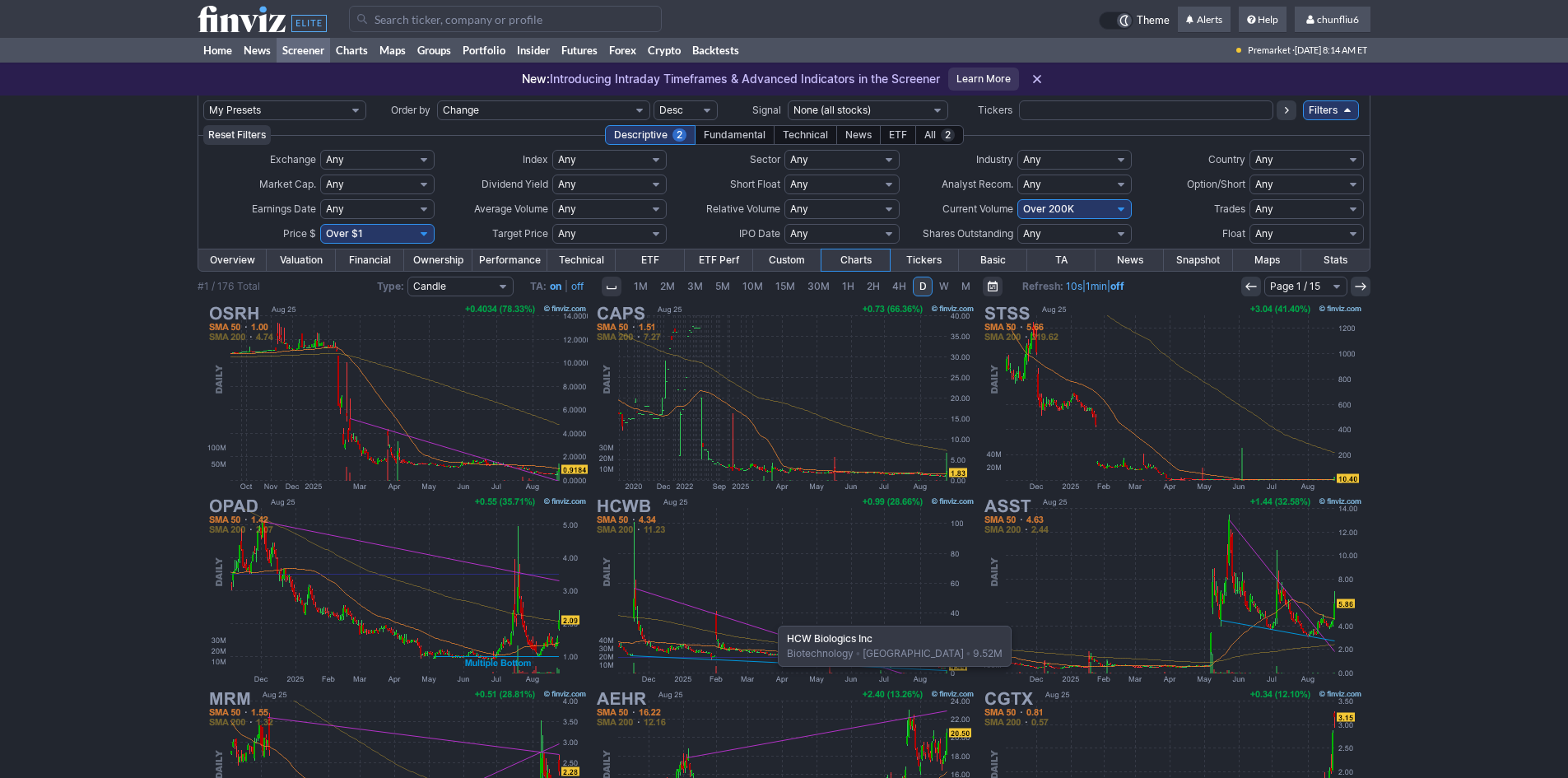
click at [770, 617] on img at bounding box center [784, 590] width 385 height 193
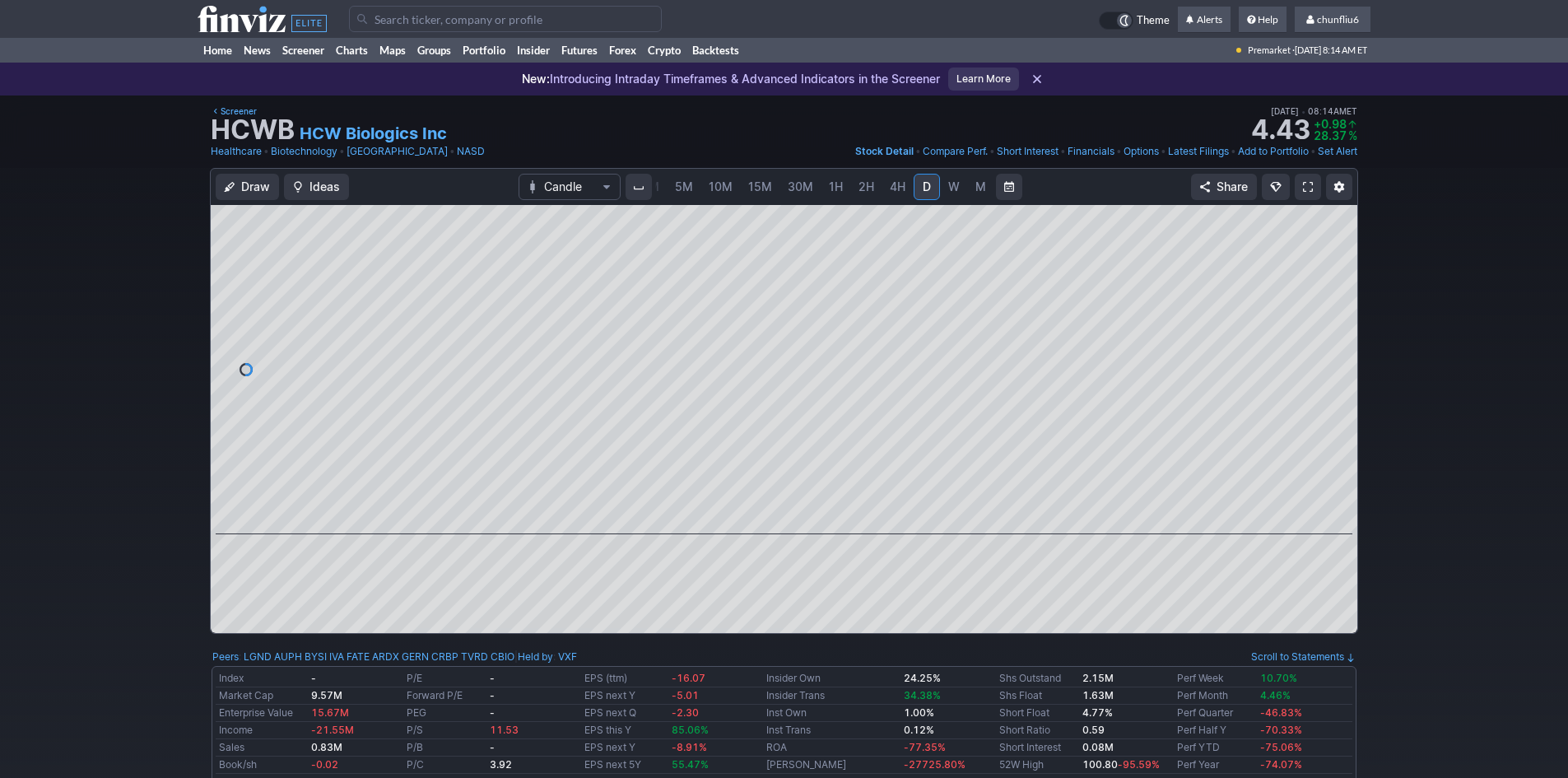
click at [1312, 184] on span at bounding box center [1307, 187] width 10 height 14
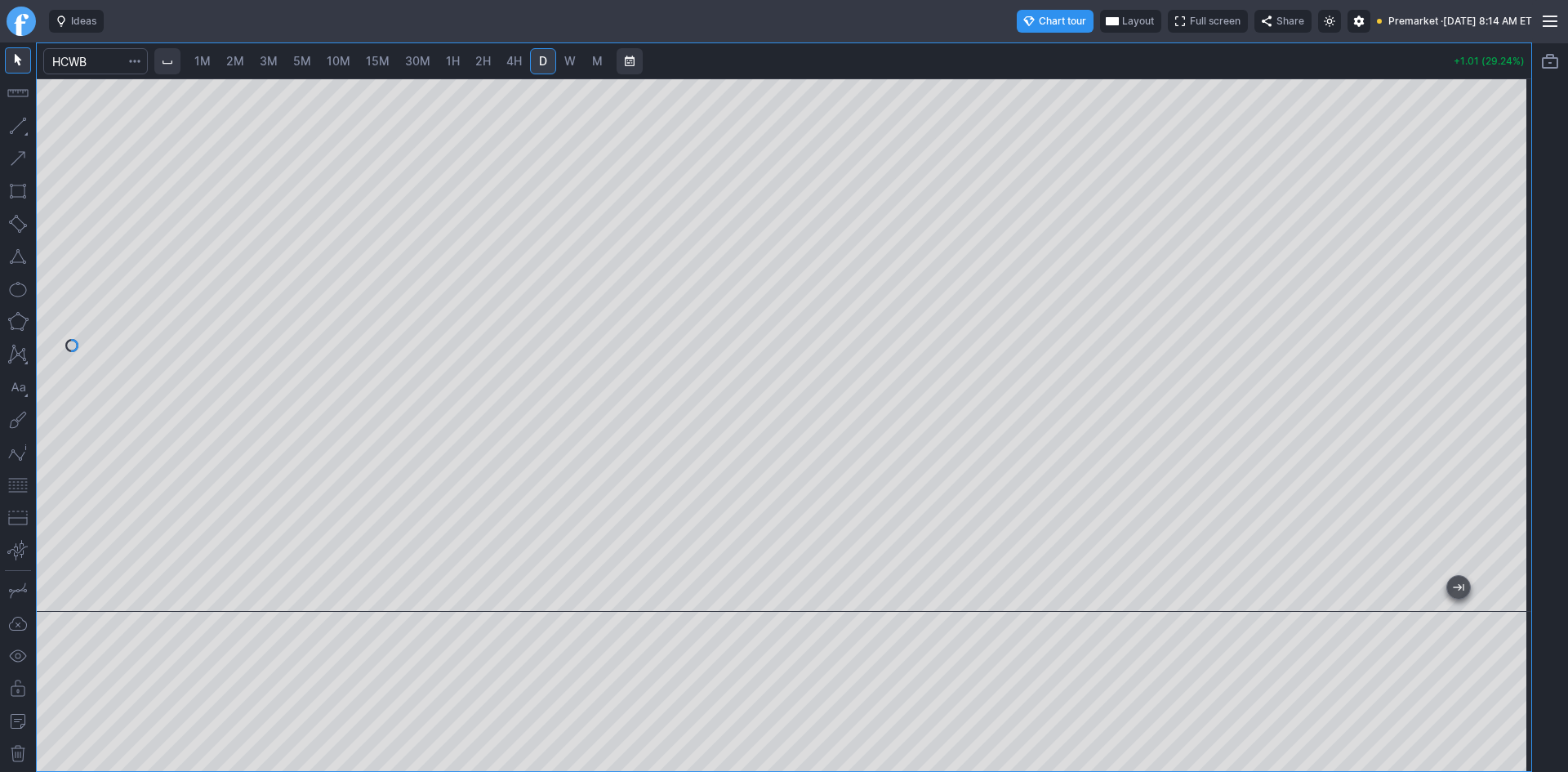
drag, startPoint x: 1508, startPoint y: 443, endPoint x: 1505, endPoint y: 187, distance: 256.0
click at [1505, 187] on div at bounding box center [1514, 341] width 35 height 492
click at [1324, 70] on div "1M 2M 3M 5M 10M 15M 30M 1H 2H 4H D W M +1.01 (29.24%)" at bounding box center [783, 407] width 1494 height 728
click at [1477, 140] on div at bounding box center [783, 345] width 1494 height 534
drag, startPoint x: 1521, startPoint y: 459, endPoint x: 1521, endPoint y: 430, distance: 29.0
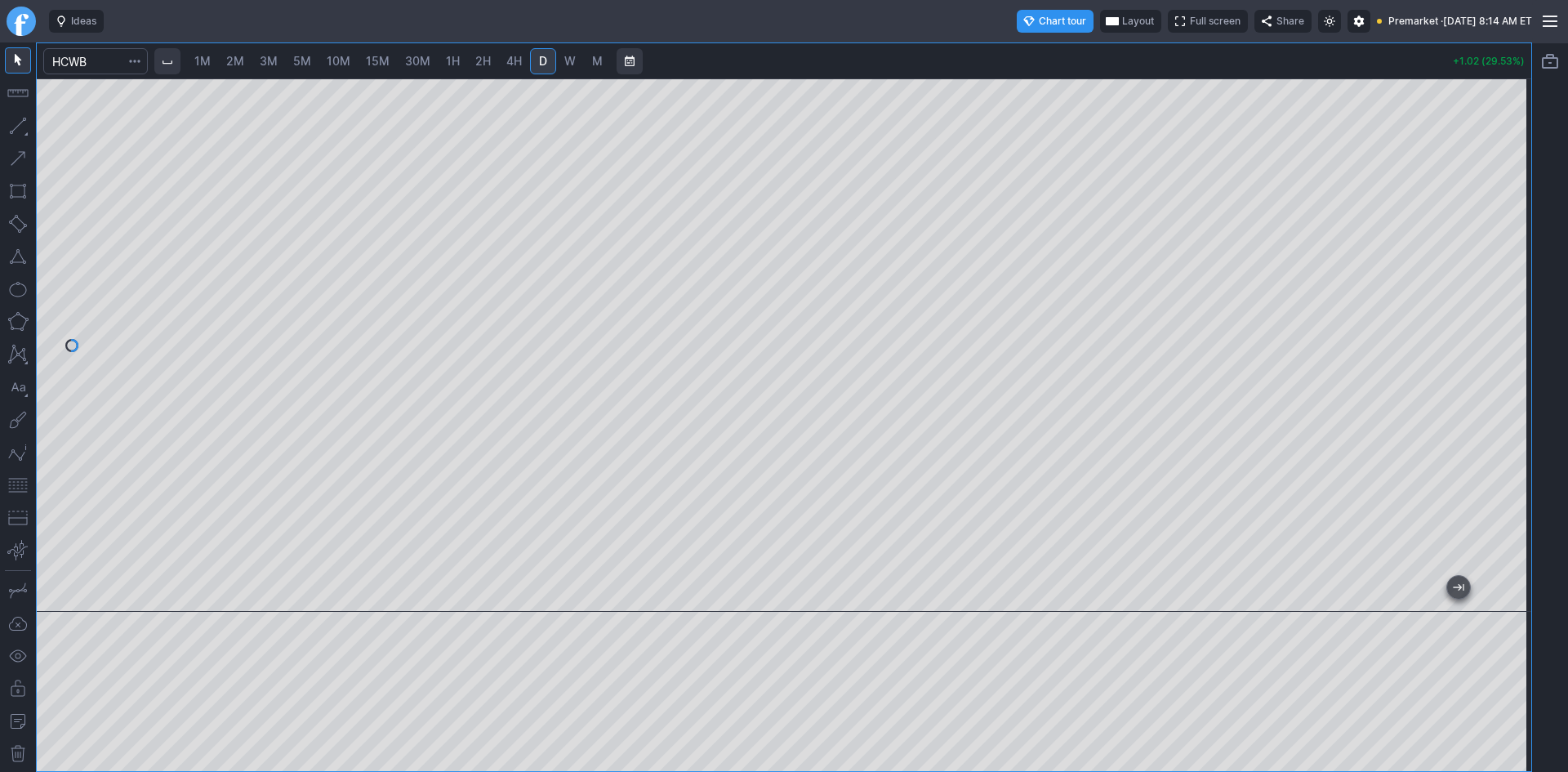
click at [1521, 430] on div at bounding box center [1514, 341] width 35 height 492
click at [1501, 321] on div at bounding box center [783, 345] width 1494 height 534
click at [1122, 19] on span "Layout" at bounding box center [1138, 21] width 32 height 16
click at [1052, 52] on button "Layout" at bounding box center [1053, 53] width 23 height 23
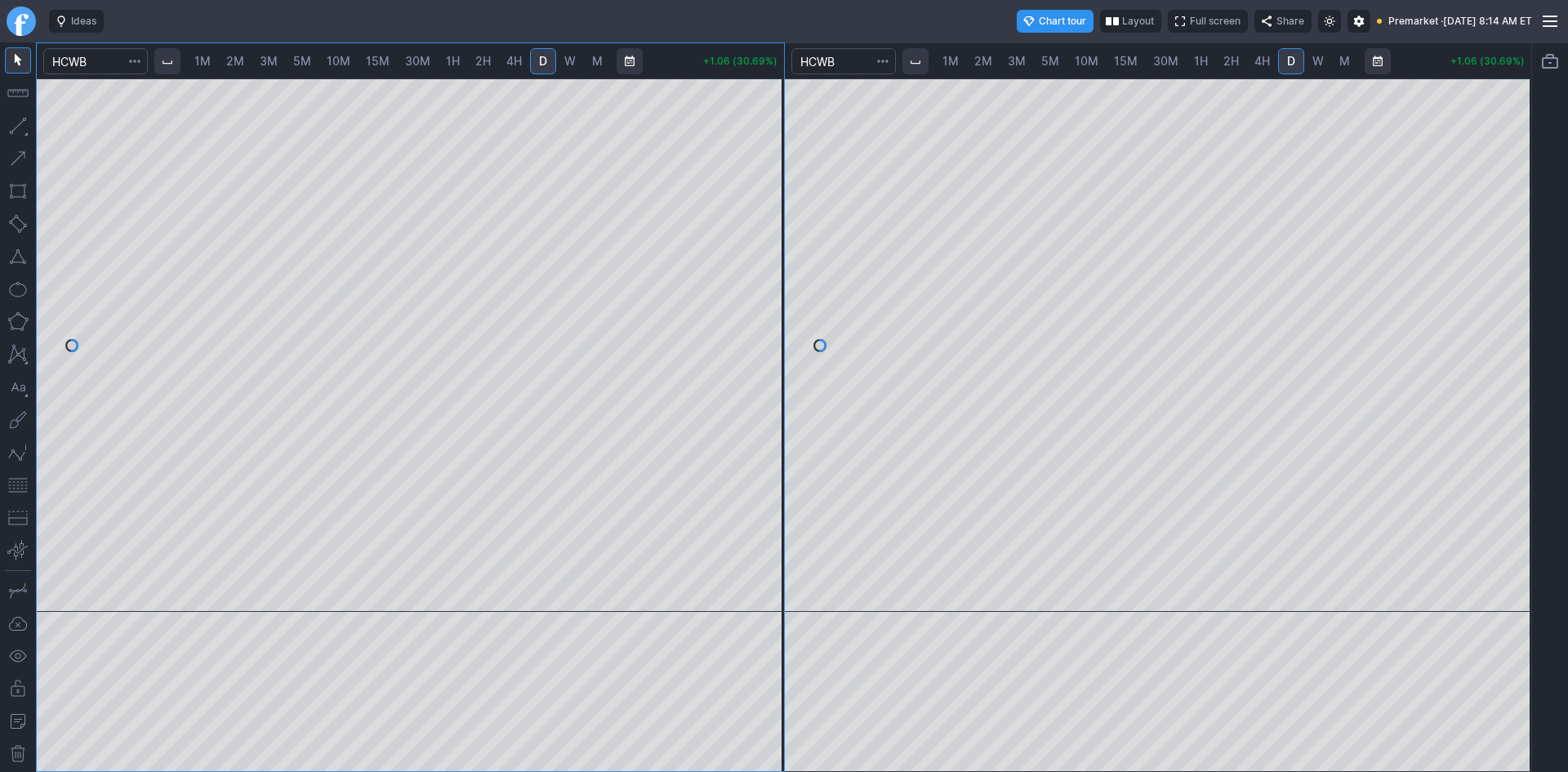
click at [1198, 62] on span "1H" at bounding box center [1201, 61] width 13 height 13
drag, startPoint x: 1525, startPoint y: 221, endPoint x: 1527, endPoint y: 286, distance: 65.0
click at [1527, 286] on div at bounding box center [1514, 341] width 35 height 492
click at [1232, 61] on span "2H" at bounding box center [1231, 61] width 15 height 13
click at [208, 61] on span "1M" at bounding box center [202, 61] width 16 height 13
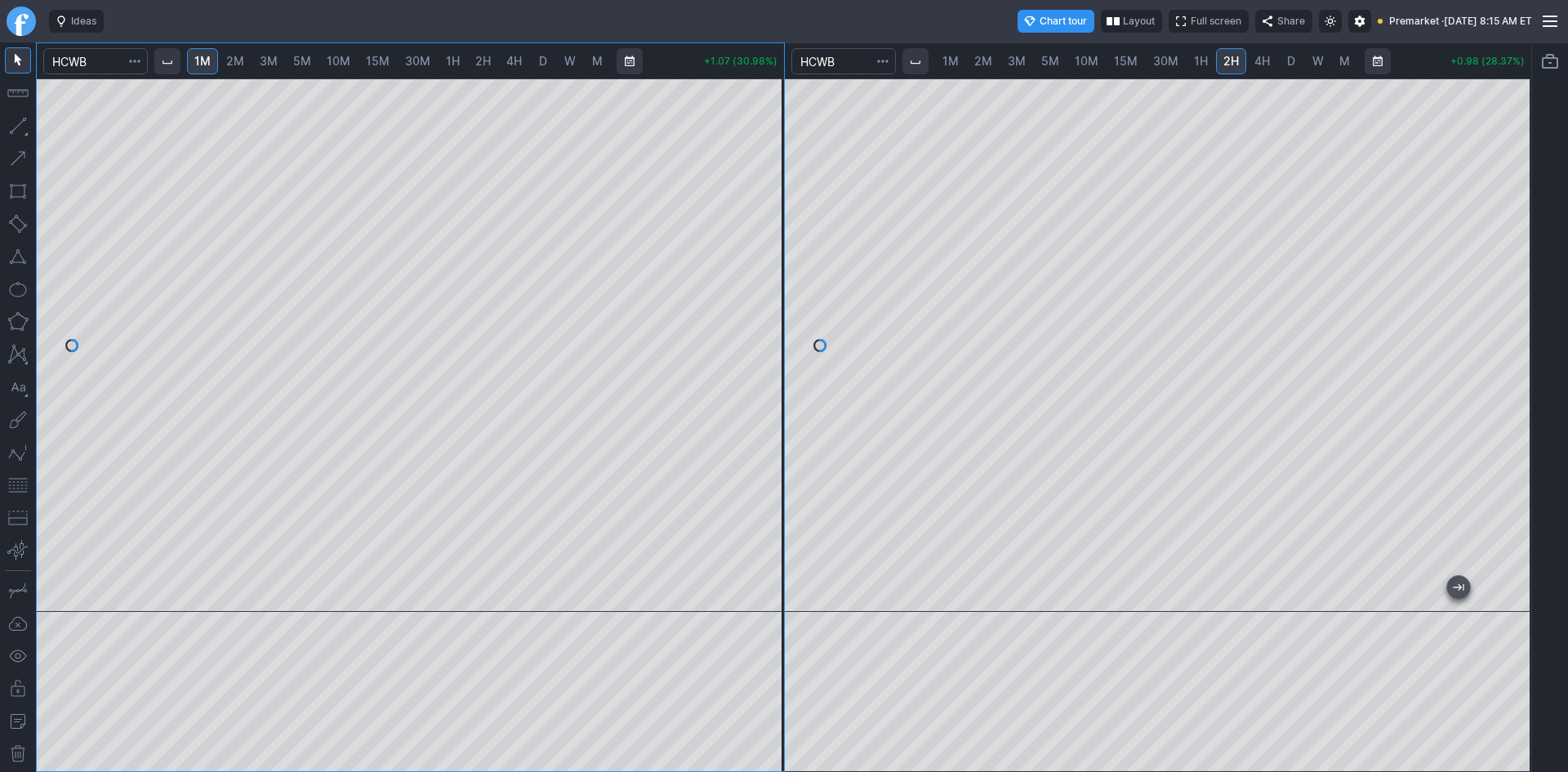
drag, startPoint x: 758, startPoint y: 204, endPoint x: 754, endPoint y: 365, distance: 161.0
click at [754, 364] on div at bounding box center [767, 341] width 35 height 492
click at [13, 483] on button "button" at bounding box center [17, 485] width 26 height 26
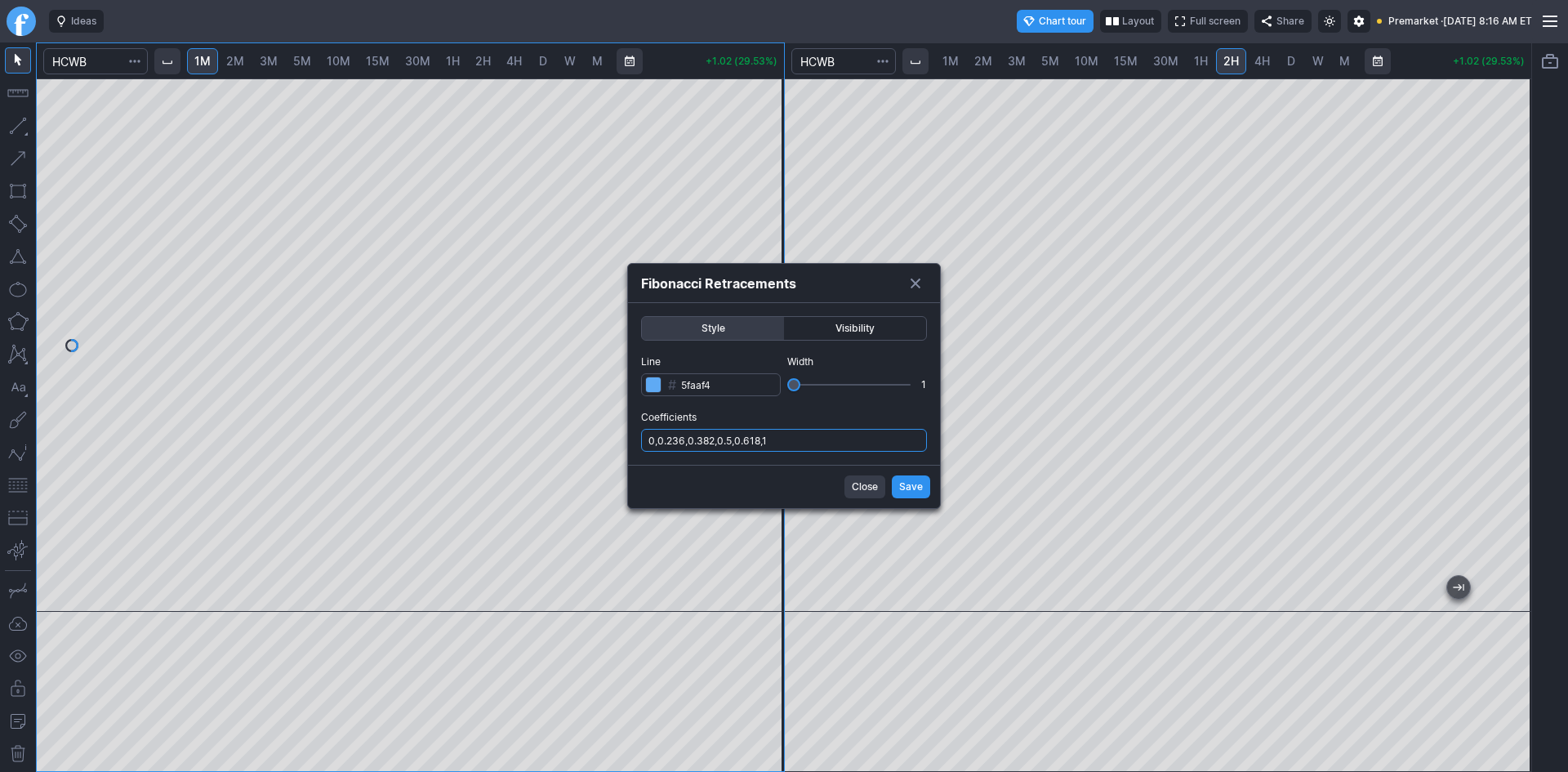
click at [807, 442] on input "0,0.236,0.382,0.5,0.618,1" at bounding box center [783, 440] width 285 height 23
type input "0,0.236,0.382,0.5,0.618,1,.786"
click at [920, 489] on span "Save" at bounding box center [911, 486] width 24 height 16
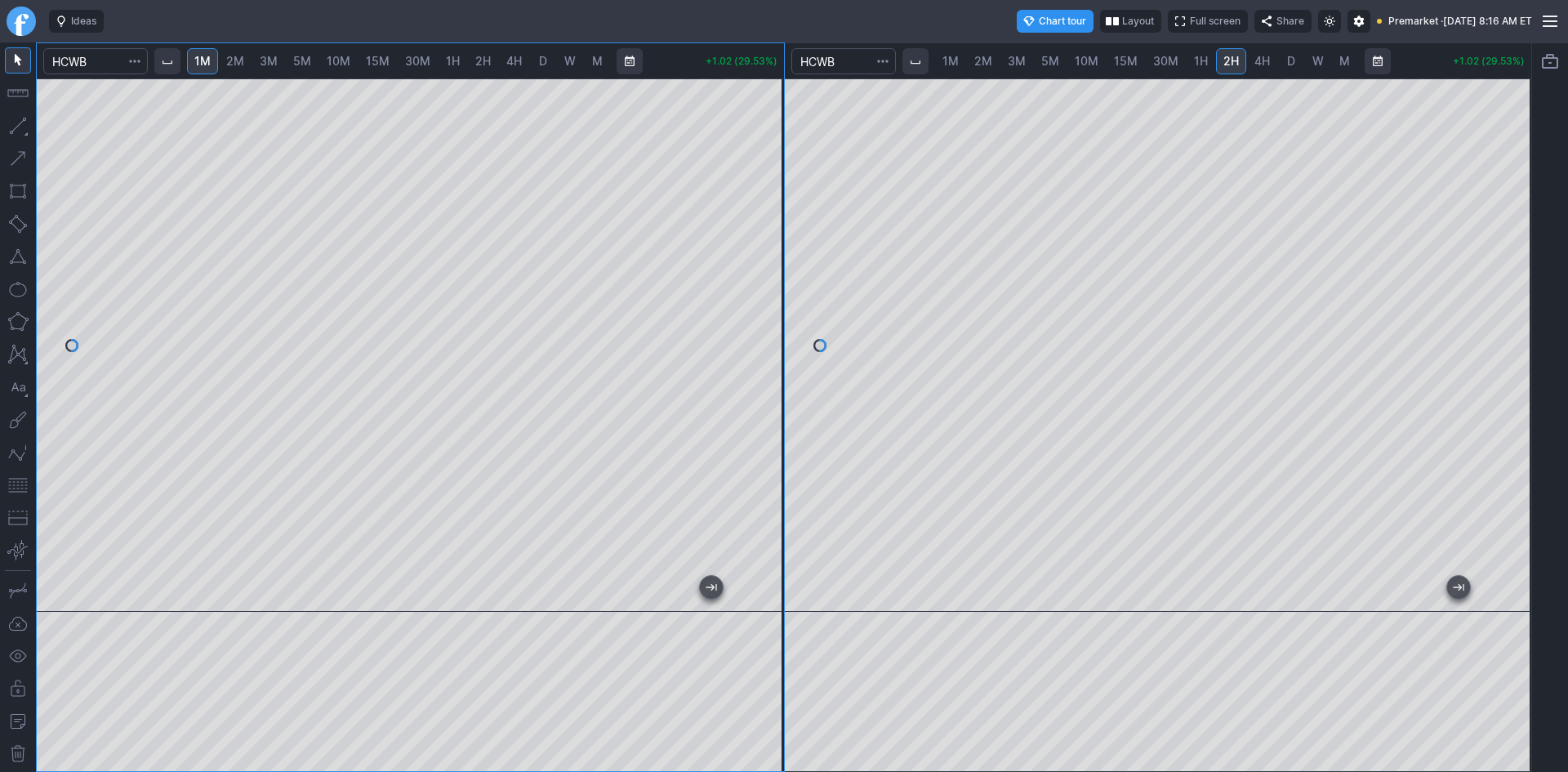
click at [21, 486] on button "button" at bounding box center [17, 485] width 26 height 26
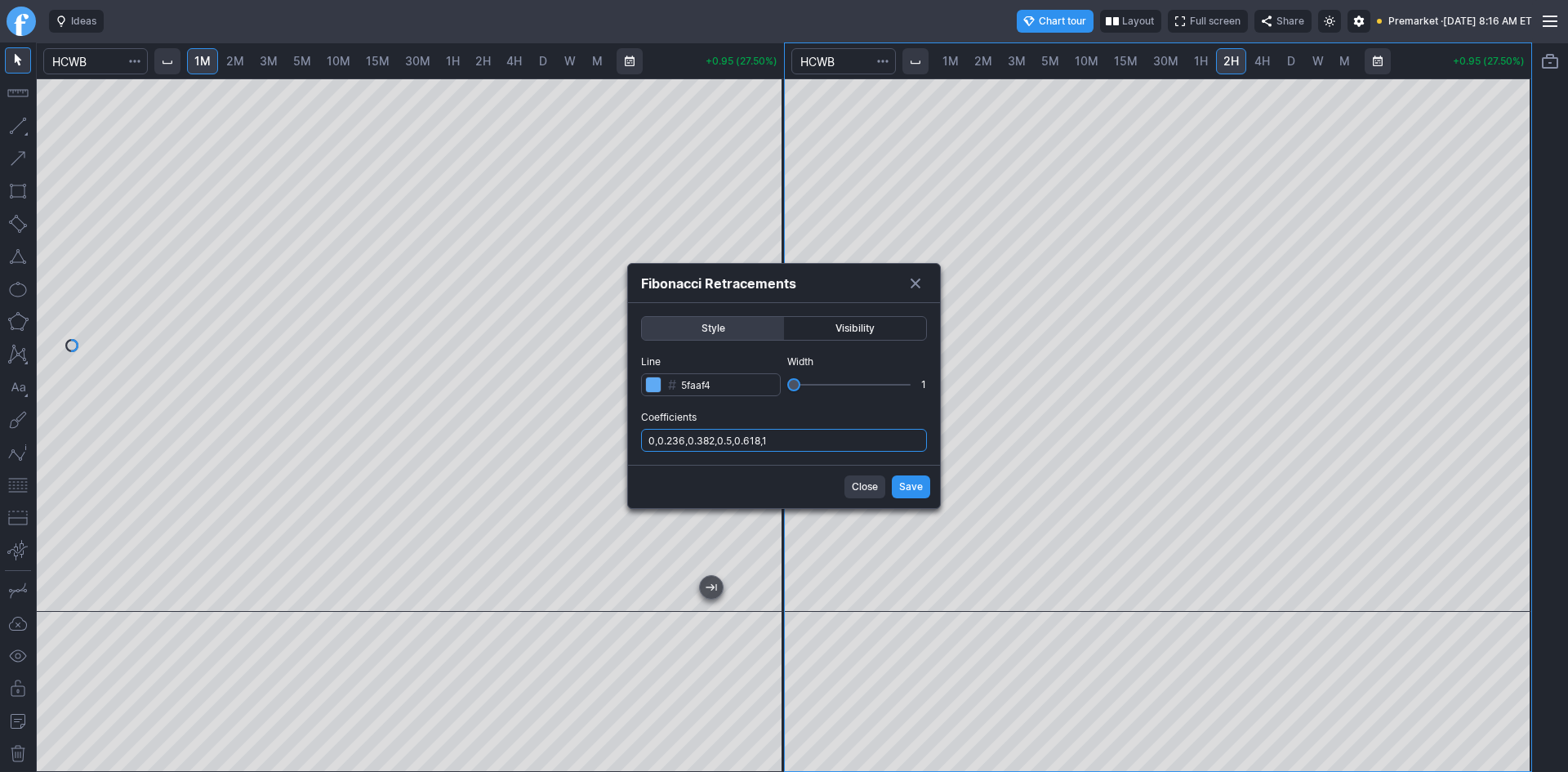
click at [853, 445] on input "0,0.236,0.382,0.5,0.618,1" at bounding box center [783, 440] width 285 height 23
type input "0,0.236,0.382,0.5,0.618,1,.786"
click at [912, 489] on span "Save" at bounding box center [911, 486] width 24 height 16
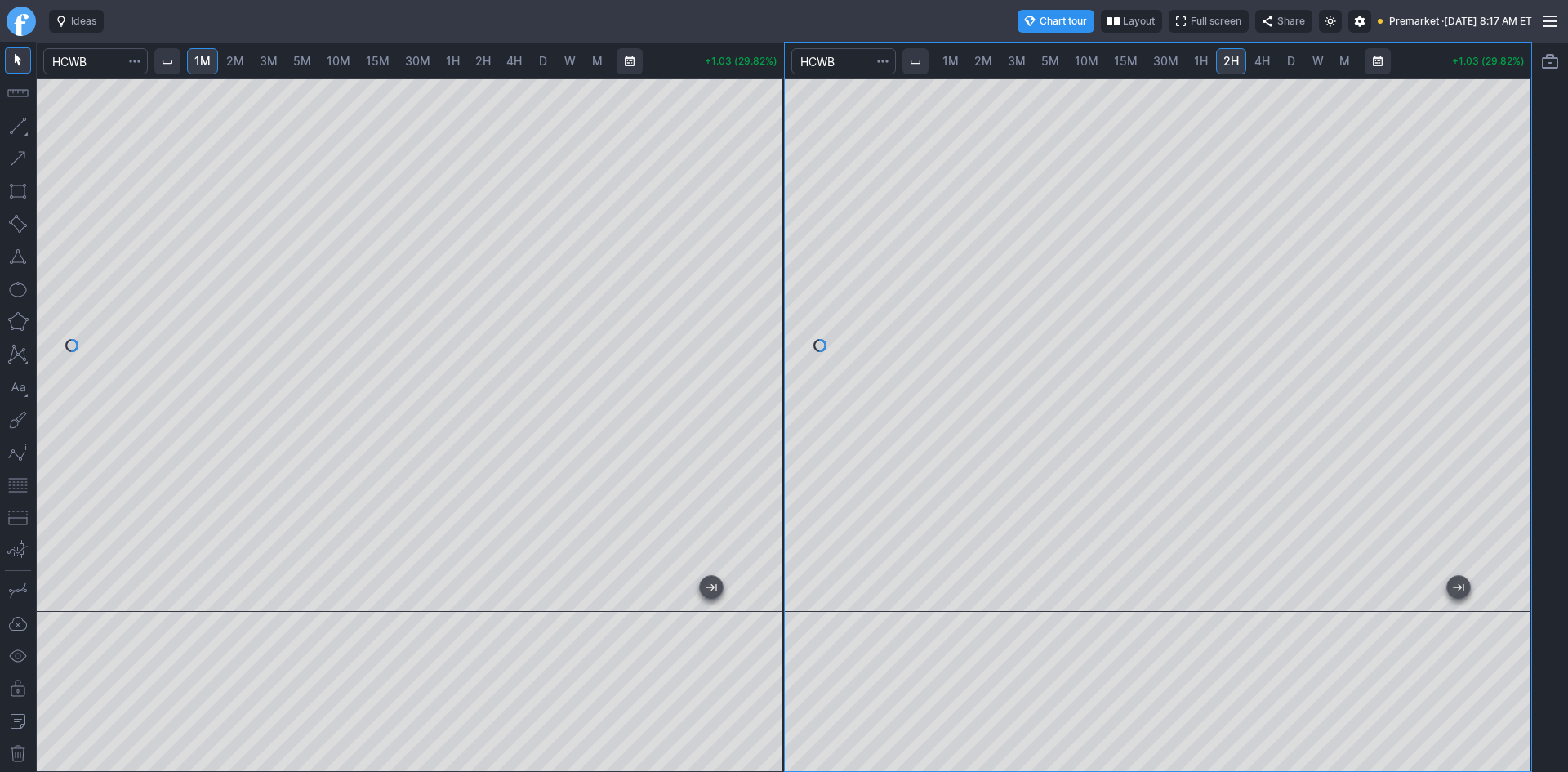
drag, startPoint x: 1516, startPoint y: 277, endPoint x: 1503, endPoint y: 197, distance: 81.0
click at [1503, 197] on div at bounding box center [1514, 341] width 35 height 492
click at [743, 318] on div at bounding box center [410, 345] width 747 height 534
drag, startPoint x: 1499, startPoint y: 308, endPoint x: 1499, endPoint y: 353, distance: 45.0
click at [1499, 353] on div at bounding box center [1514, 341] width 35 height 492
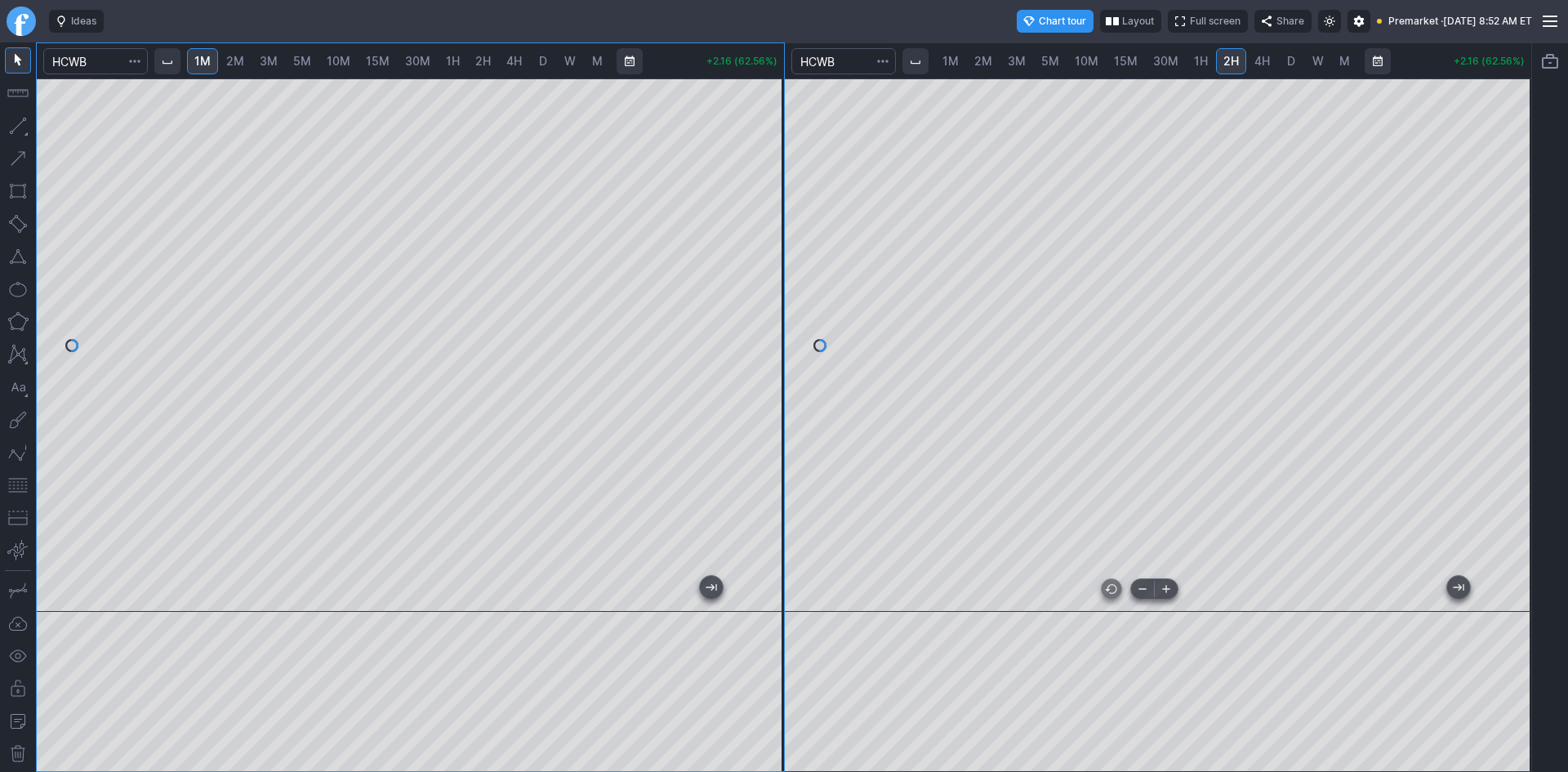
click at [1052, 570] on div at bounding box center [1159, 345] width 747 height 534
drag, startPoint x: 1517, startPoint y: 438, endPoint x: 1522, endPoint y: 489, distance: 51.2
click at [1522, 489] on div at bounding box center [1514, 341] width 35 height 492
drag, startPoint x: 1511, startPoint y: 331, endPoint x: 1512, endPoint y: 359, distance: 28.0
click at [1512, 359] on div at bounding box center [1514, 341] width 35 height 492
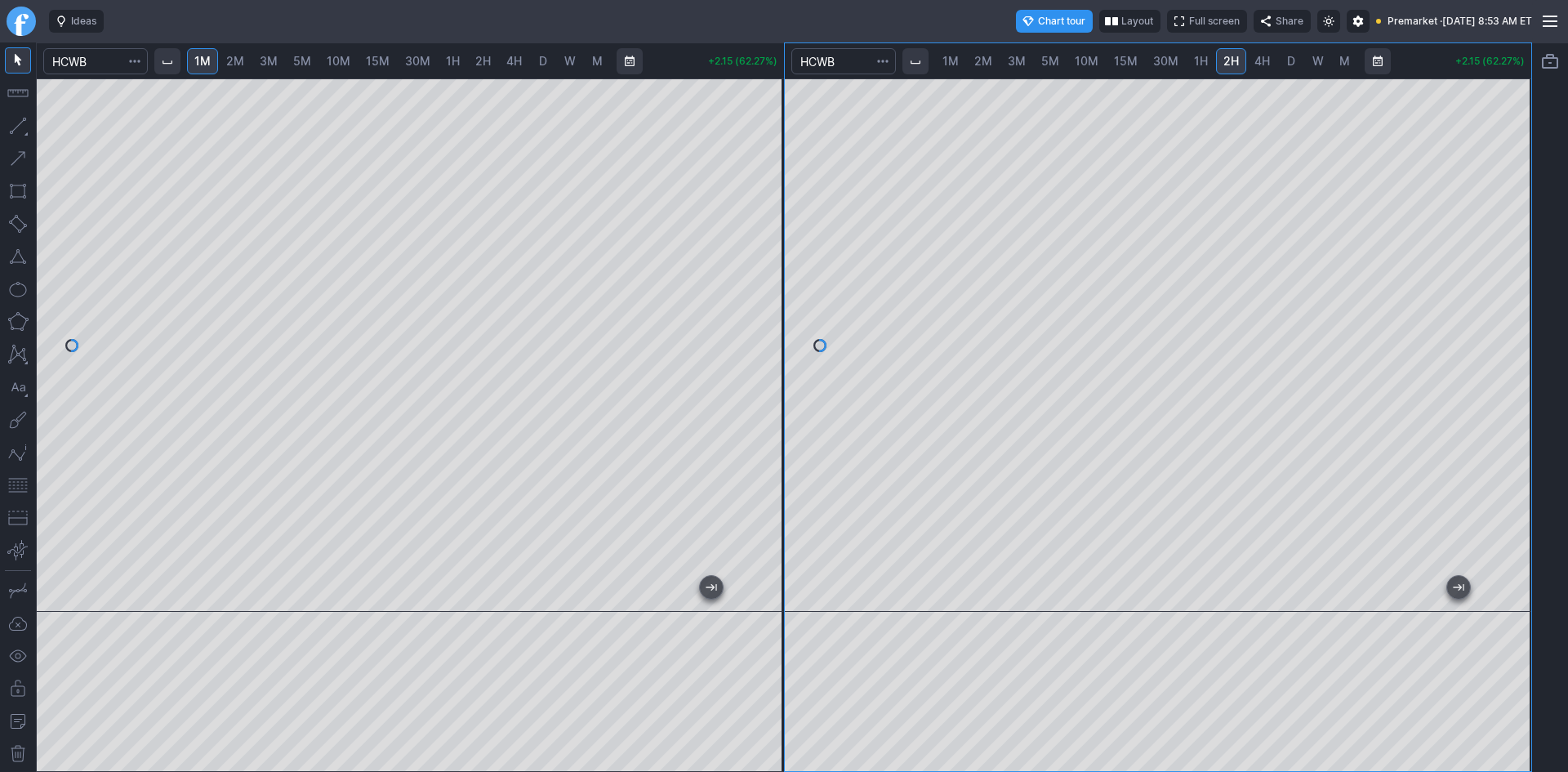
drag, startPoint x: 1523, startPoint y: 169, endPoint x: 1500, endPoint y: 218, distance: 54.1
click at [1511, 206] on div at bounding box center [1514, 341] width 35 height 492
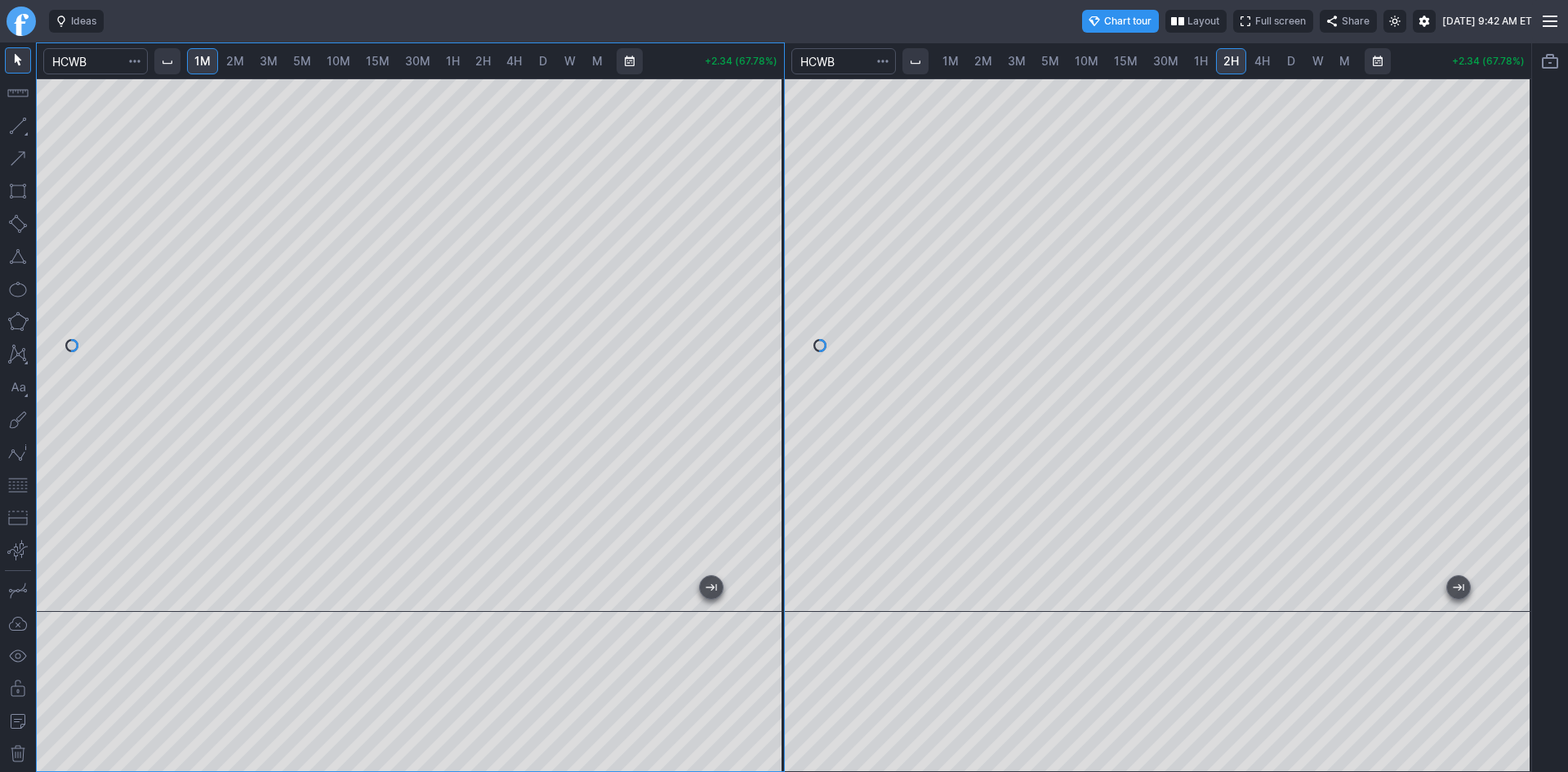
drag, startPoint x: 770, startPoint y: 142, endPoint x: 767, endPoint y: 184, distance: 42.1
click at [767, 184] on div at bounding box center [767, 341] width 35 height 492
click at [682, 76] on div "1M 2M 3M 5M 10M 15M 30M 1H 2H 4H D W M" at bounding box center [425, 61] width 544 height 39
drag, startPoint x: 768, startPoint y: 241, endPoint x: 765, endPoint y: 261, distance: 20.2
click at [765, 261] on div at bounding box center [767, 341] width 35 height 492
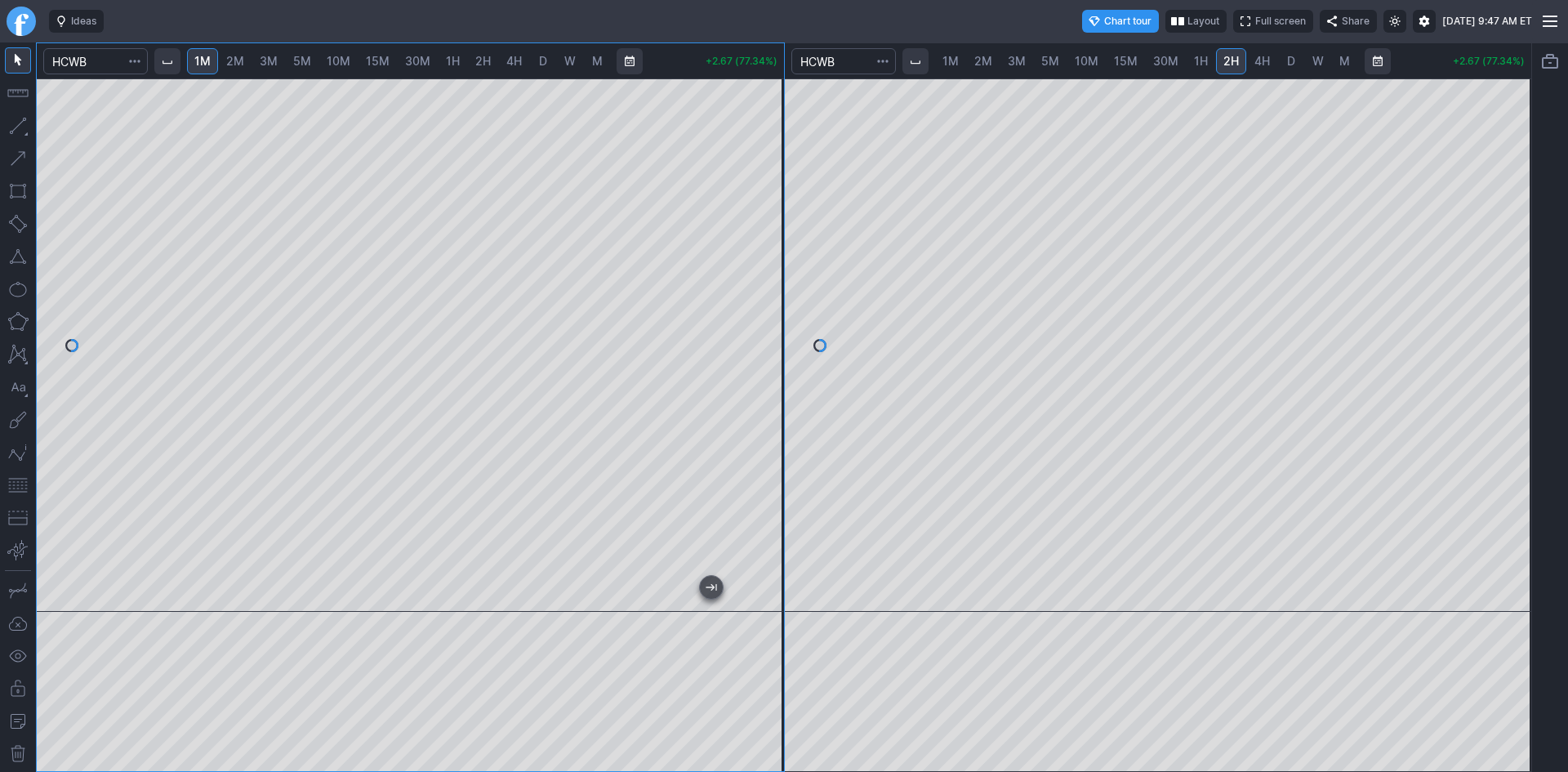
drag, startPoint x: 772, startPoint y: 152, endPoint x: 772, endPoint y: 188, distance: 36.0
click at [772, 188] on div at bounding box center [767, 341] width 35 height 492
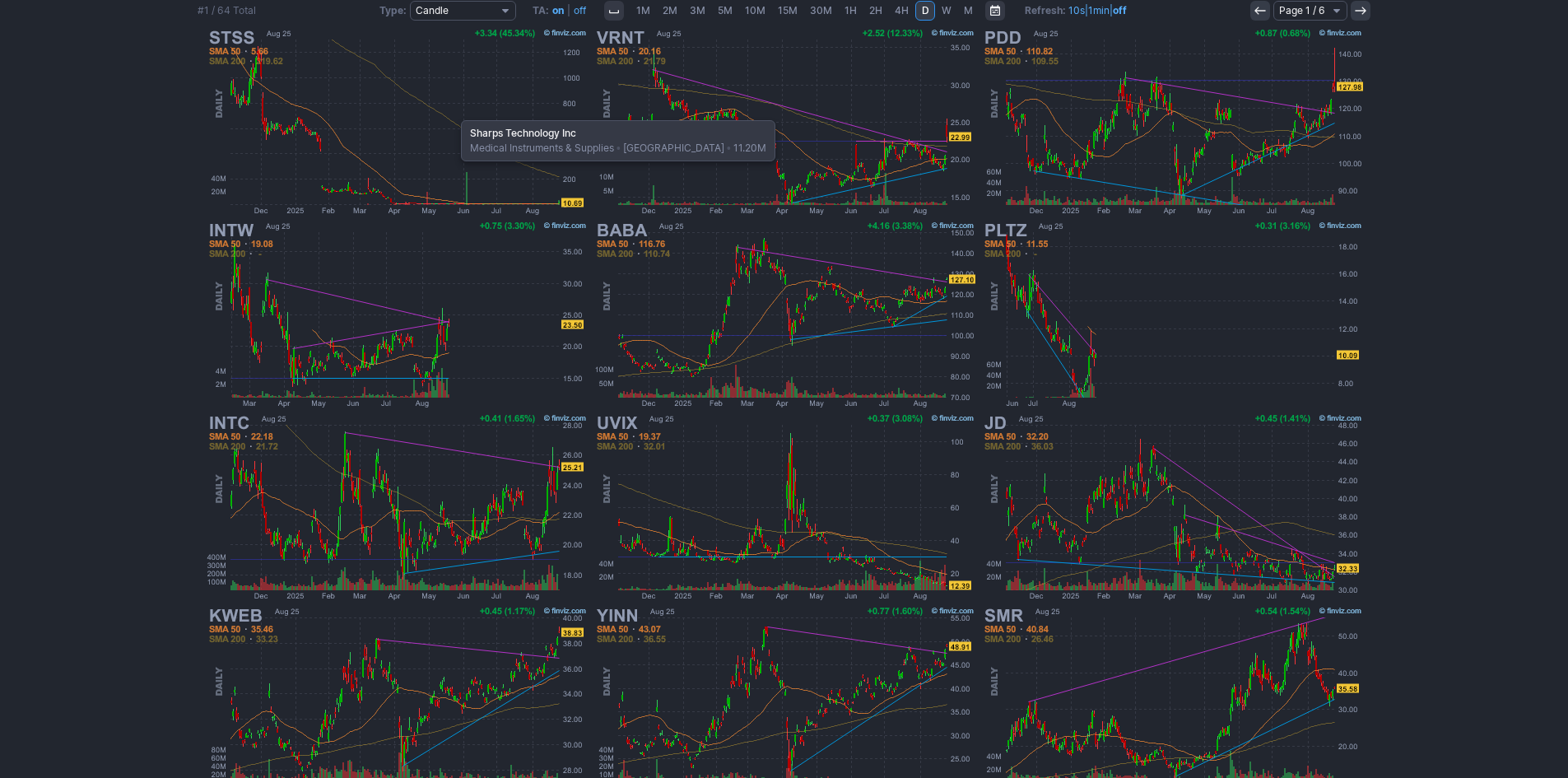
scroll to position [165, 0]
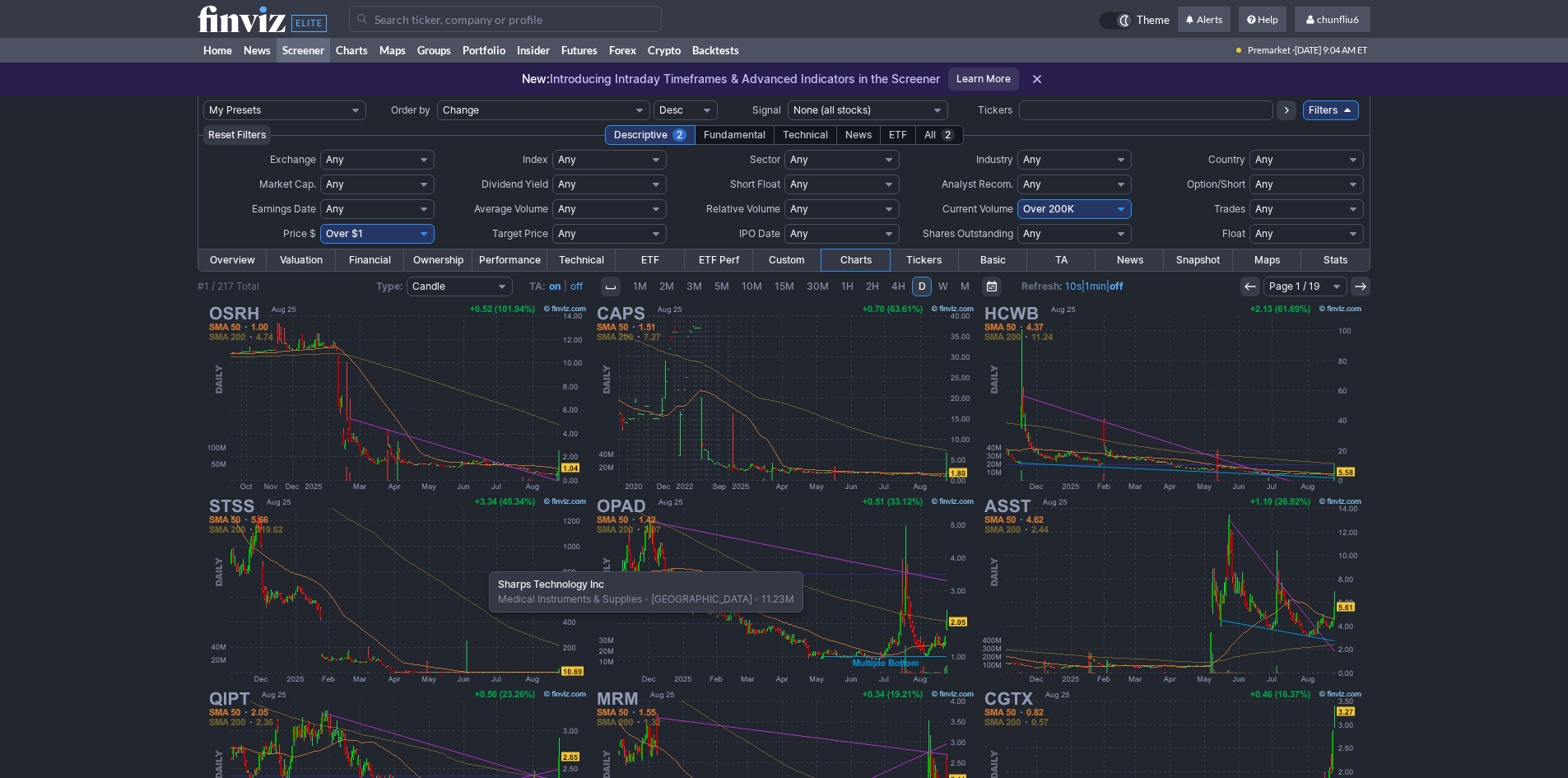
click at [480, 563] on img at bounding box center [397, 590] width 385 height 193
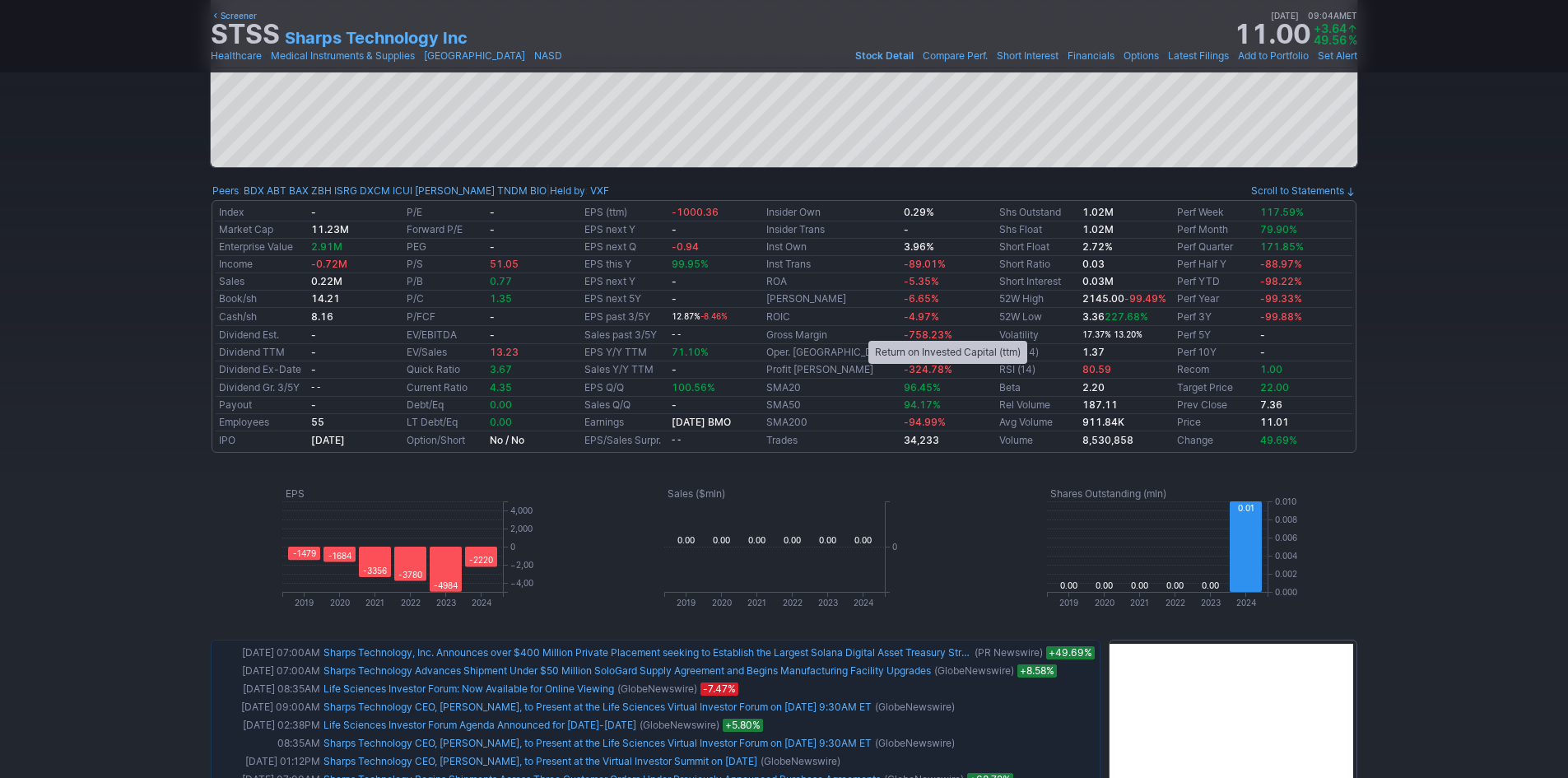
scroll to position [494, 0]
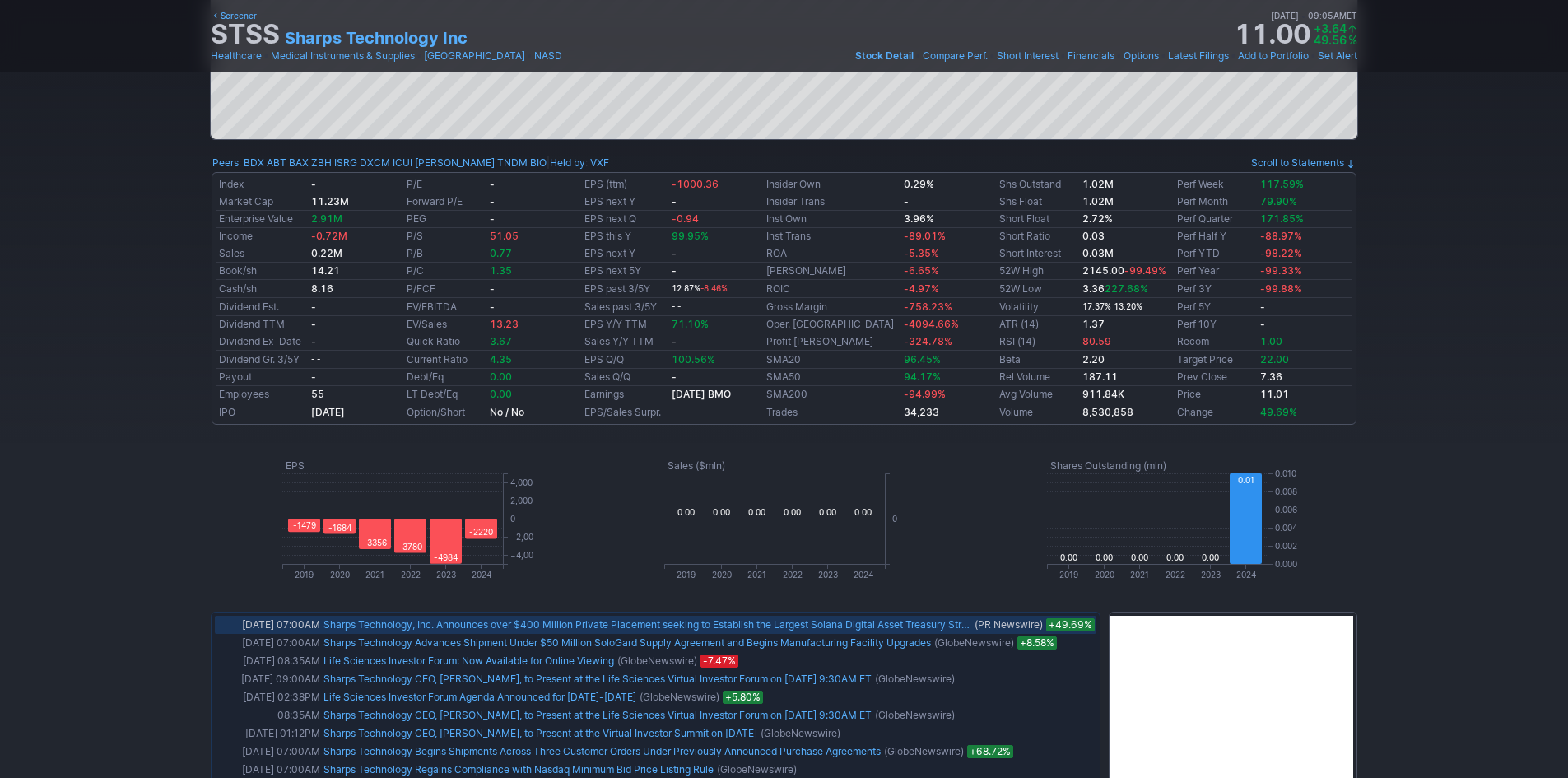
click at [737, 623] on link "Sharps Technology, Inc. Announces over $400 Million Private Placement seeking t…" at bounding box center [656, 624] width 664 height 13
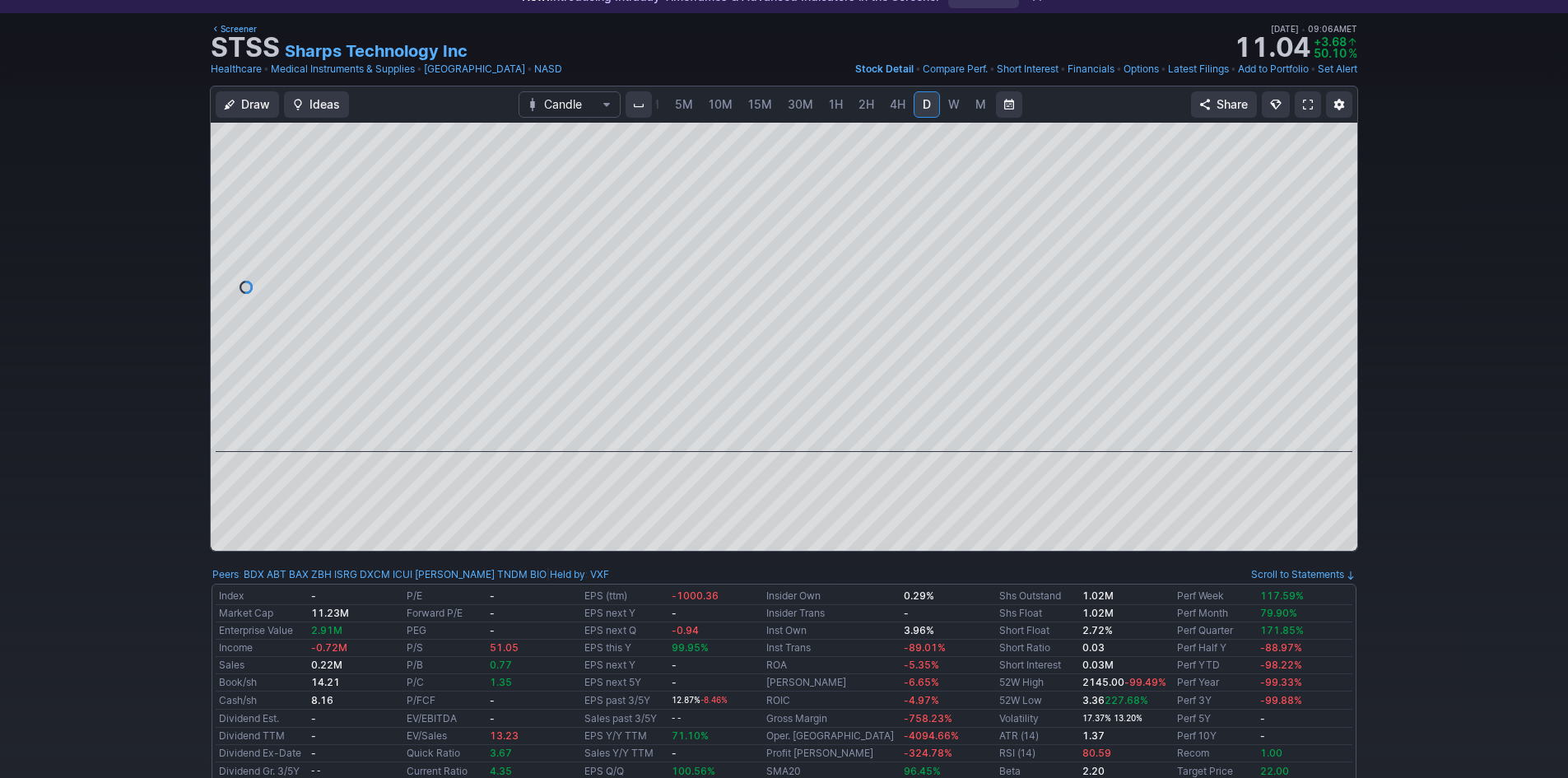
scroll to position [0, 0]
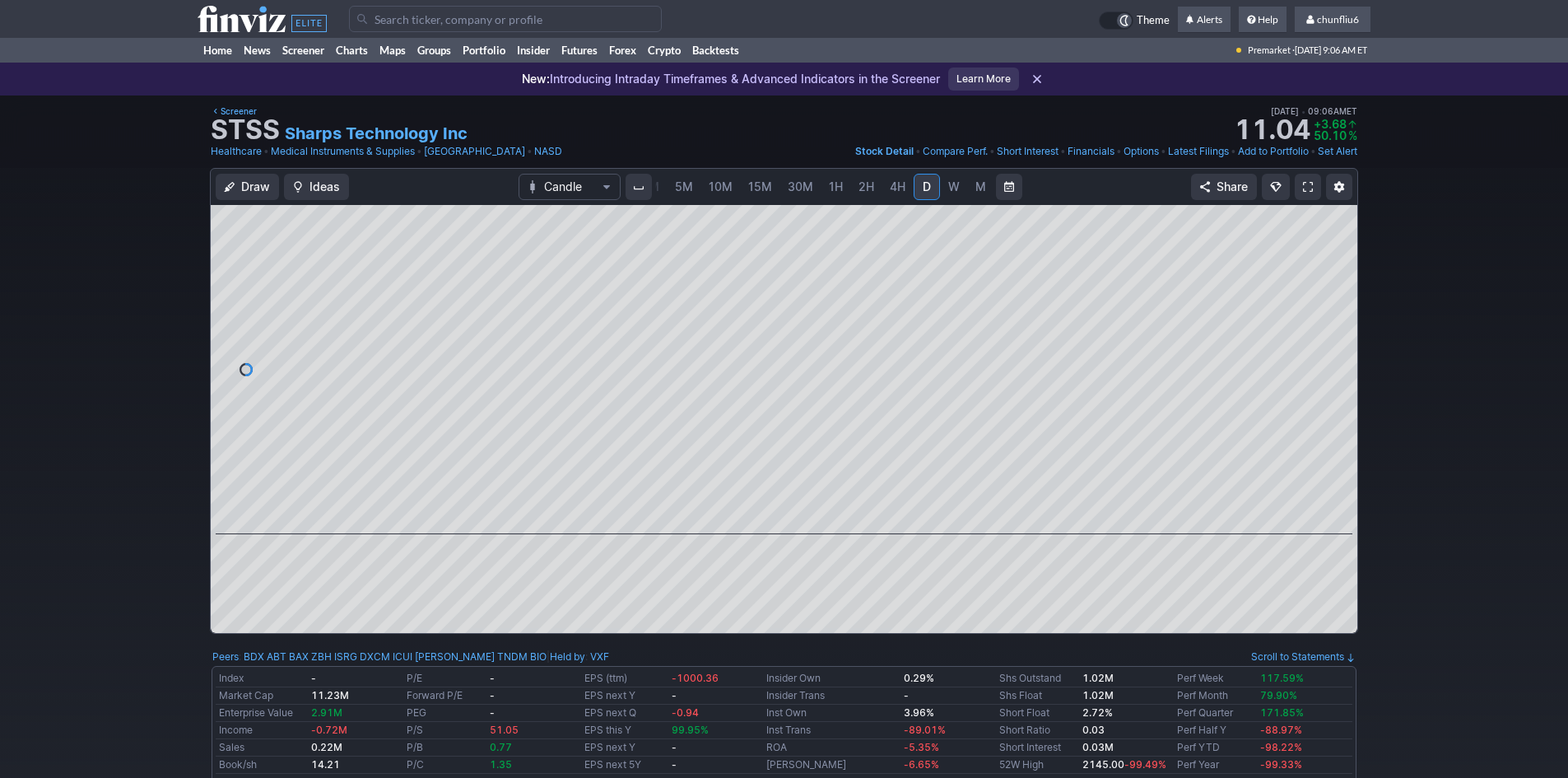
click at [1302, 184] on link at bounding box center [1307, 186] width 26 height 26
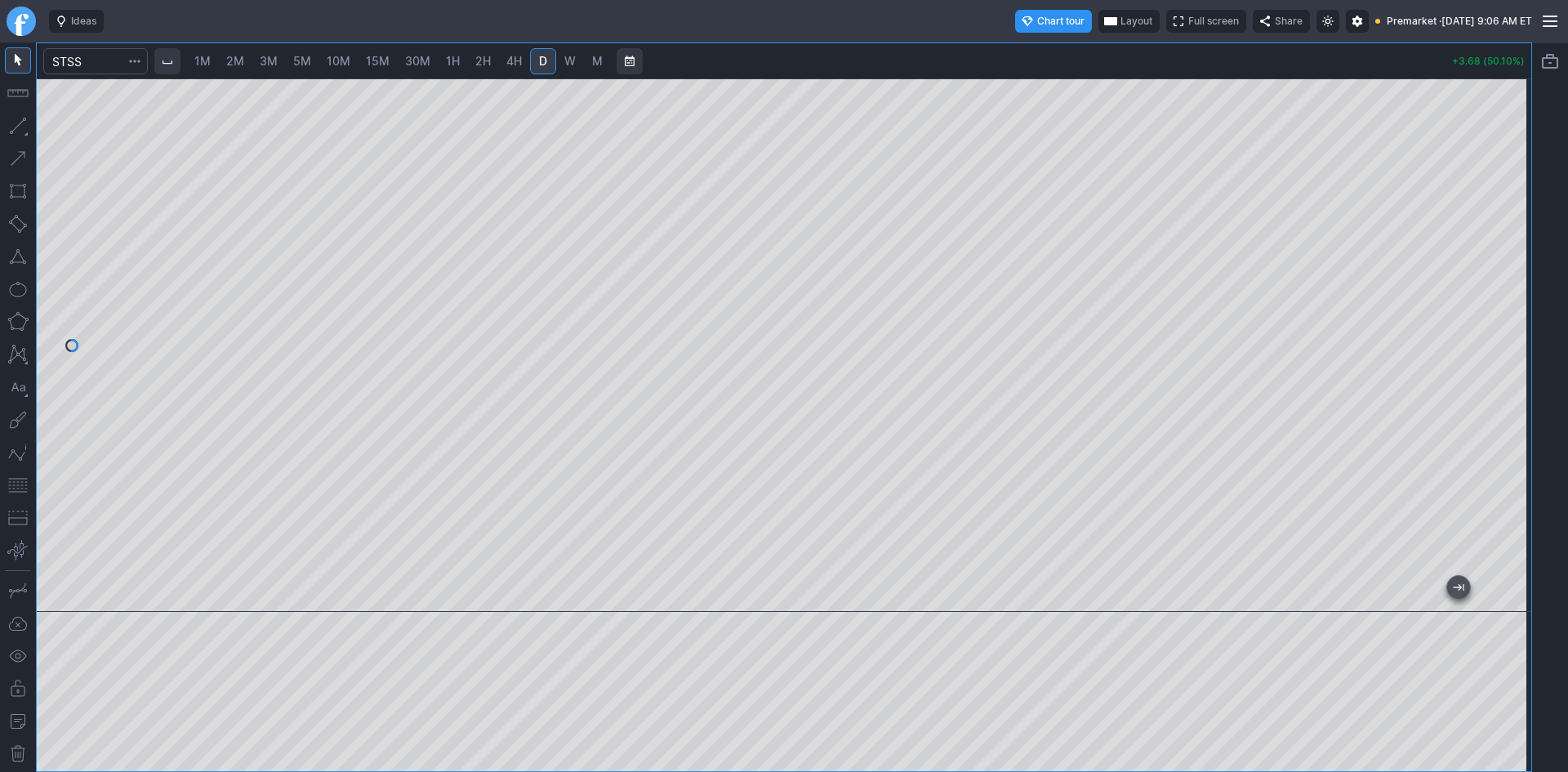
click at [1449, 190] on div at bounding box center [783, 345] width 1494 height 534
click at [1463, 226] on div at bounding box center [783, 345] width 1494 height 534
click at [1477, 215] on div at bounding box center [783, 345] width 1494 height 534
click at [1120, 18] on span "Layout" at bounding box center [1136, 21] width 32 height 16
click at [1051, 51] on button "Layout" at bounding box center [1052, 53] width 23 height 23
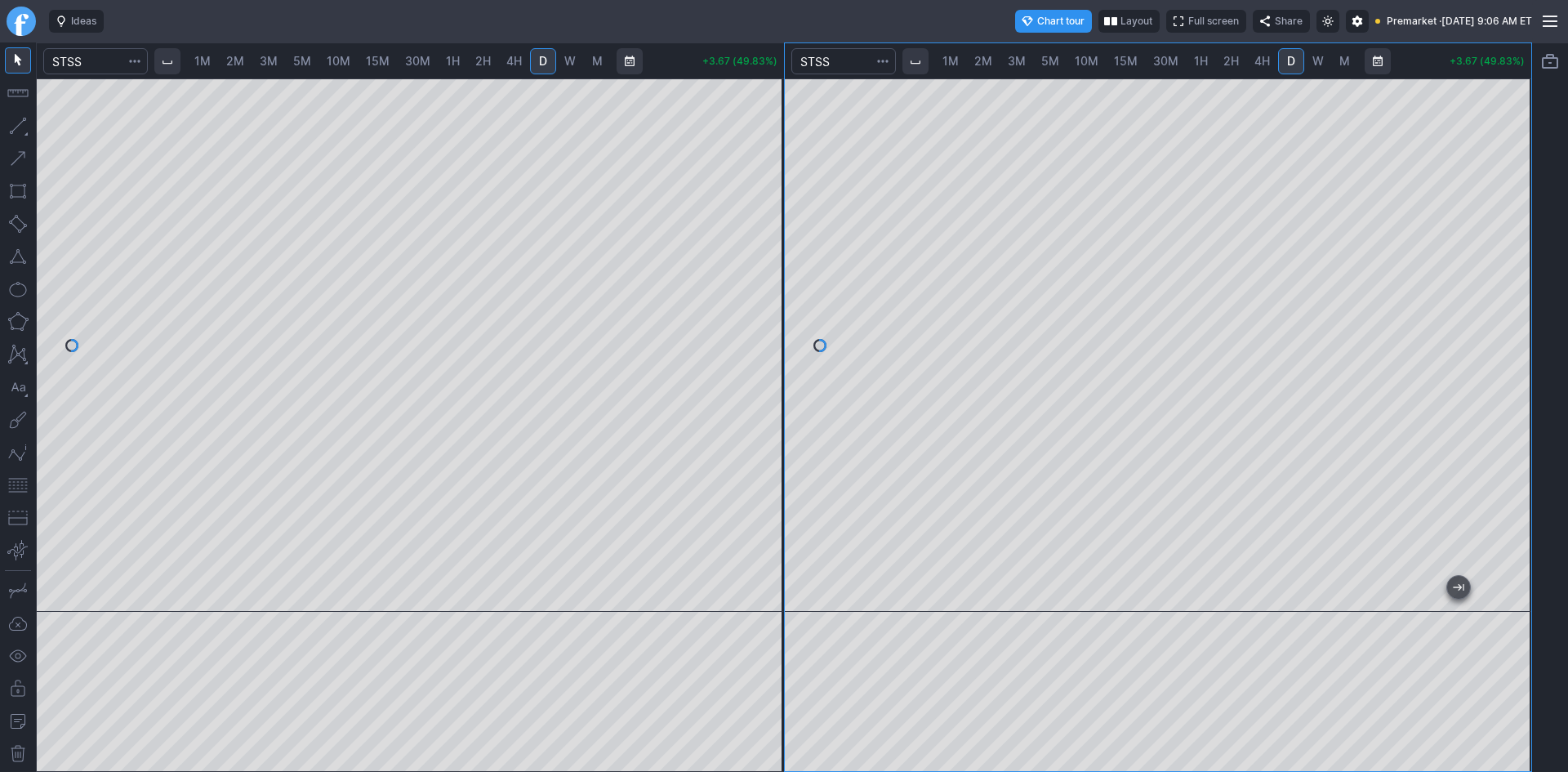
click at [1480, 342] on div at bounding box center [1159, 345] width 747 height 534
drag, startPoint x: 1511, startPoint y: 503, endPoint x: 1518, endPoint y: 360, distance: 143.2
click at [1518, 360] on div at bounding box center [1514, 341] width 35 height 492
click at [15, 486] on button "button" at bounding box center [17, 485] width 26 height 26
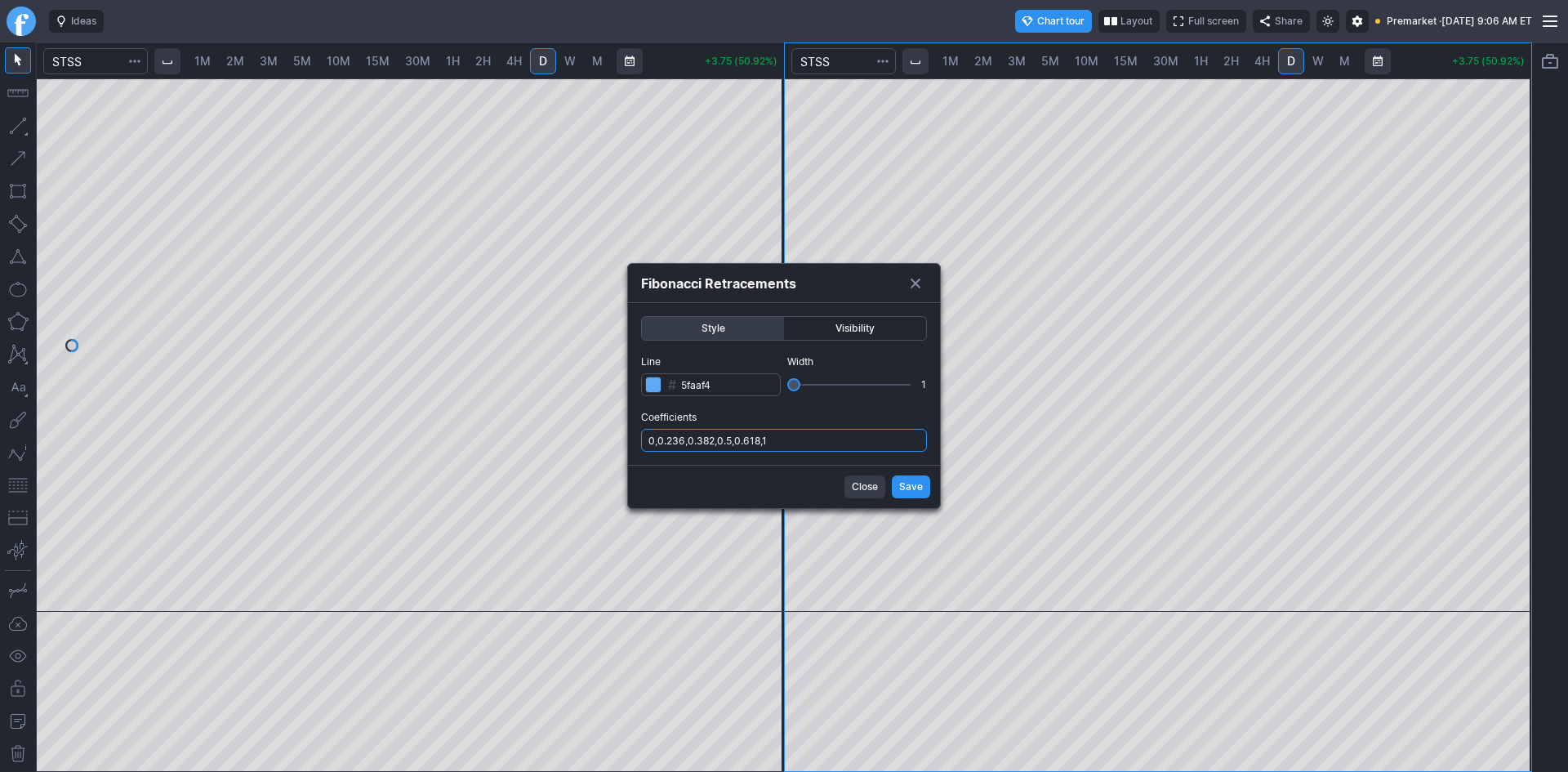
click at [824, 445] on input "0,0.236,0.382,0.5,0.618,1" at bounding box center [783, 440] width 285 height 23
type input "0,0.236,0.382,0.5,0.618,1,.786"
click at [914, 490] on span "Save" at bounding box center [911, 486] width 24 height 16
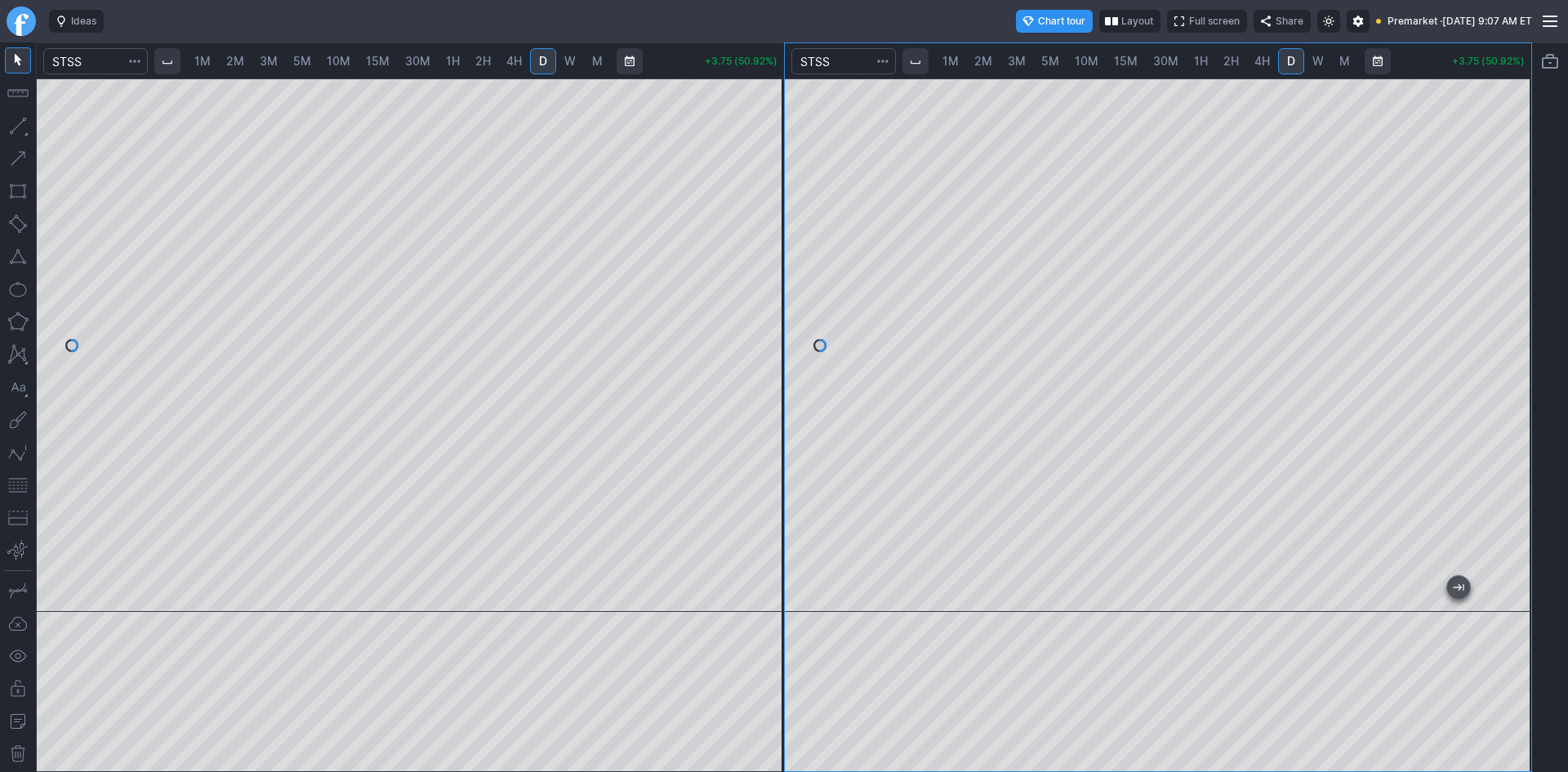
click at [234, 58] on span "2M" at bounding box center [234, 61] width 18 height 13
click at [210, 64] on span "1M" at bounding box center [202, 61] width 16 height 13
click at [244, 66] on span "2M" at bounding box center [234, 61] width 18 height 13
drag, startPoint x: 562, startPoint y: 598, endPoint x: 640, endPoint y: 596, distance: 78.0
click at [640, 596] on div at bounding box center [406, 597] width 685 height 16
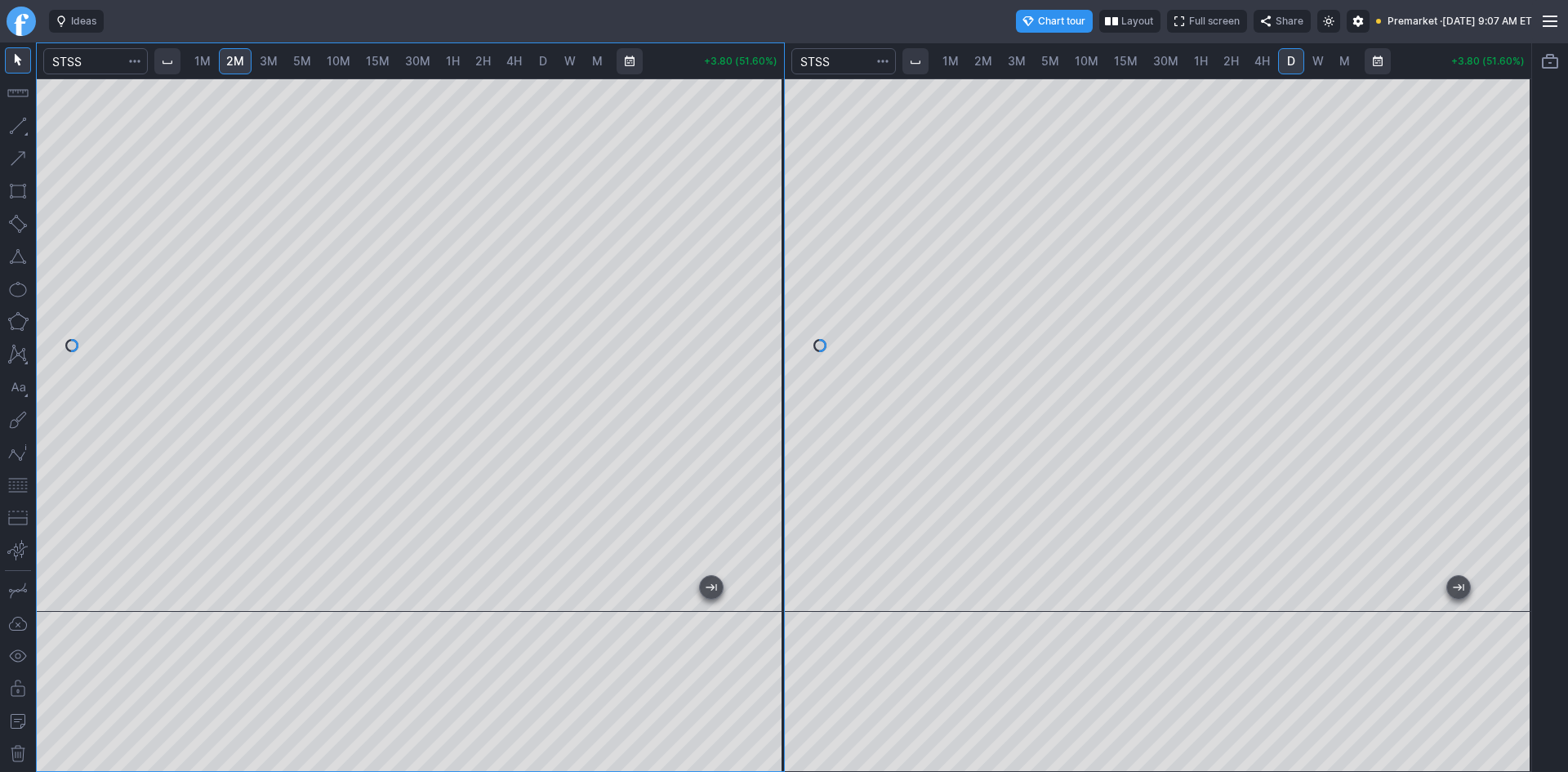
click at [17, 482] on button "button" at bounding box center [17, 485] width 26 height 26
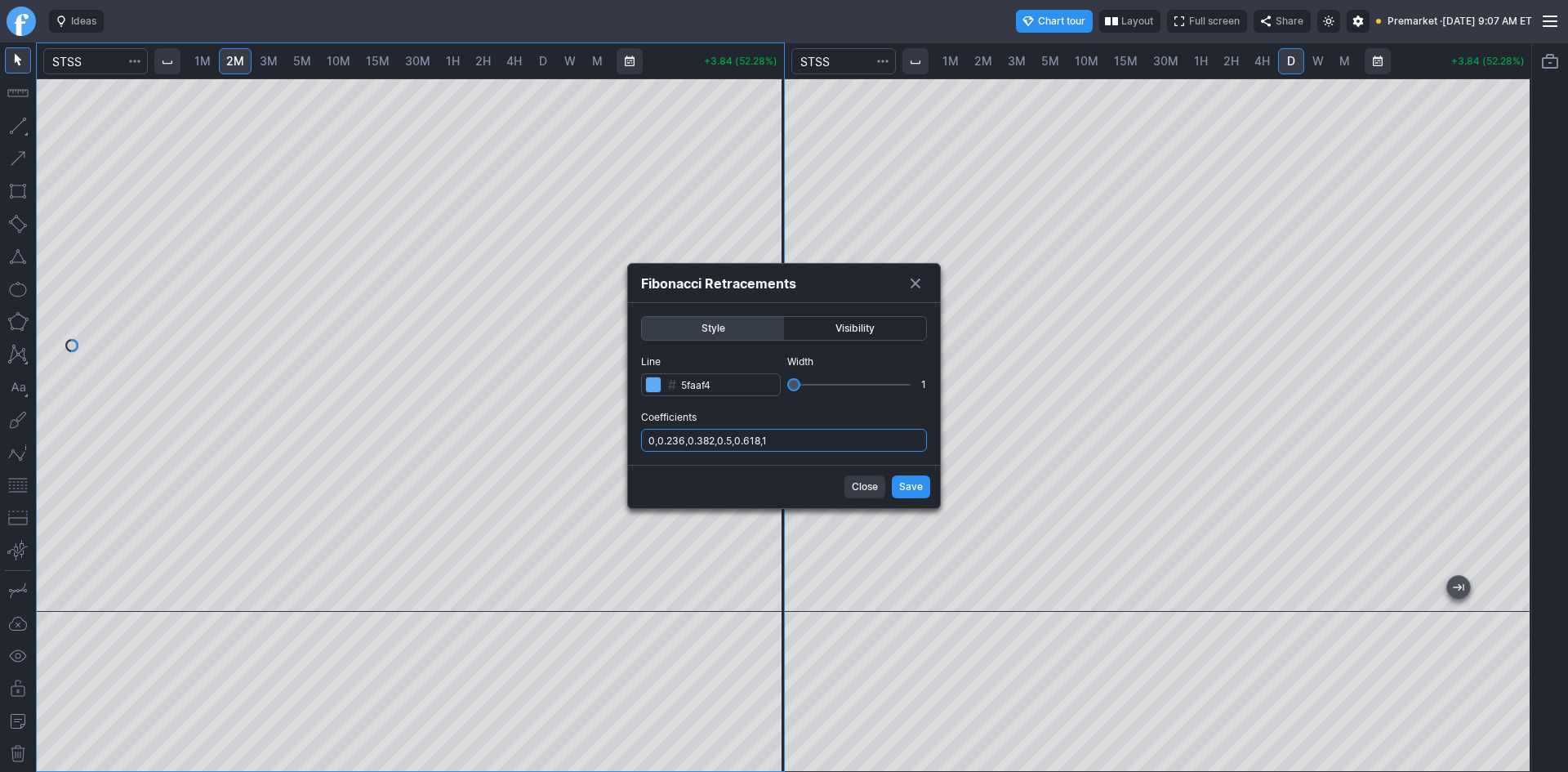
drag, startPoint x: 793, startPoint y: 438, endPoint x: 800, endPoint y: 446, distance: 10.6
click at [795, 440] on input "0,0.236,0.382,0.5,0.618,1" at bounding box center [783, 440] width 285 height 23
type input "0,0.236,0.382,0.5,0.618,1,.786"
click at [900, 491] on span "Save" at bounding box center [911, 486] width 24 height 16
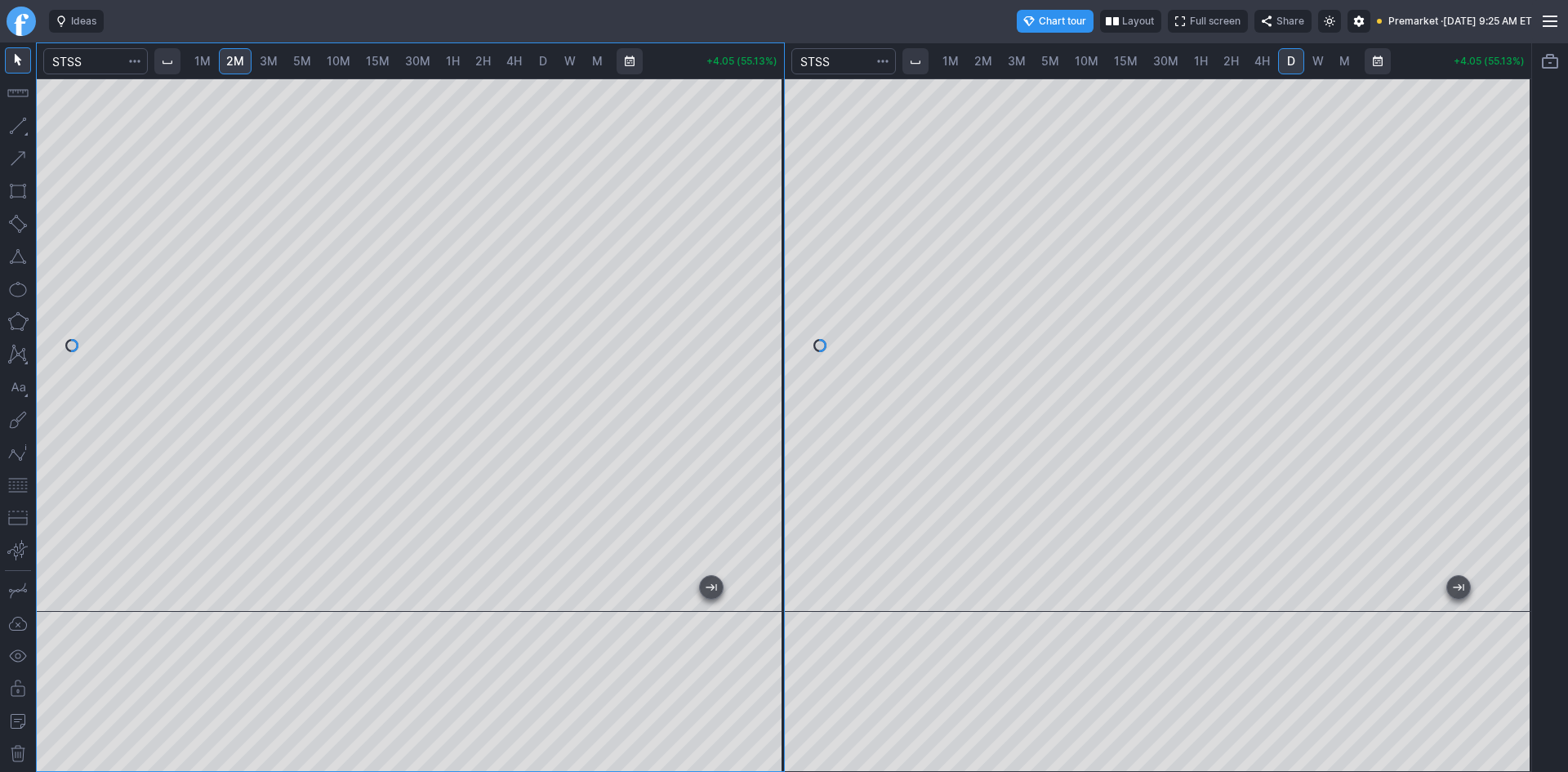
click at [758, 367] on div at bounding box center [410, 345] width 747 height 534
drag, startPoint x: 764, startPoint y: 368, endPoint x: 763, endPoint y: 345, distance: 23.0
click at [764, 344] on div at bounding box center [767, 341] width 35 height 492
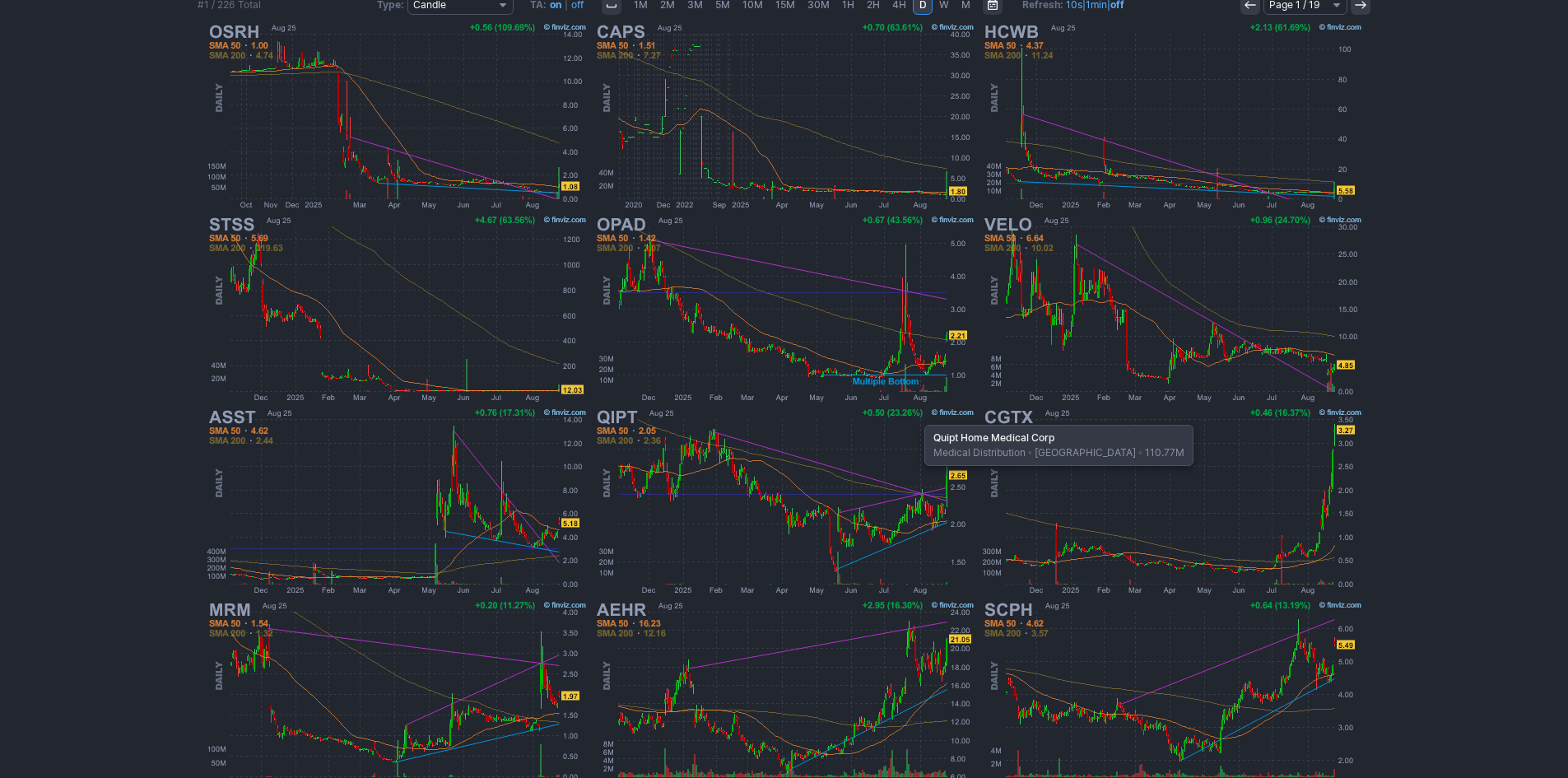
scroll to position [256, 0]
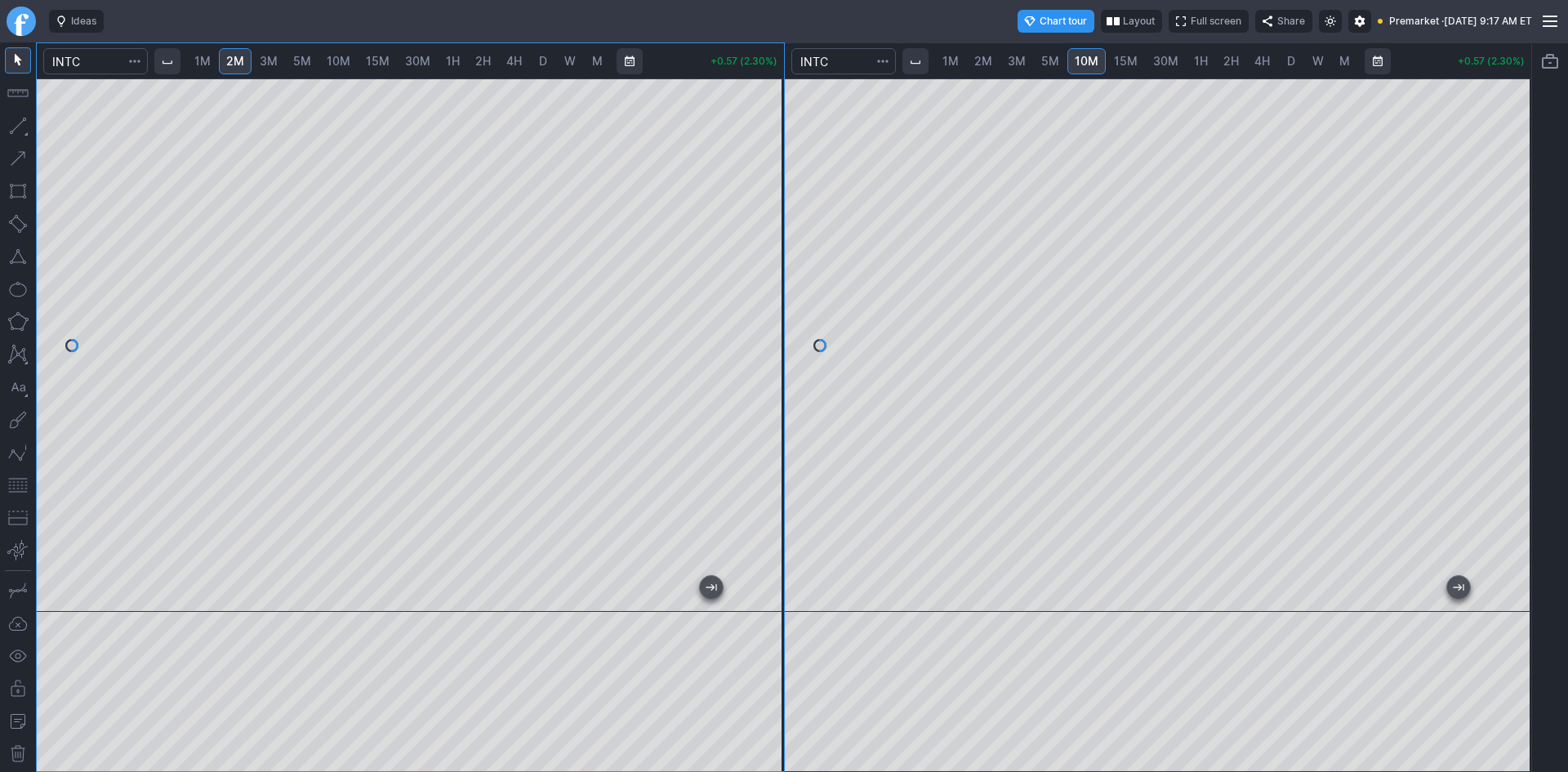
drag, startPoint x: 756, startPoint y: 218, endPoint x: 756, endPoint y: 284, distance: 66.0
click at [756, 284] on div at bounding box center [767, 341] width 35 height 492
drag, startPoint x: 780, startPoint y: 272, endPoint x: 780, endPoint y: 230, distance: 42.0
click at [780, 230] on div at bounding box center [767, 341] width 35 height 492
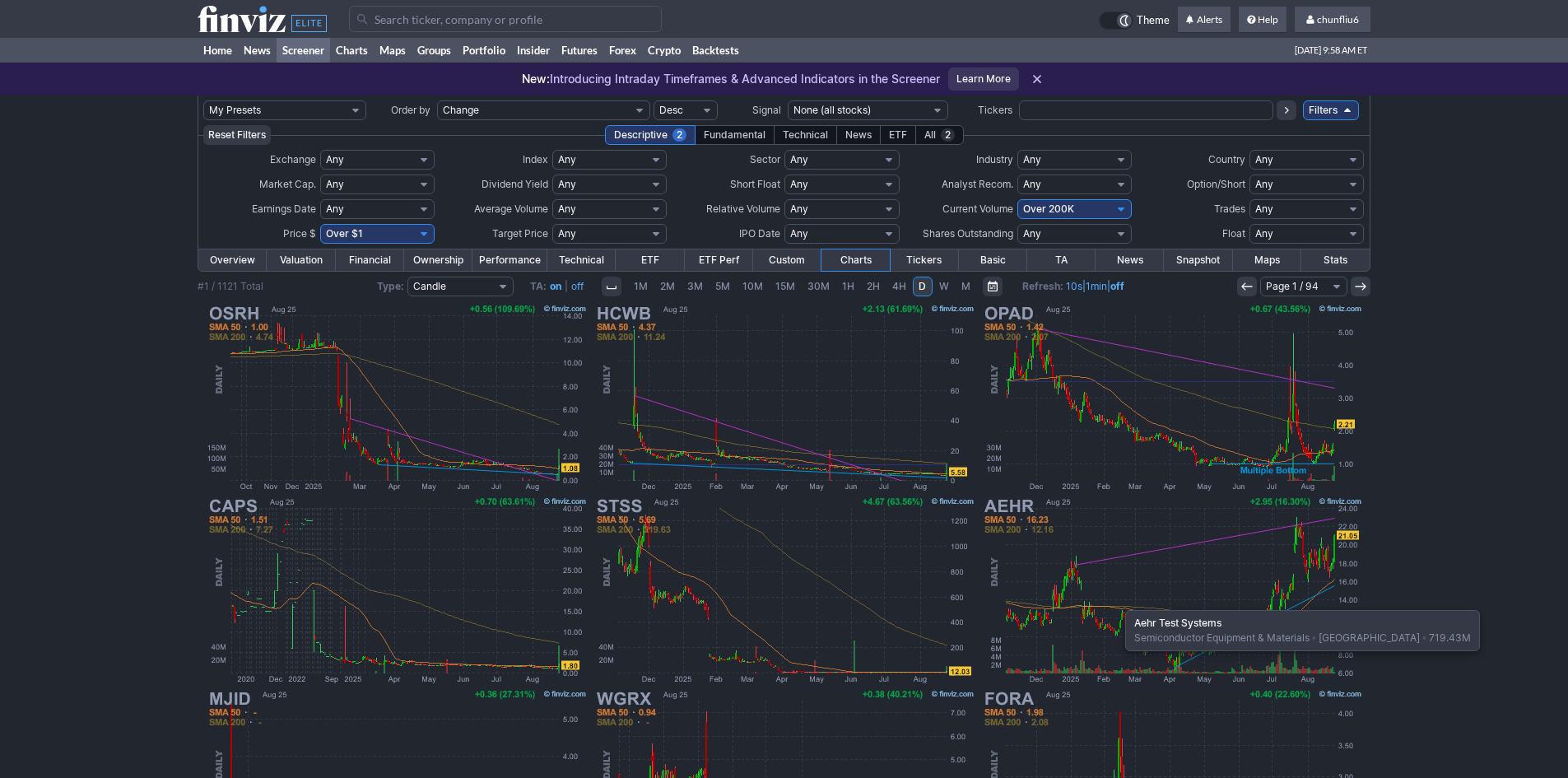
click at [1118, 601] on img at bounding box center [1172, 590] width 385 height 193
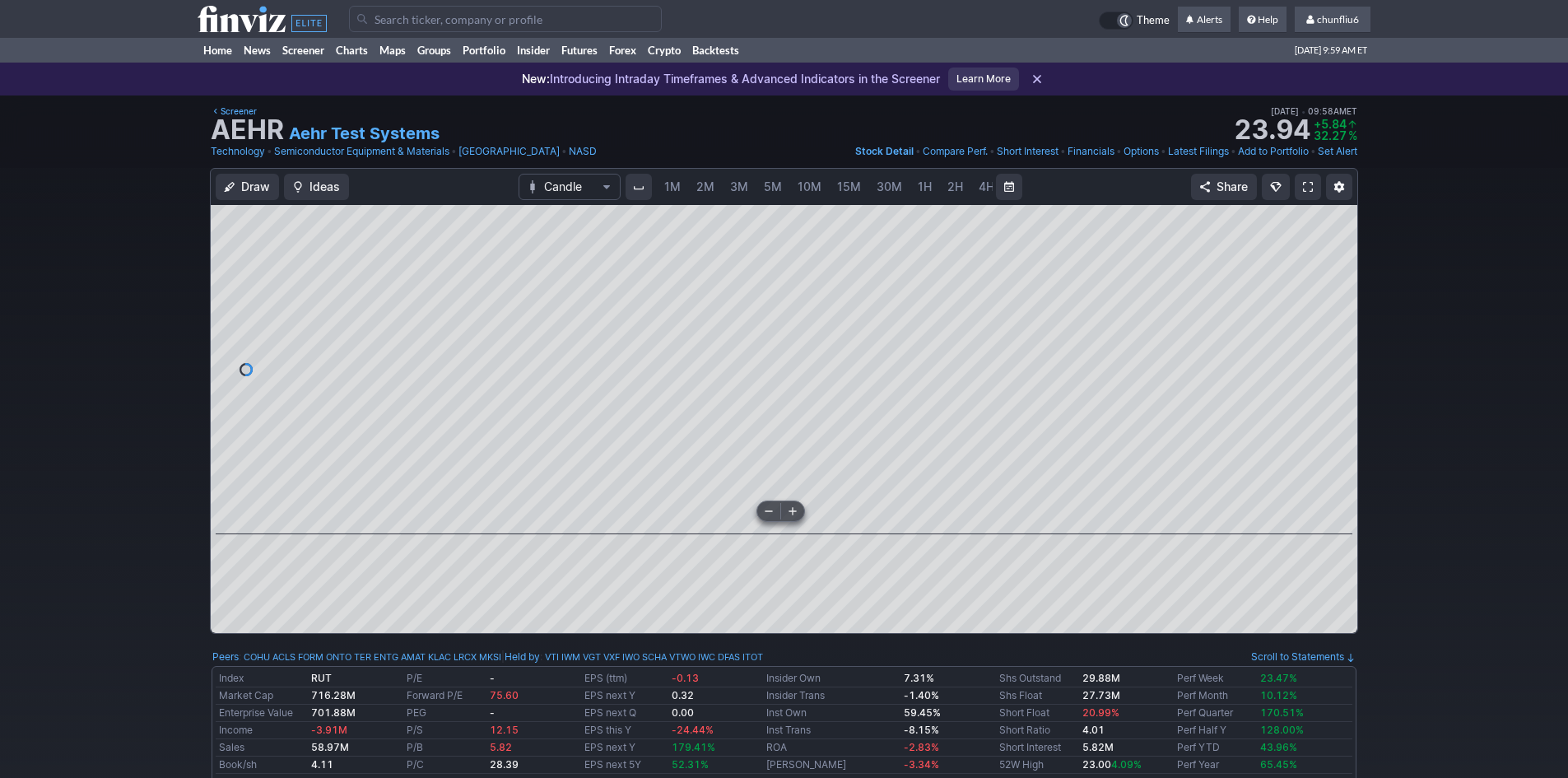
scroll to position [0, 89]
click at [1312, 190] on span at bounding box center [1307, 187] width 10 height 14
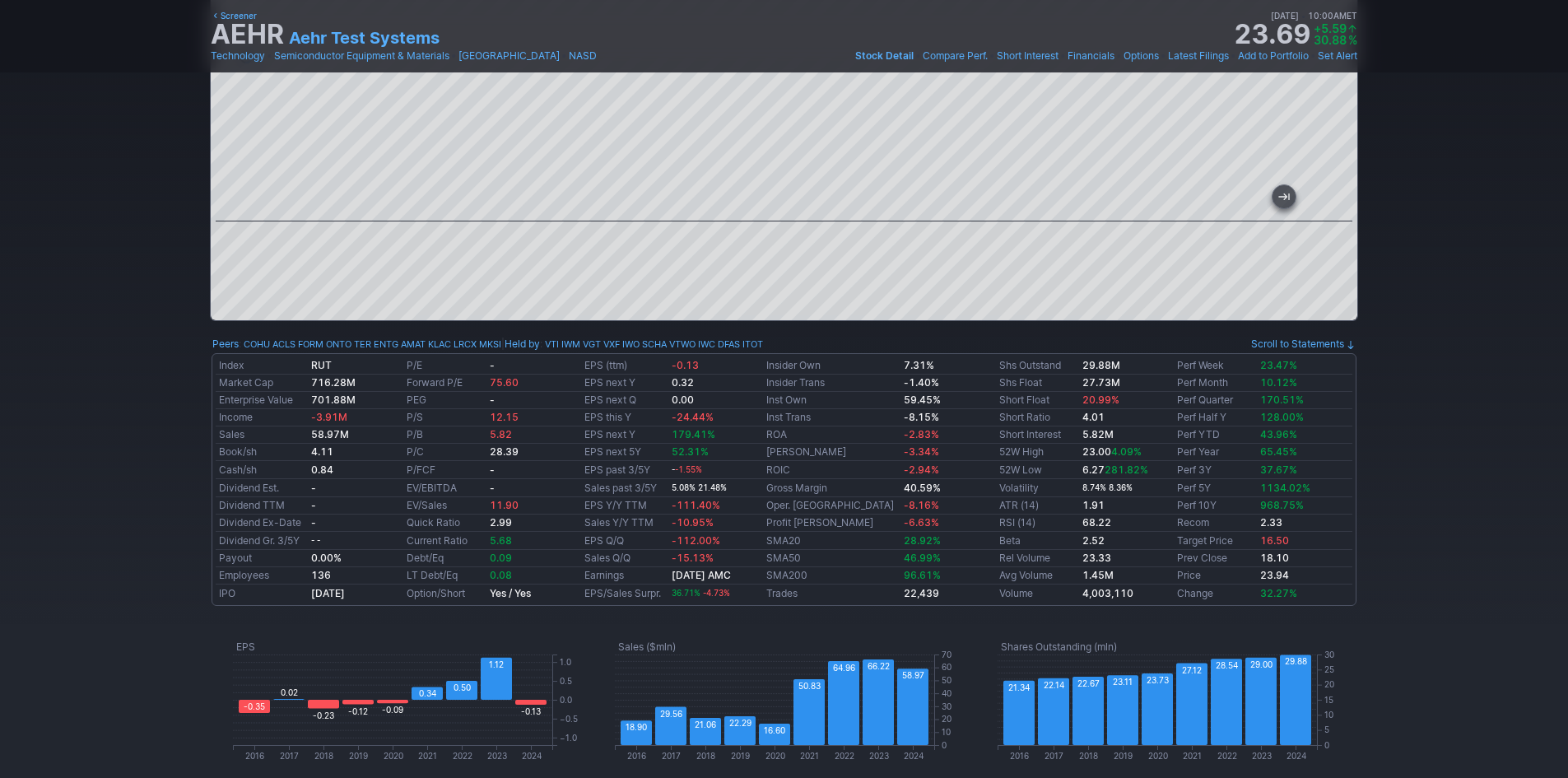
scroll to position [82, 0]
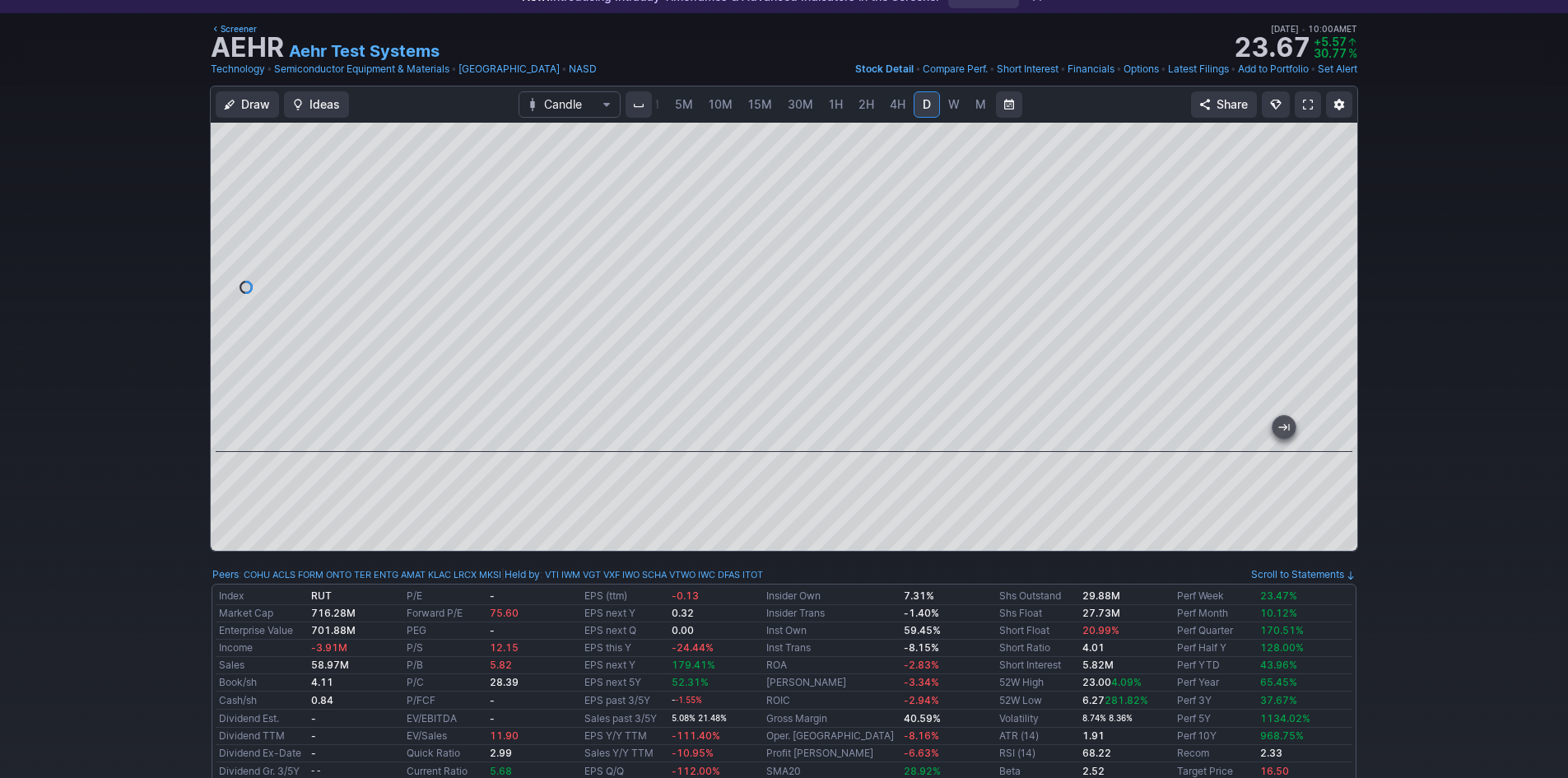
click at [1307, 98] on span at bounding box center [1307, 105] width 10 height 14
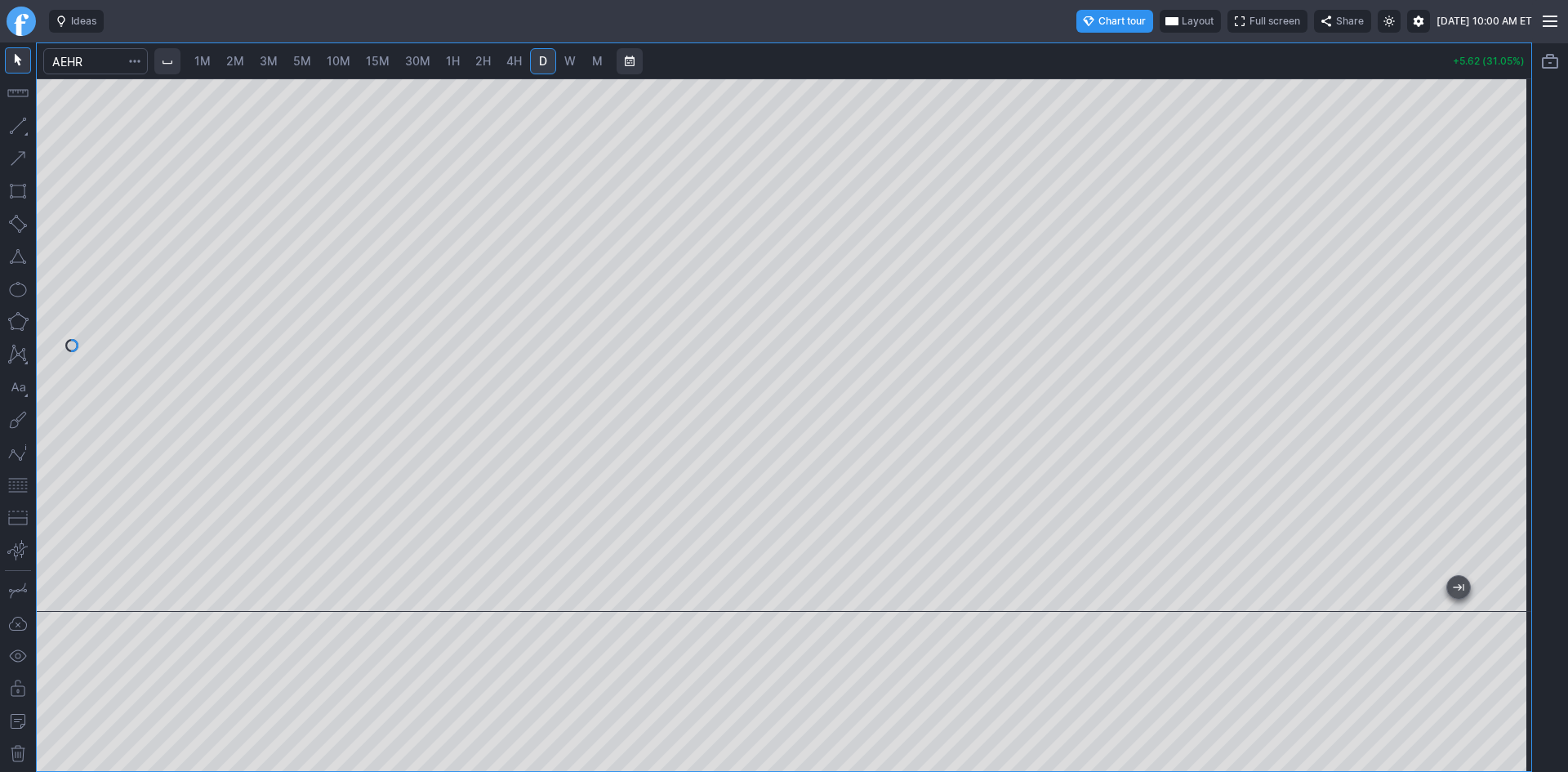
click at [232, 61] on span "2M" at bounding box center [234, 61] width 18 height 13
drag, startPoint x: 1506, startPoint y: 177, endPoint x: 1509, endPoint y: 262, distance: 85.1
click at [1509, 262] on div at bounding box center [1514, 341] width 35 height 492
click at [1182, 17] on span "Layout" at bounding box center [1197, 21] width 32 height 16
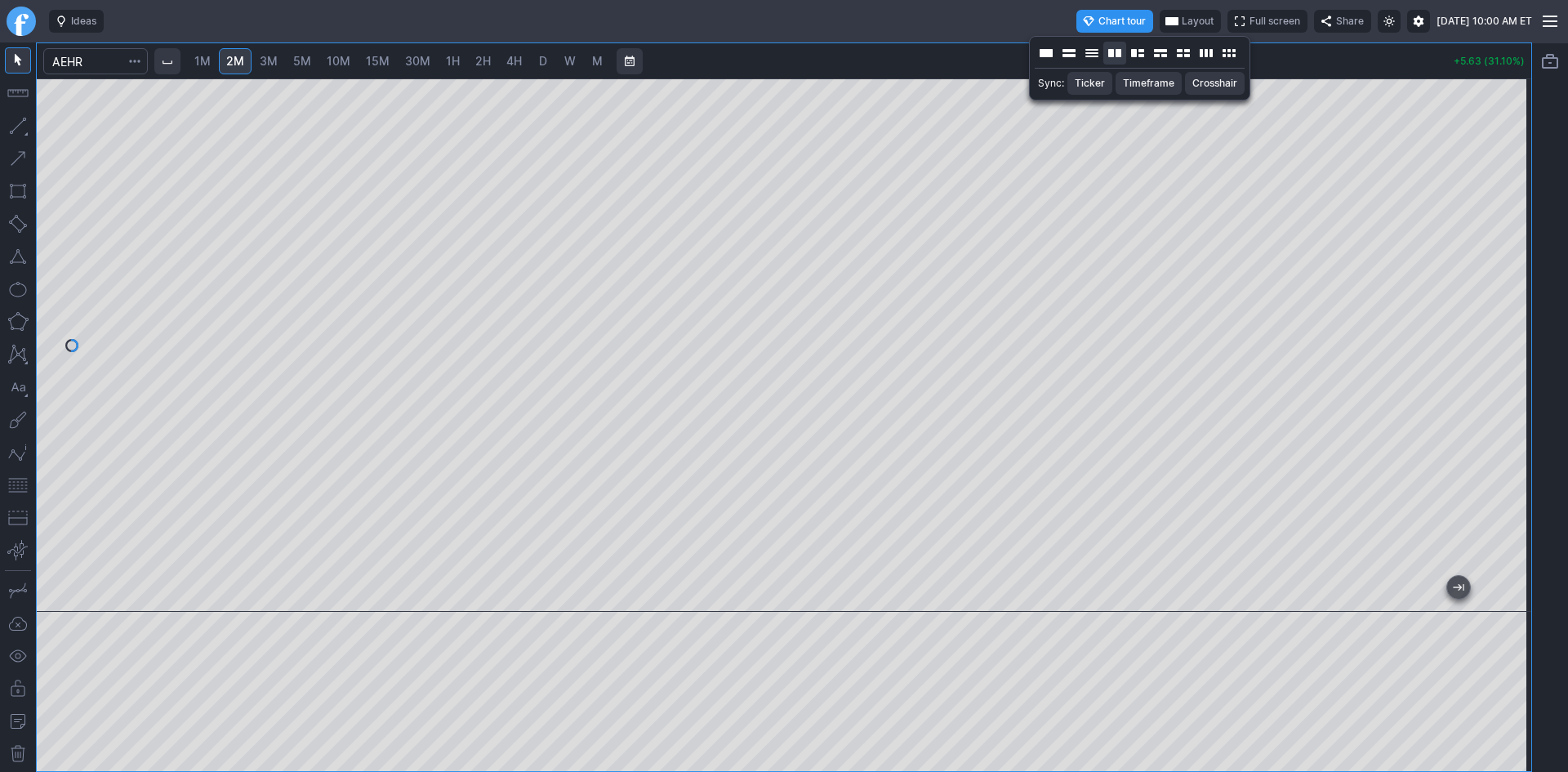
click at [1112, 56] on button "Layout" at bounding box center [1115, 53] width 23 height 23
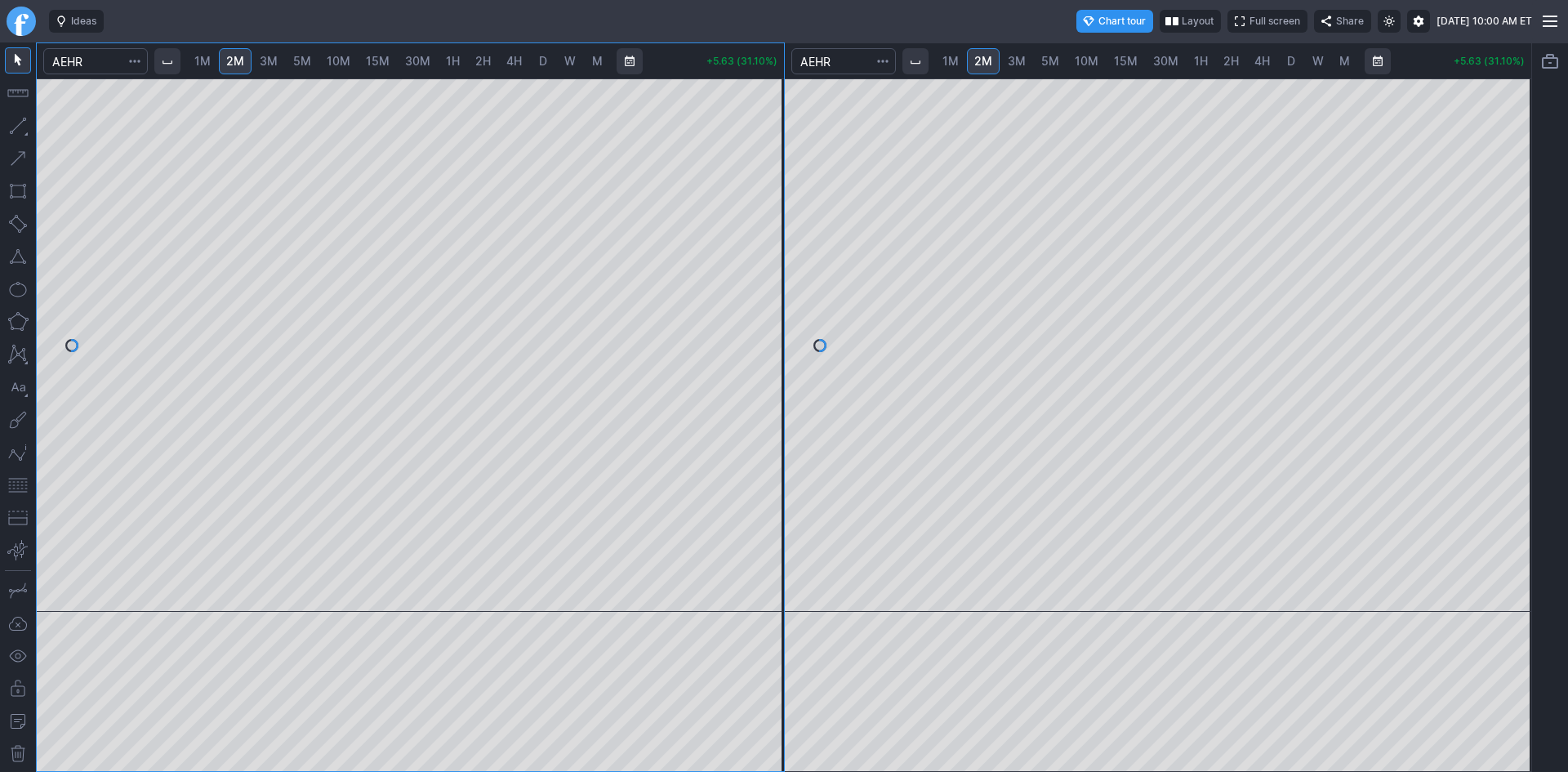
click at [1090, 57] on span "10M" at bounding box center [1086, 61] width 24 height 13
click at [1120, 59] on span "15M" at bounding box center [1125, 61] width 24 height 13
drag, startPoint x: 1519, startPoint y: 150, endPoint x: 1516, endPoint y: 241, distance: 91.0
click at [1518, 238] on div at bounding box center [1514, 341] width 35 height 492
click at [1162, 52] on link "30M" at bounding box center [1165, 61] width 40 height 26
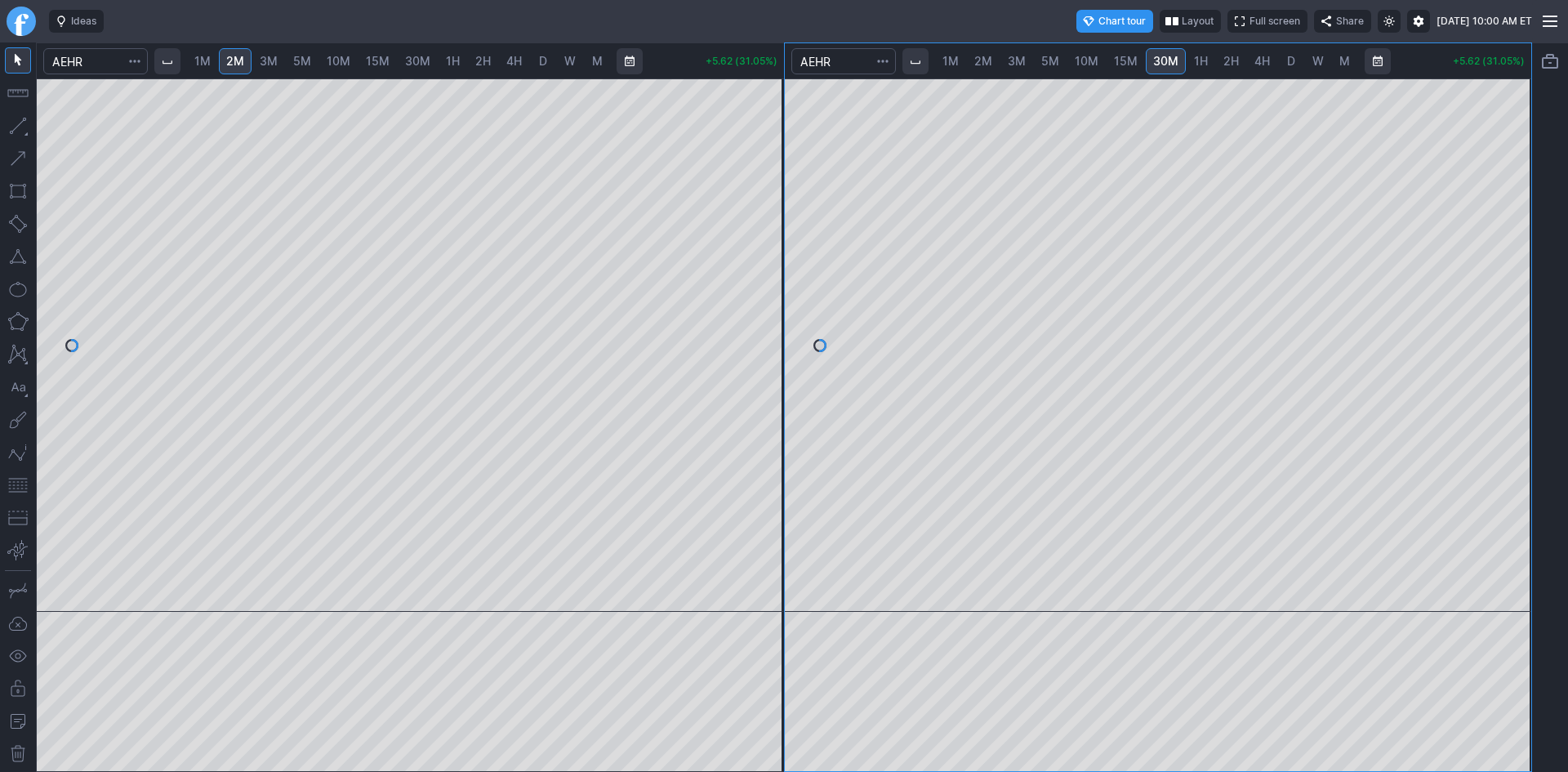
drag, startPoint x: 1519, startPoint y: 237, endPoint x: 1516, endPoint y: 254, distance: 17.3
click at [1516, 254] on div at bounding box center [1514, 341] width 35 height 492
click at [19, 485] on button "button" at bounding box center [17, 485] width 26 height 26
drag, startPoint x: 769, startPoint y: 240, endPoint x: 751, endPoint y: 316, distance: 78.1
click at [757, 313] on div at bounding box center [767, 341] width 35 height 492
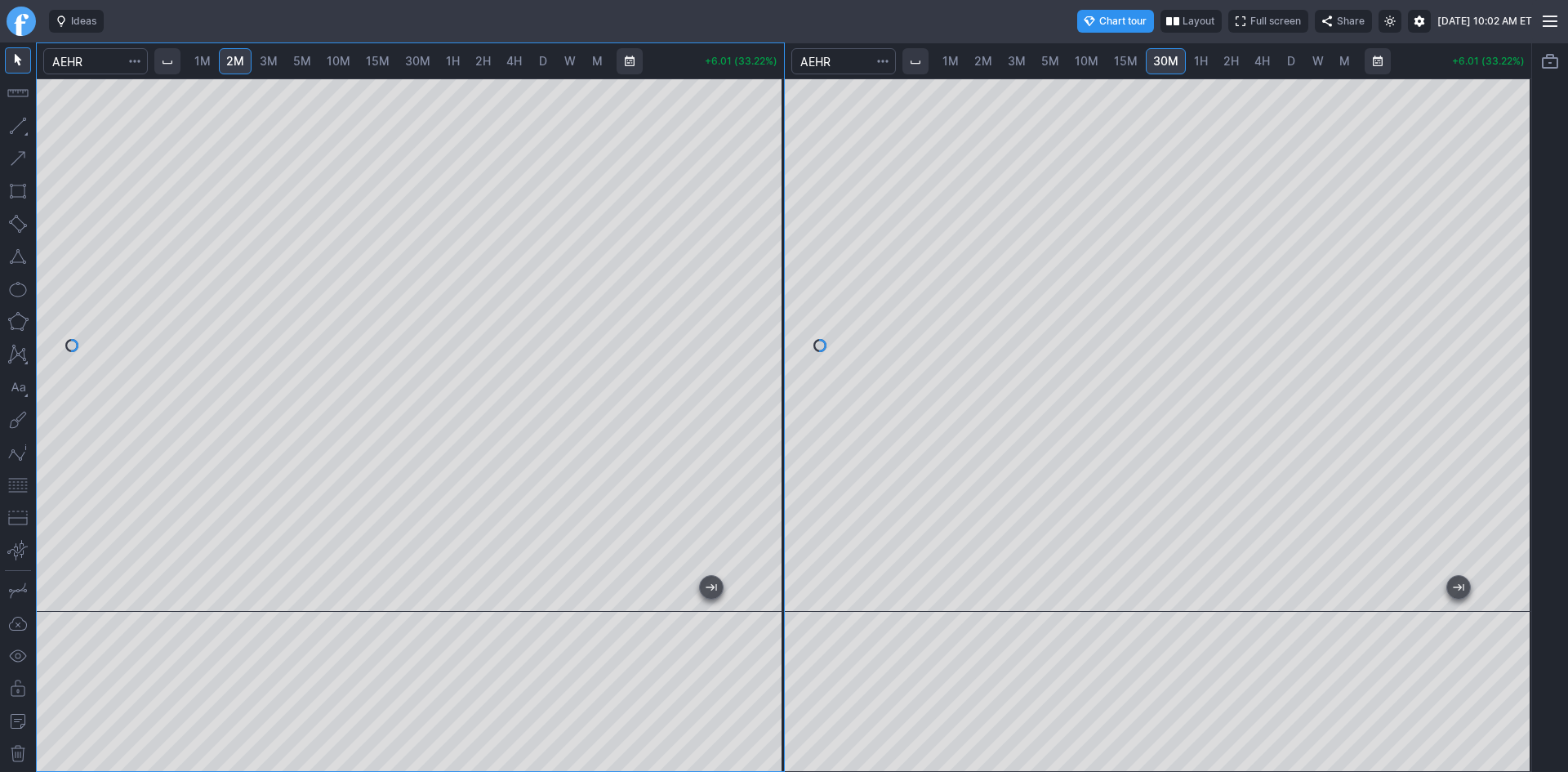
drag, startPoint x: 12, startPoint y: 480, endPoint x: 37, endPoint y: 478, distance: 25.1
click at [12, 481] on button "button" at bounding box center [17, 485] width 26 height 26
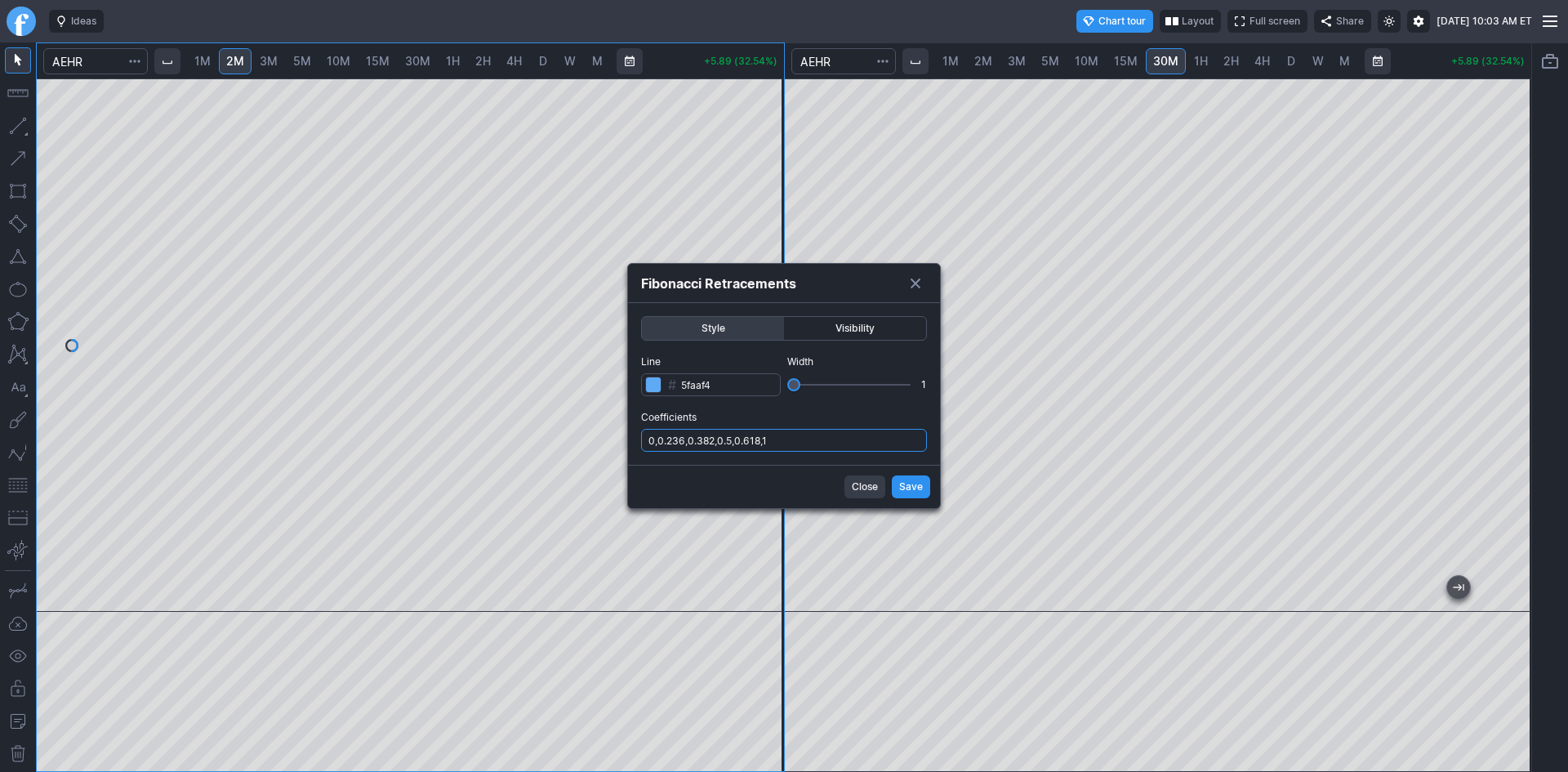
click at [796, 445] on input "0,0.236,0.382,0.5,0.618,1" at bounding box center [783, 440] width 285 height 23
type input "0,0.236,0.382,0.5,0.618,1,.786"
click at [919, 482] on span "Save" at bounding box center [911, 486] width 24 height 16
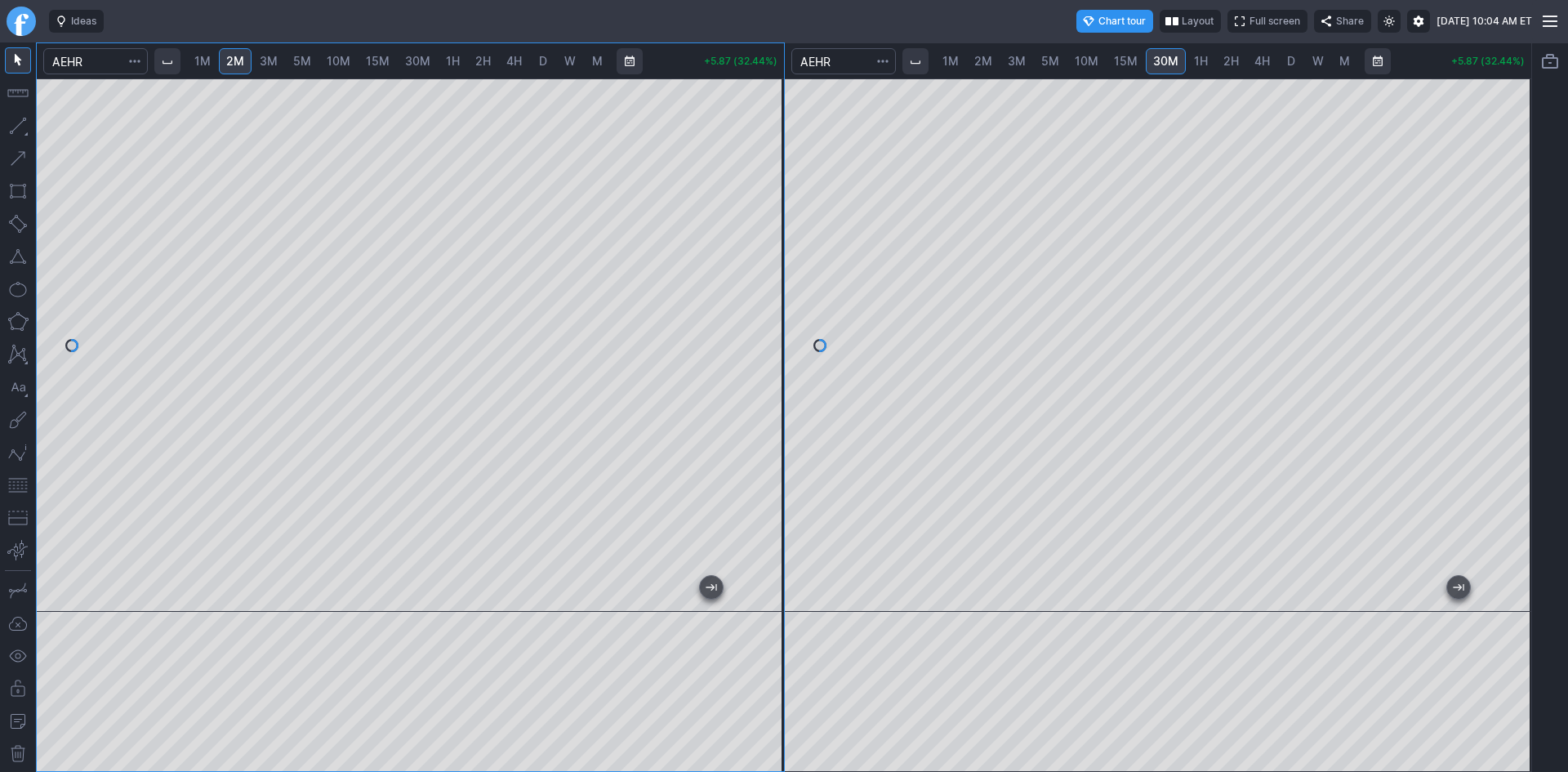
drag, startPoint x: 760, startPoint y: 239, endPoint x: 755, endPoint y: 173, distance: 66.2
click at [755, 173] on div at bounding box center [767, 341] width 35 height 492
